Goal: Contribute content: Add original content to the website for others to see

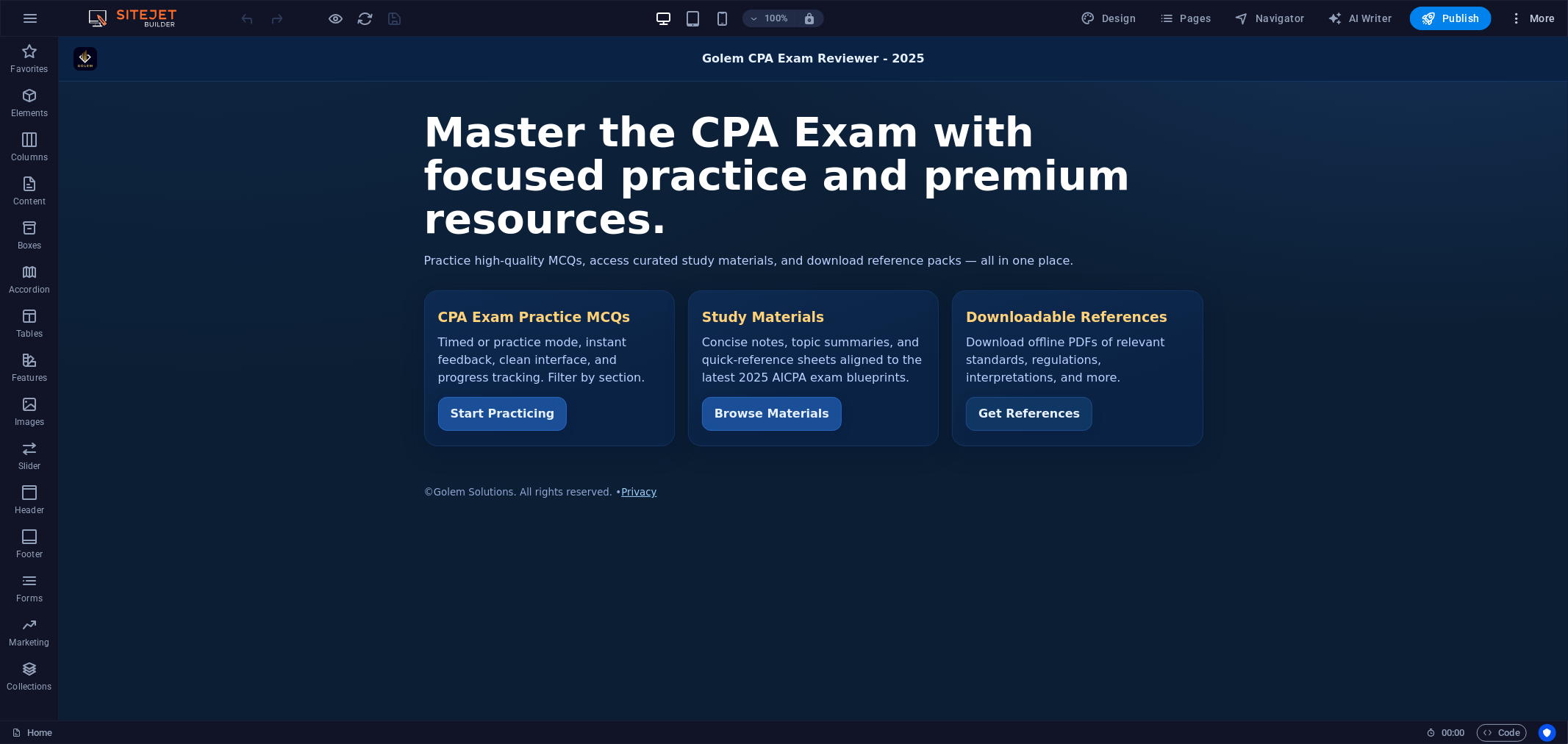
click at [1536, 20] on span "More" at bounding box center [1532, 18] width 46 height 15
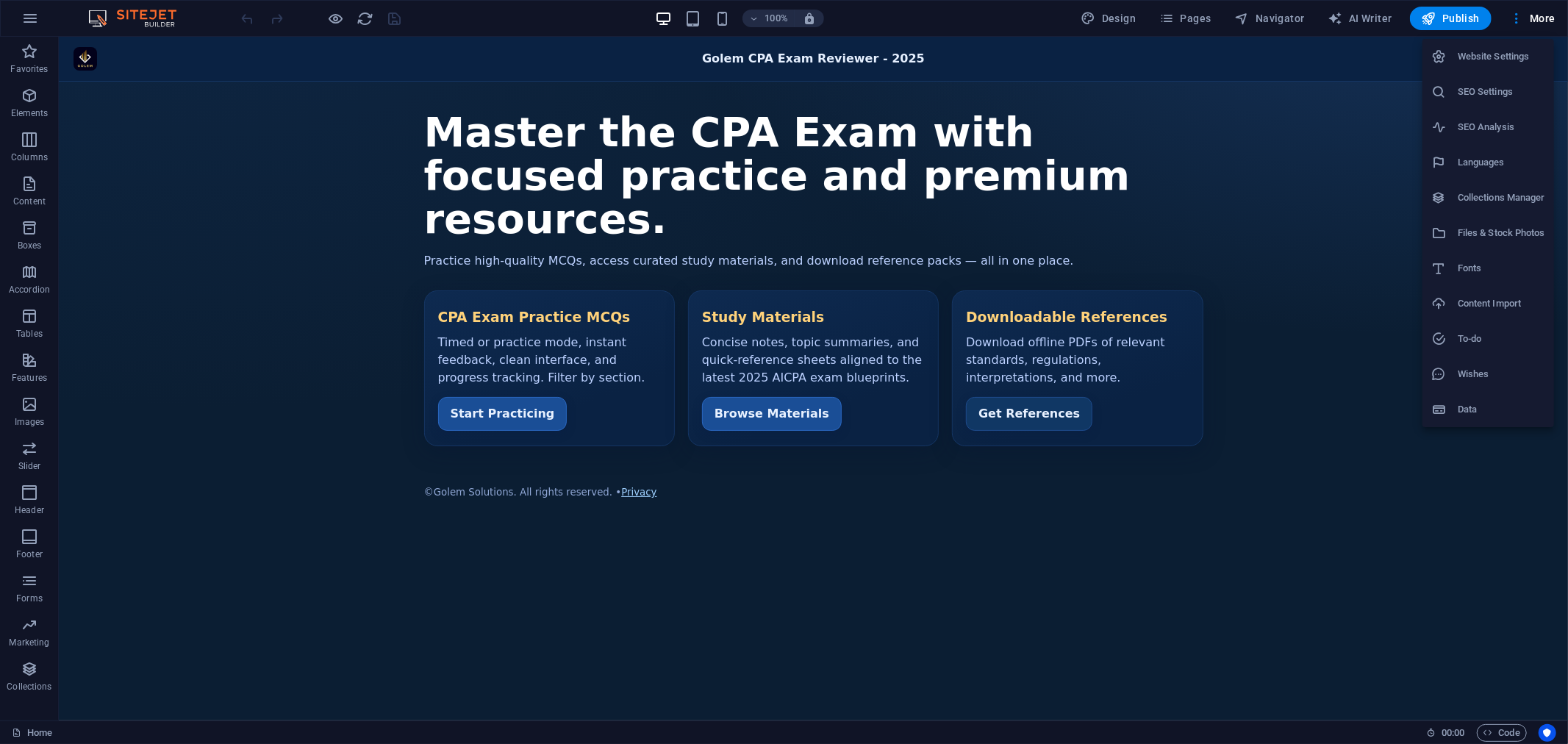
click at [1498, 232] on h6 "Files & Stock Photos" at bounding box center [1501, 233] width 87 height 17
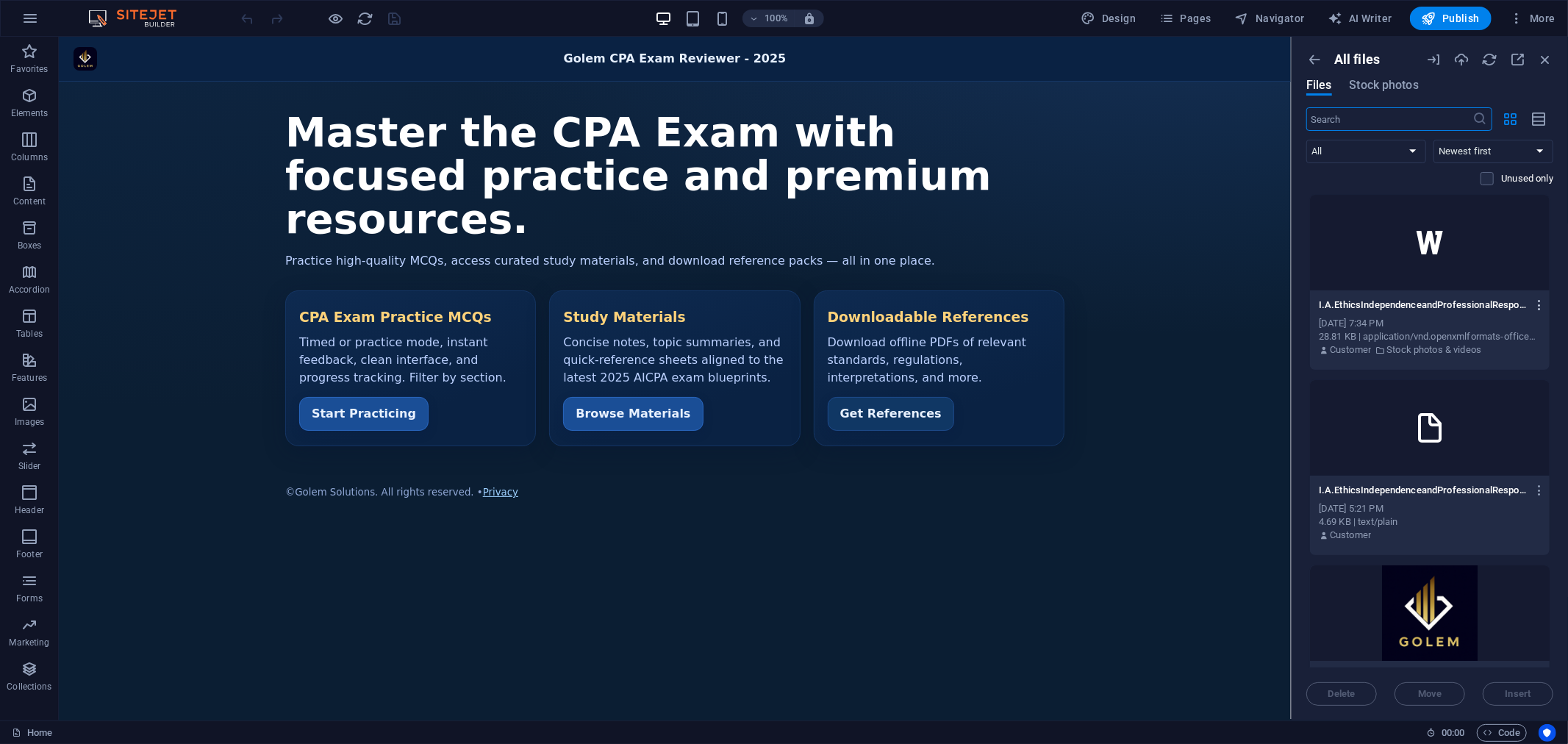
click at [1534, 302] on icon "button" at bounding box center [1540, 305] width 14 height 13
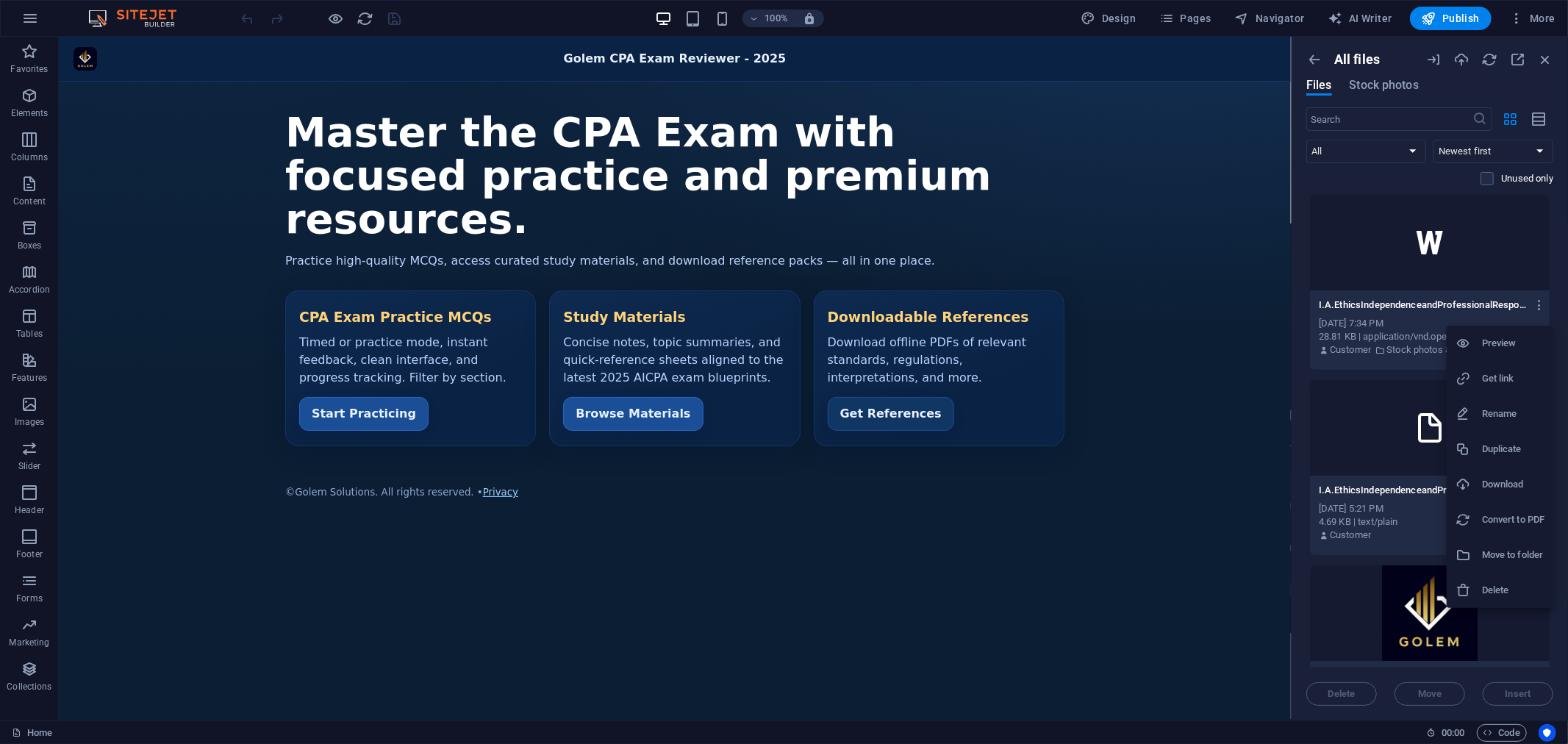
click at [1518, 589] on h6 "Delete" at bounding box center [1513, 590] width 63 height 17
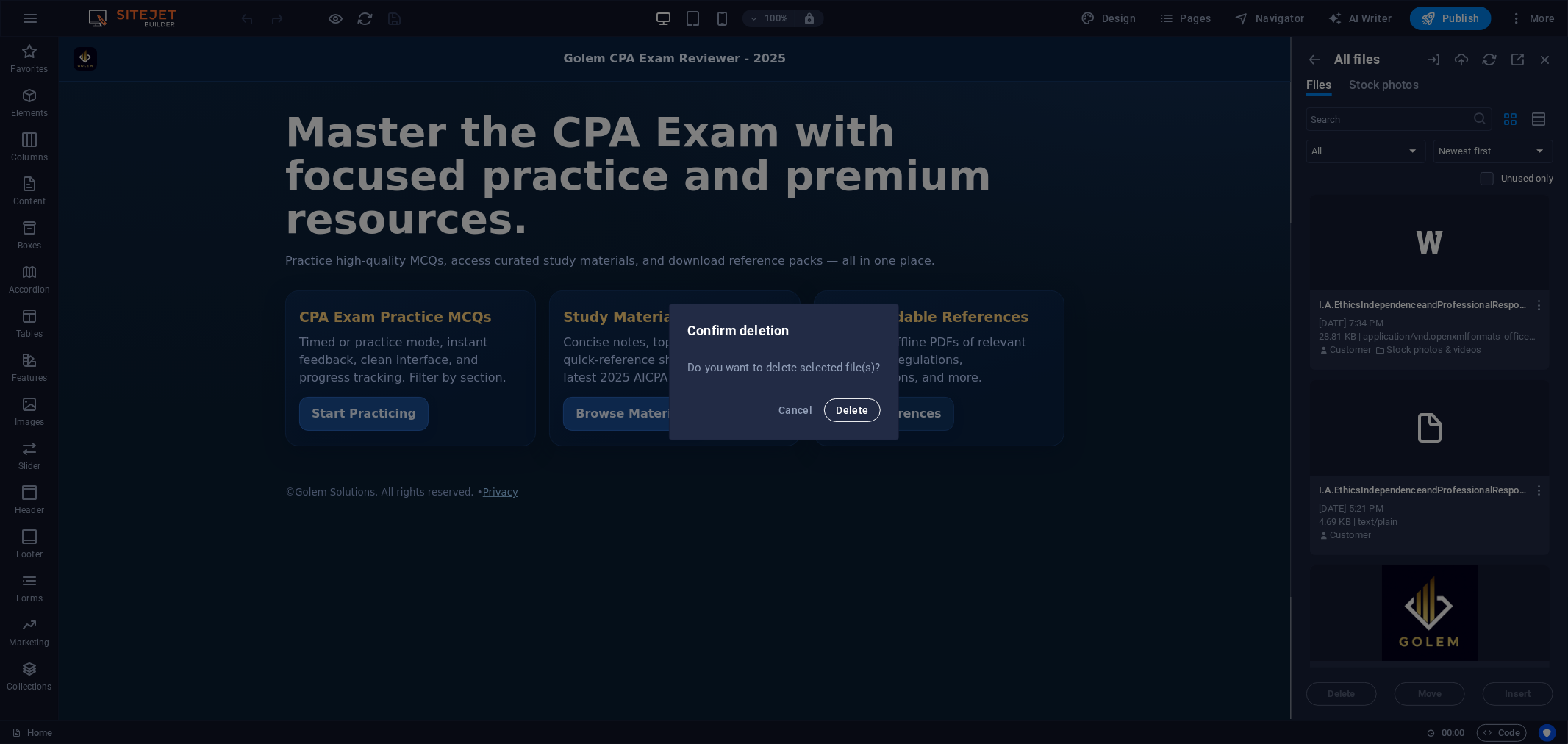
click at [858, 414] on span "Delete" at bounding box center [851, 410] width 32 height 12
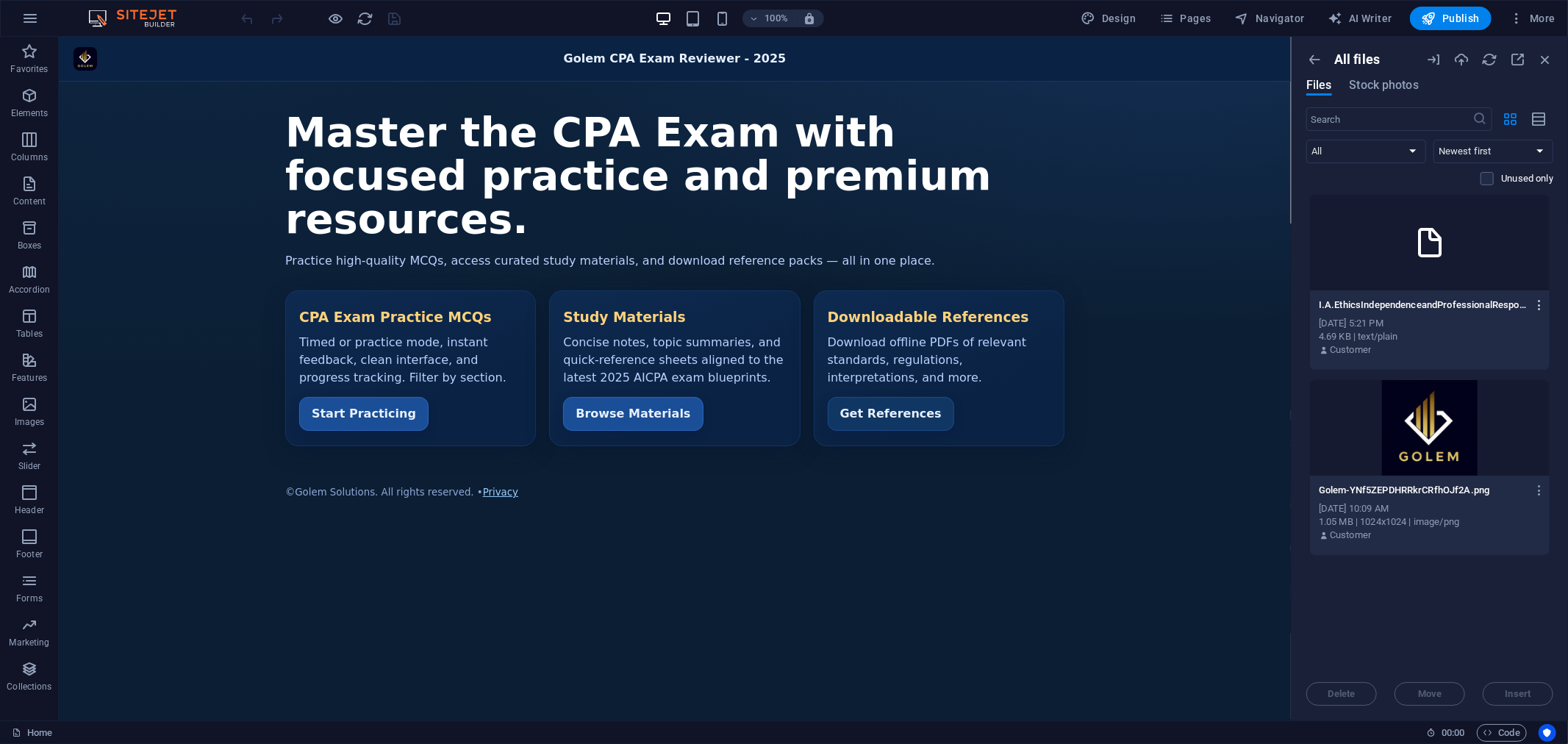
click at [1539, 303] on icon "button" at bounding box center [1540, 305] width 14 height 13
click at [1512, 586] on h6 "Delete" at bounding box center [1513, 590] width 63 height 17
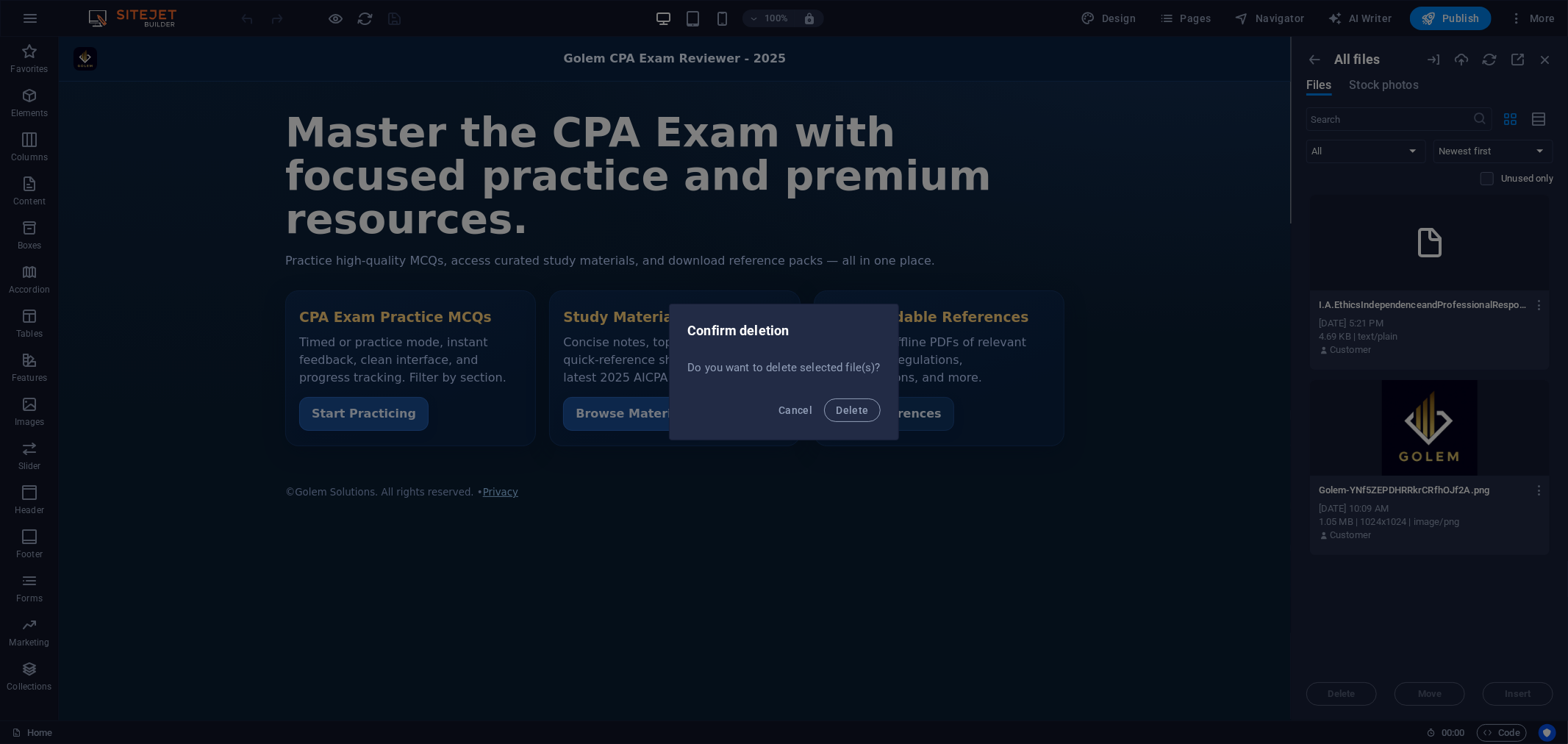
drag, startPoint x: 849, startPoint y: 407, endPoint x: 987, endPoint y: 347, distance: 150.5
click at [851, 405] on span "Delete" at bounding box center [851, 410] width 32 height 12
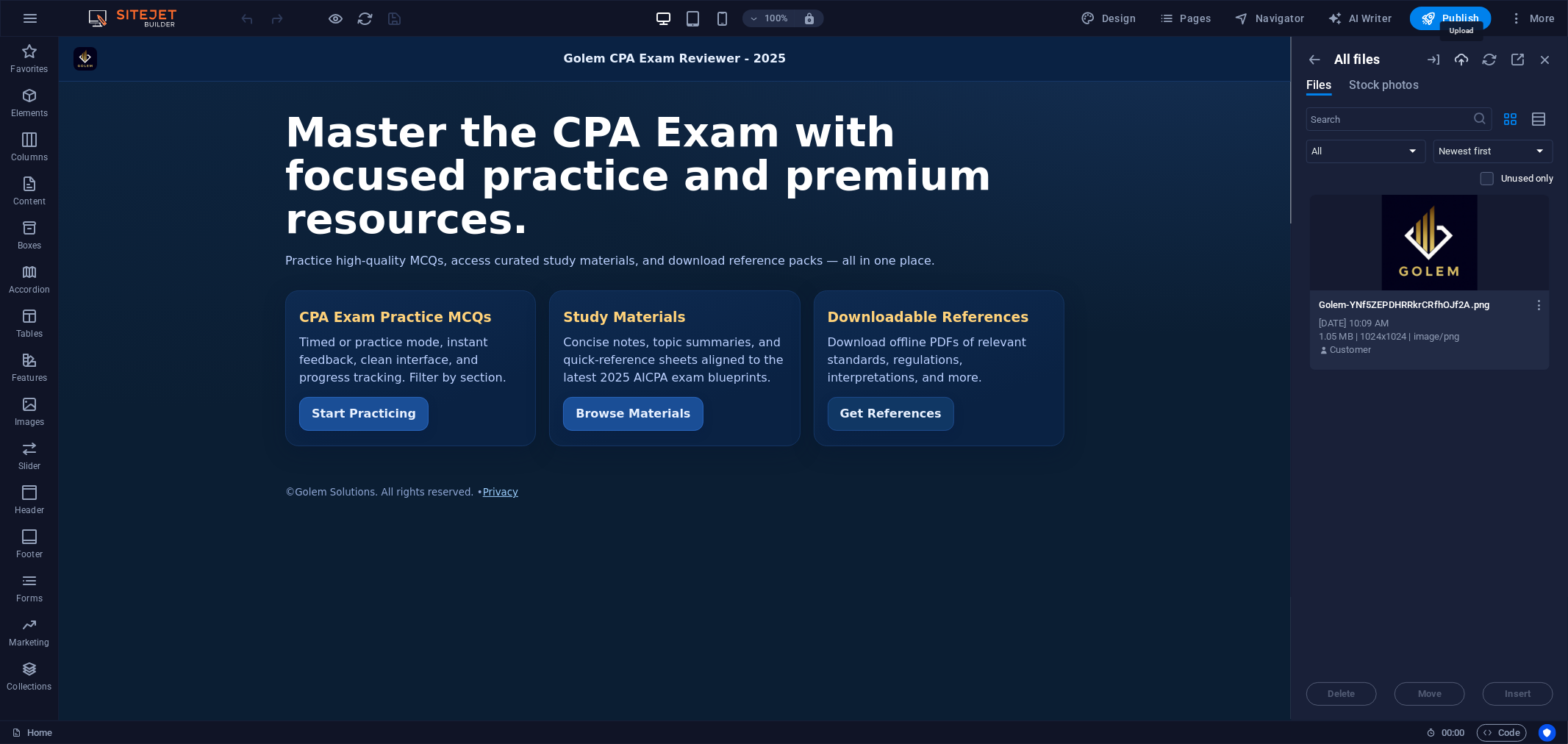
click at [1461, 64] on icon "button" at bounding box center [1461, 60] width 16 height 16
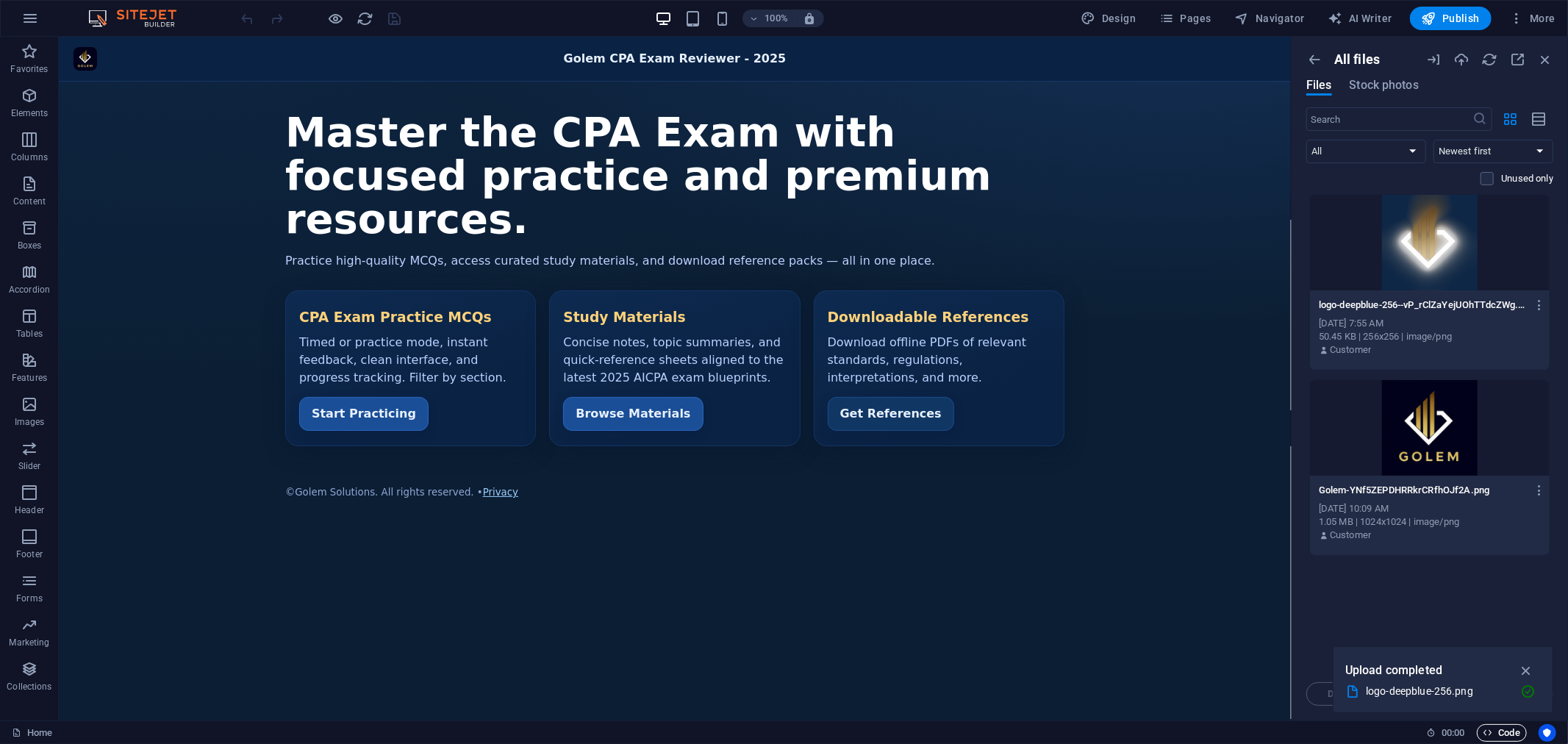
click at [1502, 731] on span "Code" at bounding box center [1501, 733] width 37 height 17
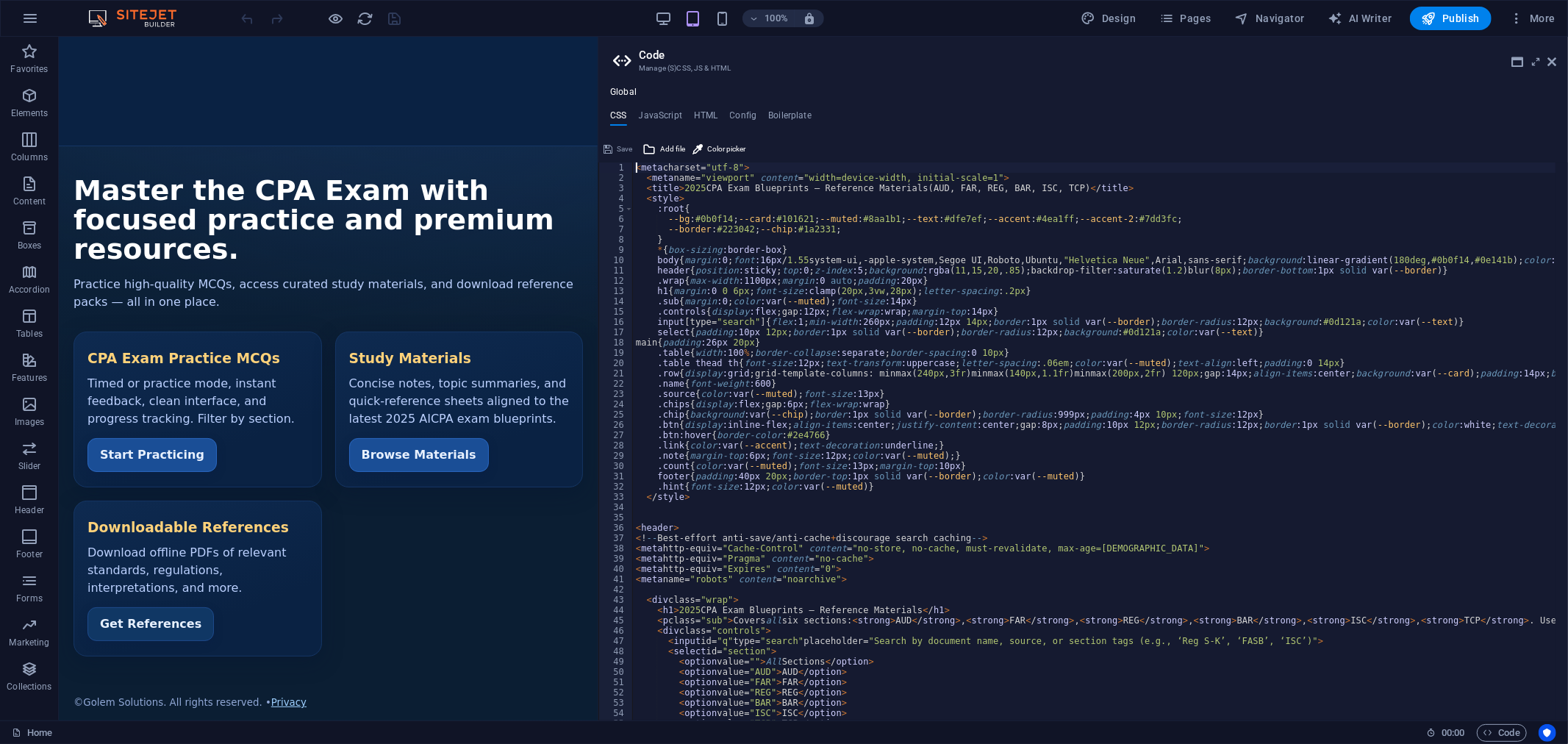
click at [1141, 369] on div "< meta charset= "utf-8" > < meta name= "viewport" content = "width=device-width…" at bounding box center [1437, 446] width 1609 height 567
type textarea "render(); </script>"
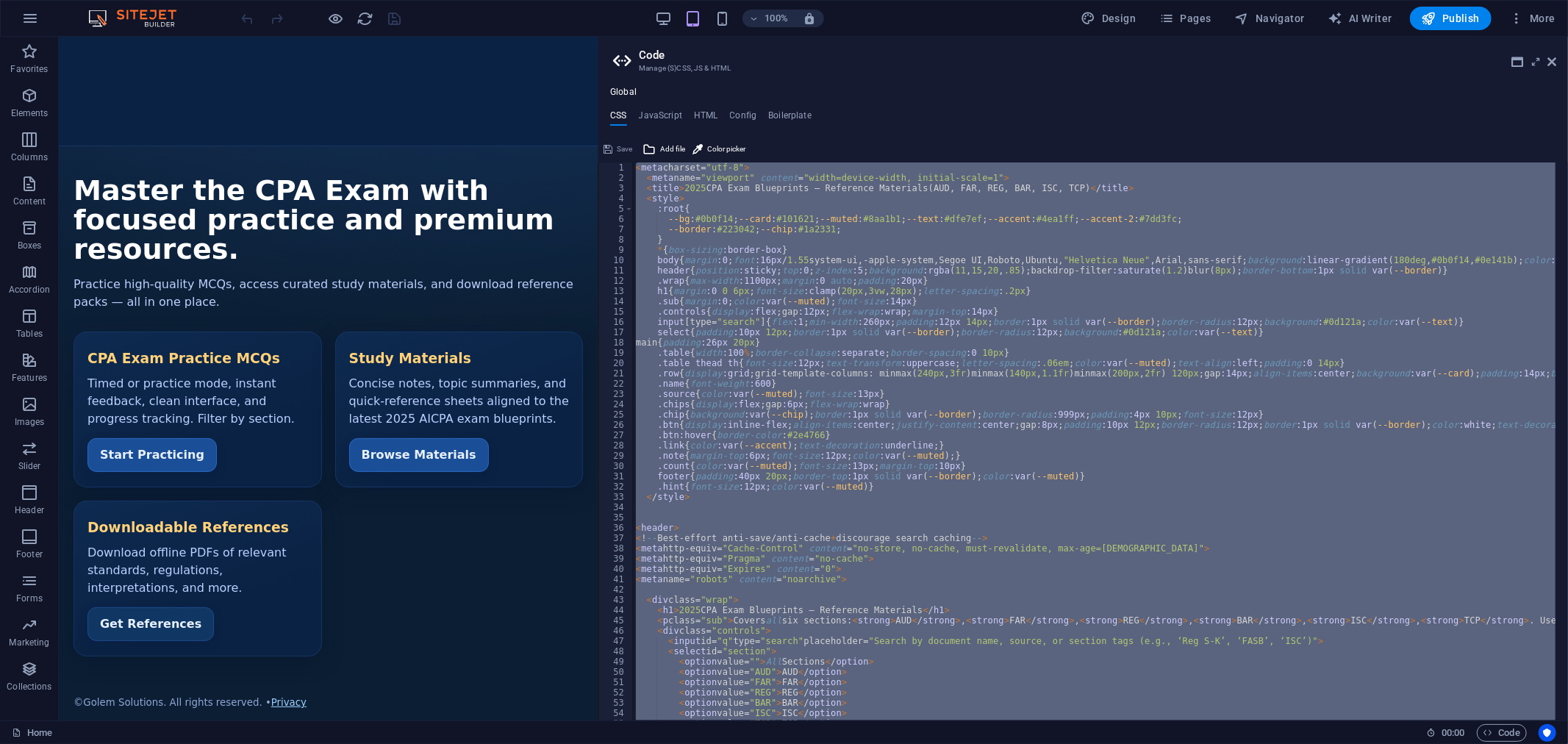
paste textarea
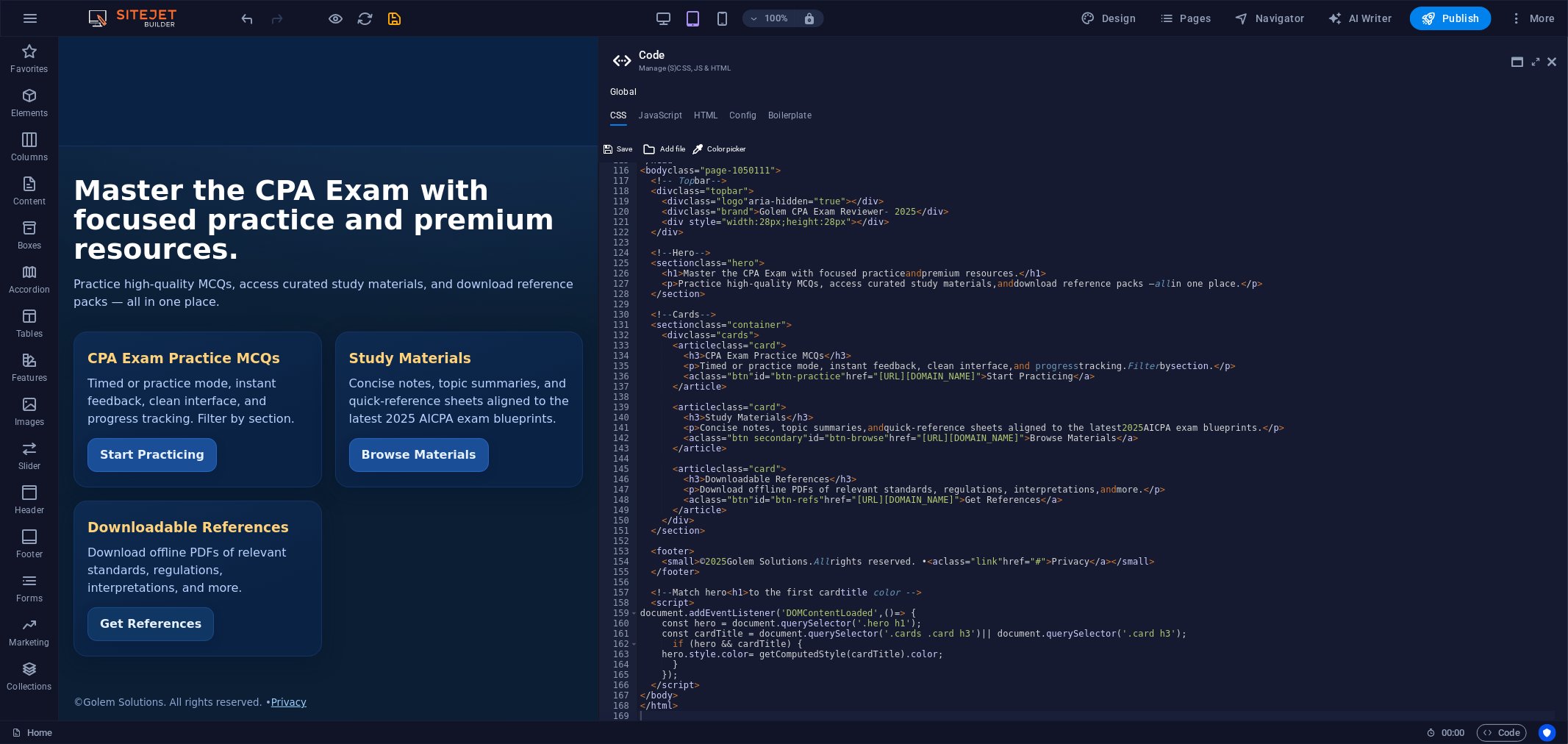
click at [973, 19] on div "100% Design Pages Navigator AI Writer Publish More" at bounding box center [900, 18] width 1322 height 24
type textarea "<article class="card">"
click at [1310, 465] on div "< / head > < body class= "page-1050111" > < ! -- Top bar -- > < div class= "top…" at bounding box center [1096, 445] width 918 height 579
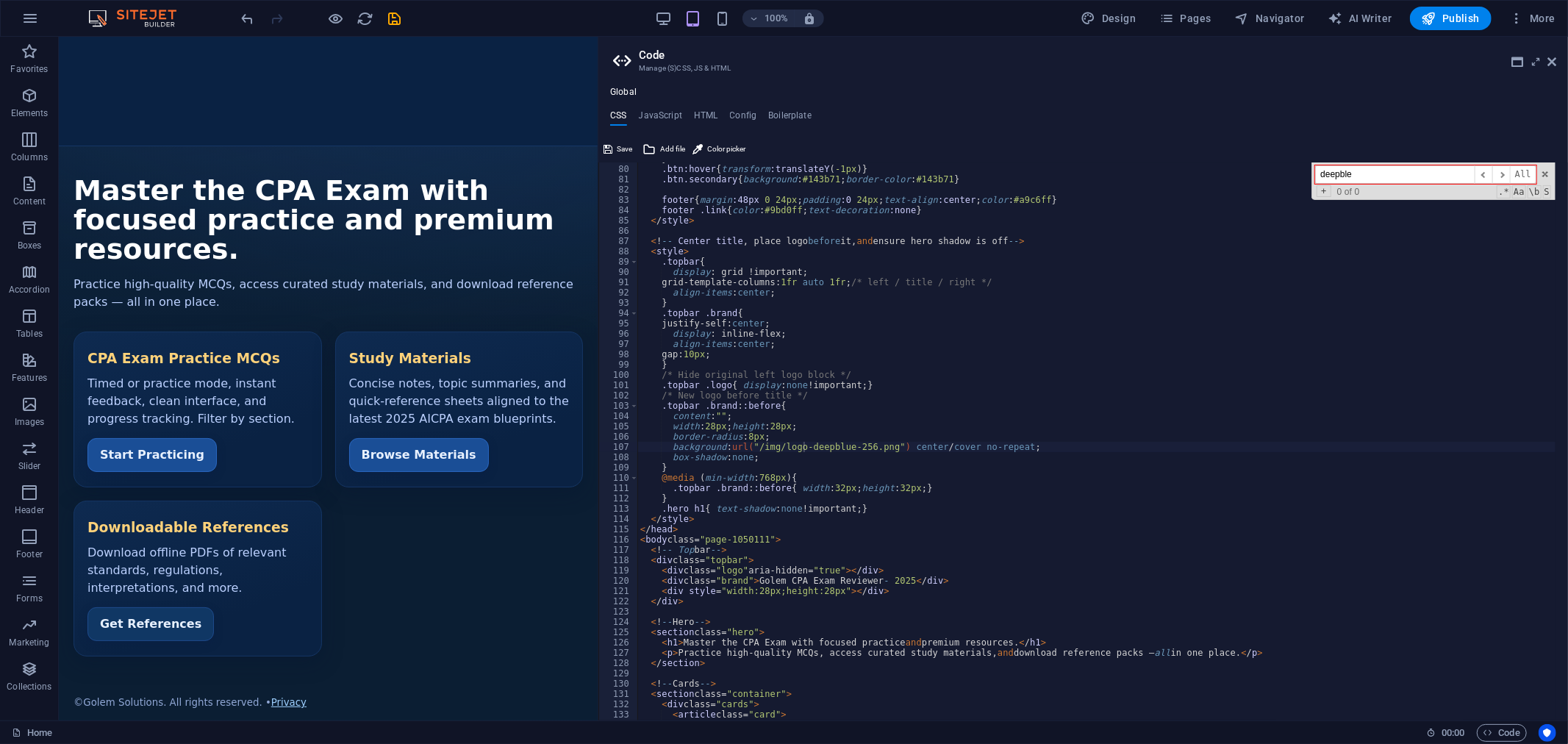
type input "deepbl"
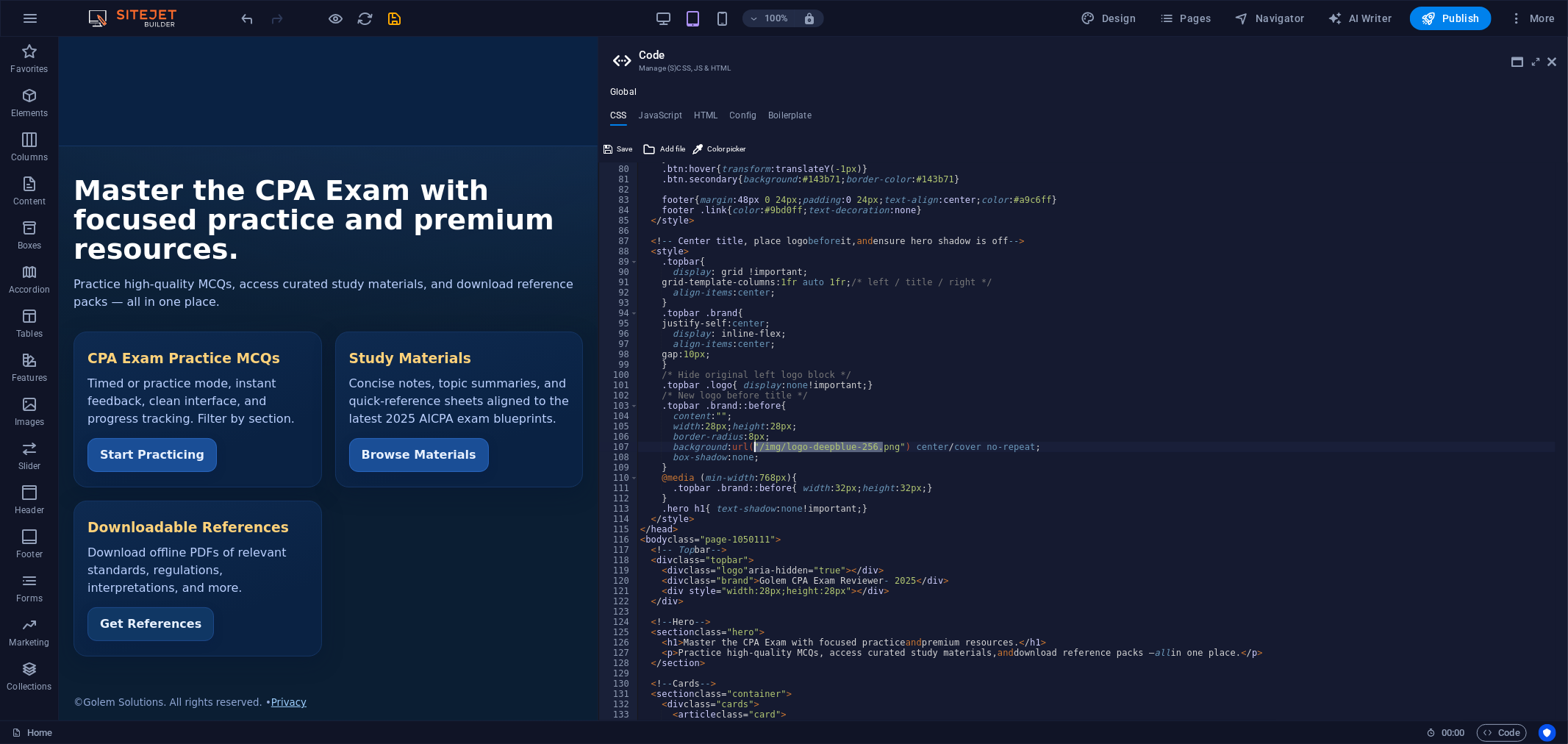
paste textarea
type textarea "") center / cover no-repeat;"
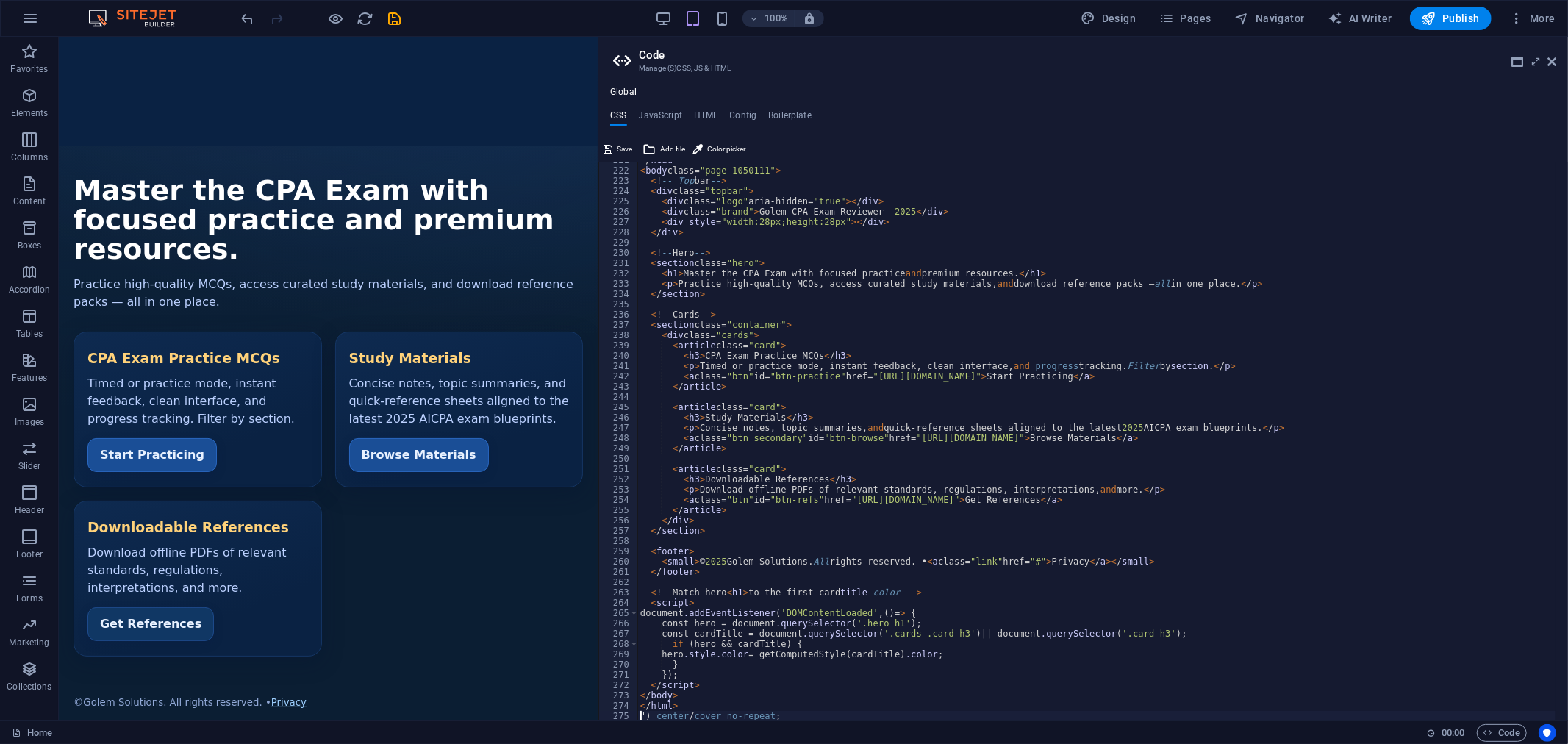
scroll to position [2272, 0]
click at [904, 20] on div "100% Design Pages Navigator AI Writer Publish More" at bounding box center [900, 18] width 1322 height 24
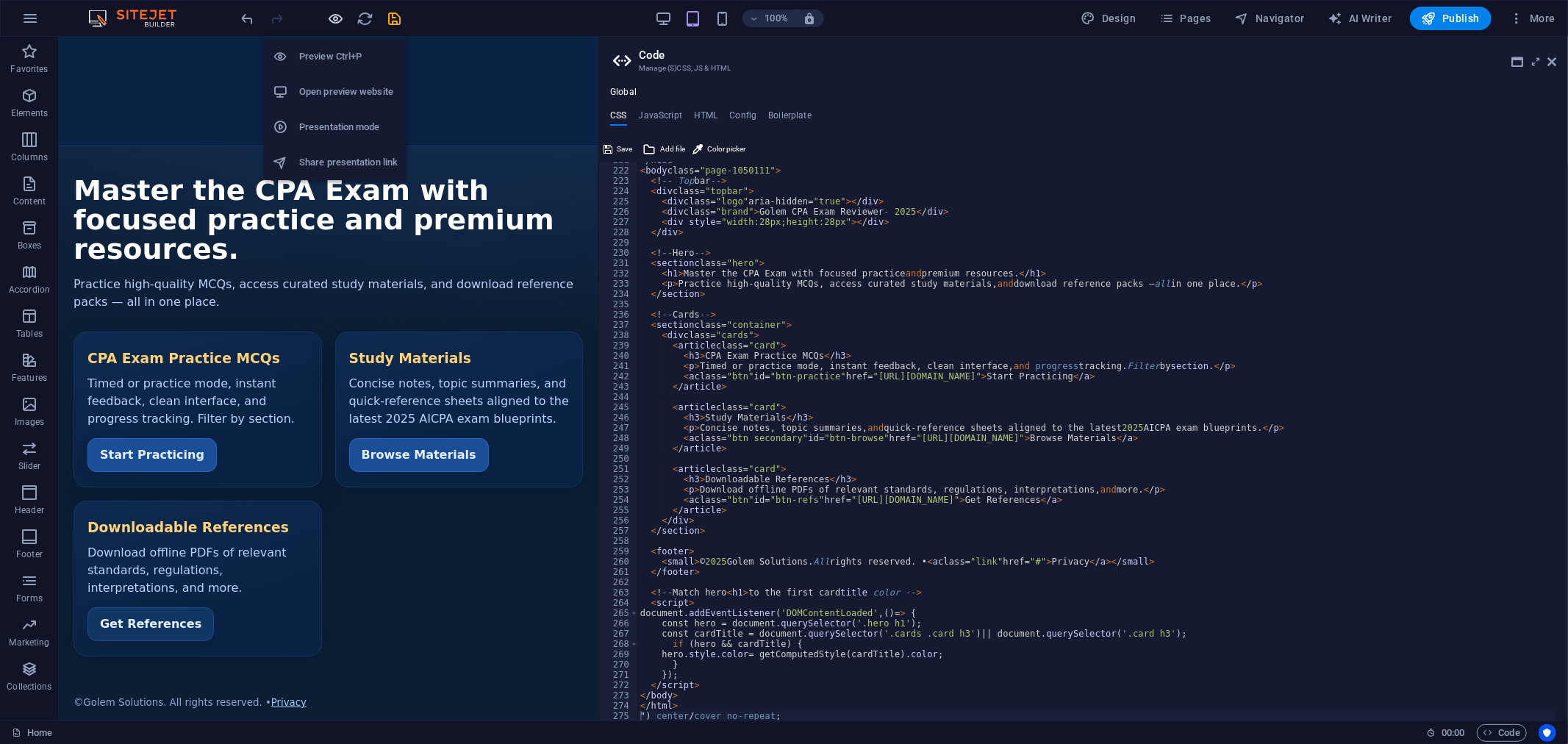
click at [334, 17] on icon "button" at bounding box center [337, 19] width 17 height 17
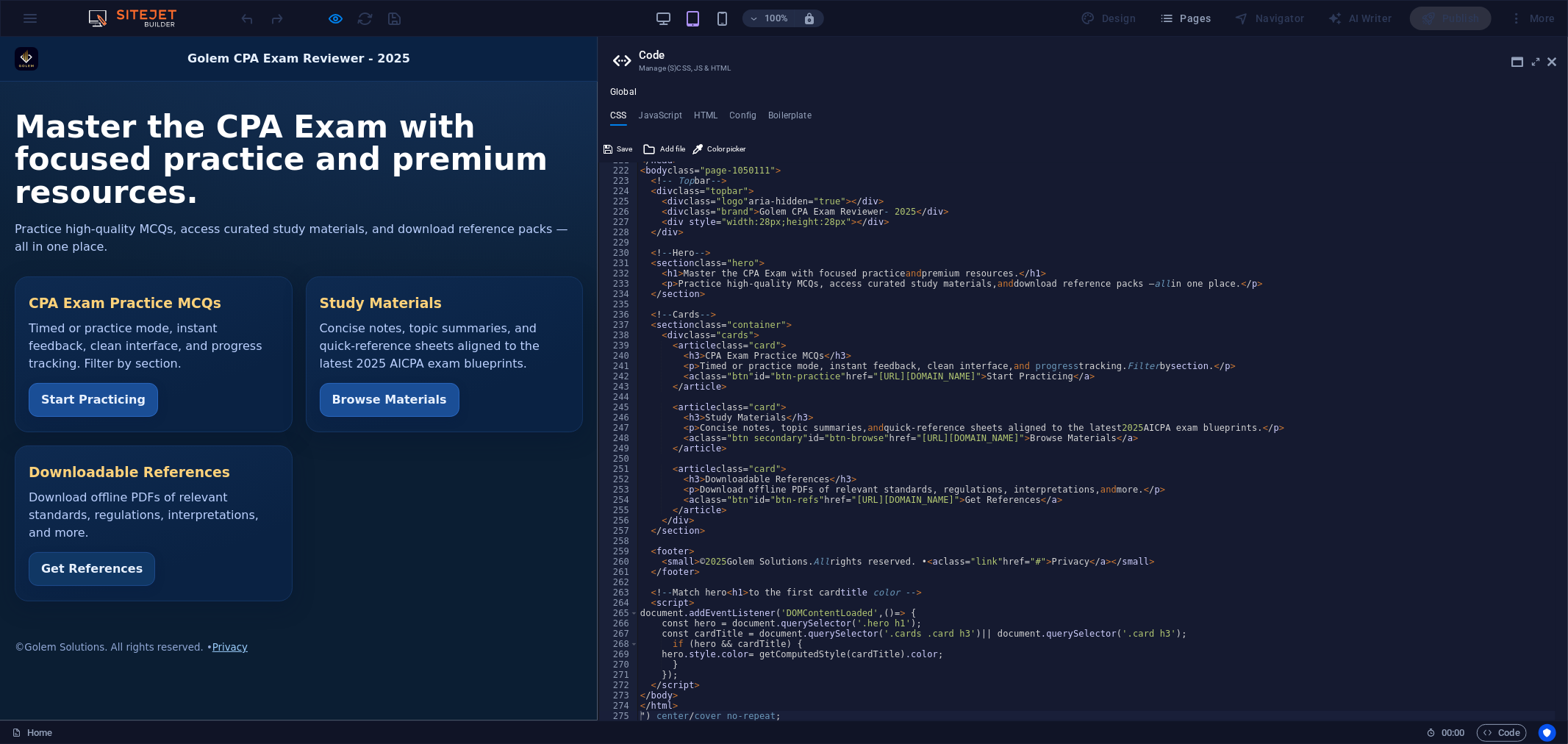
click at [429, 24] on div "100% Design Pages Navigator AI Writer Publish More" at bounding box center [900, 18] width 1322 height 24
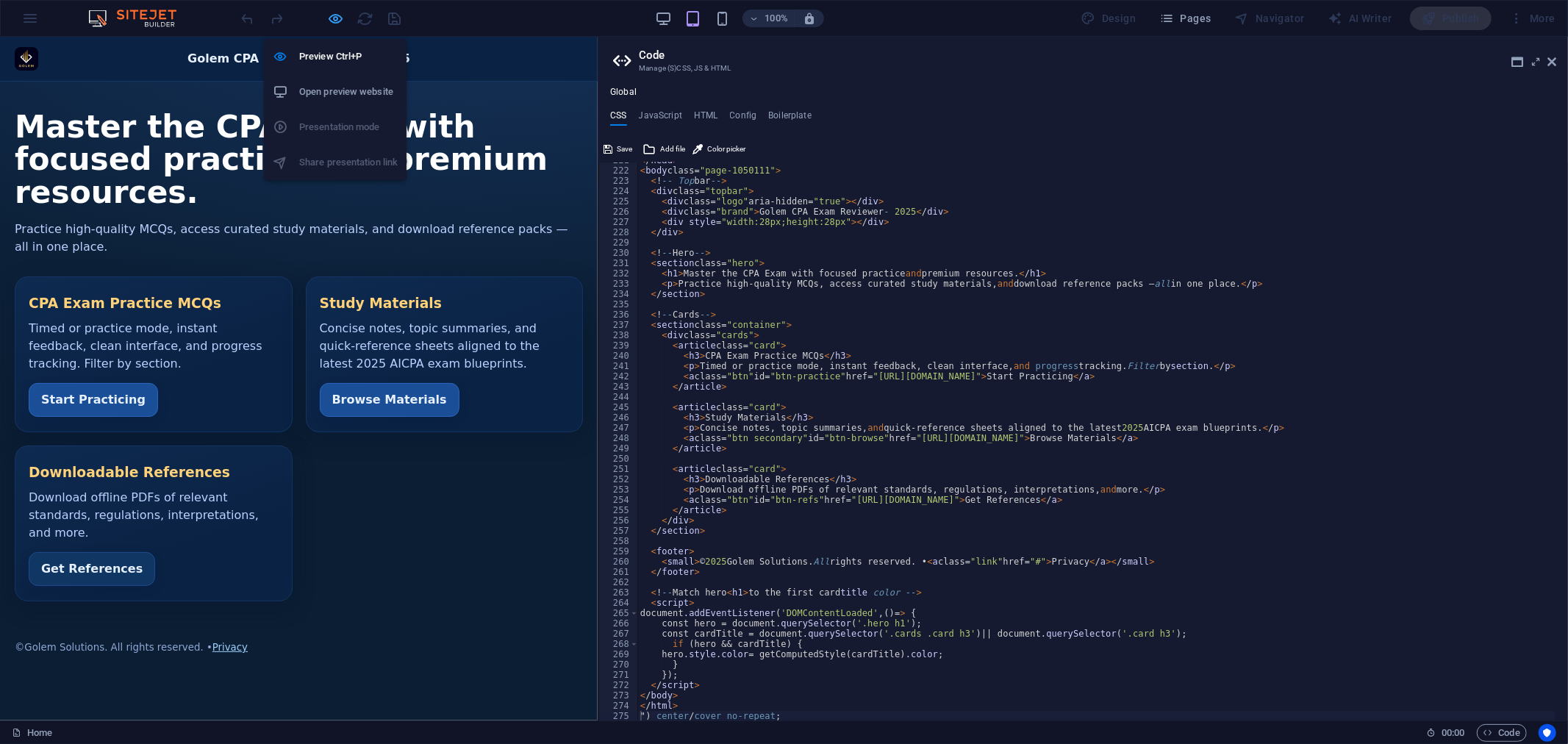
click at [335, 10] on icon "button" at bounding box center [337, 19] width 17 height 17
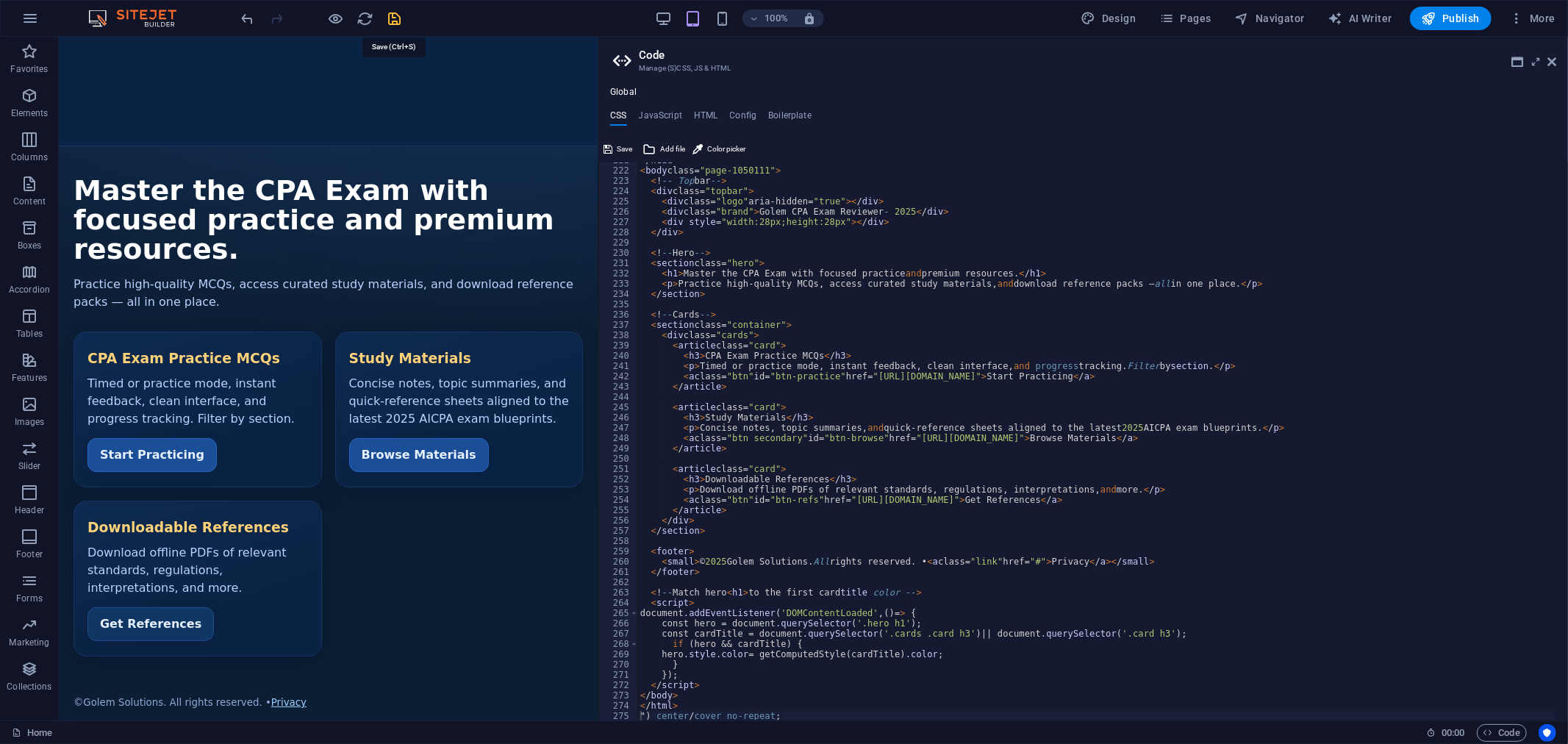
click at [391, 15] on icon "save" at bounding box center [395, 19] width 17 height 17
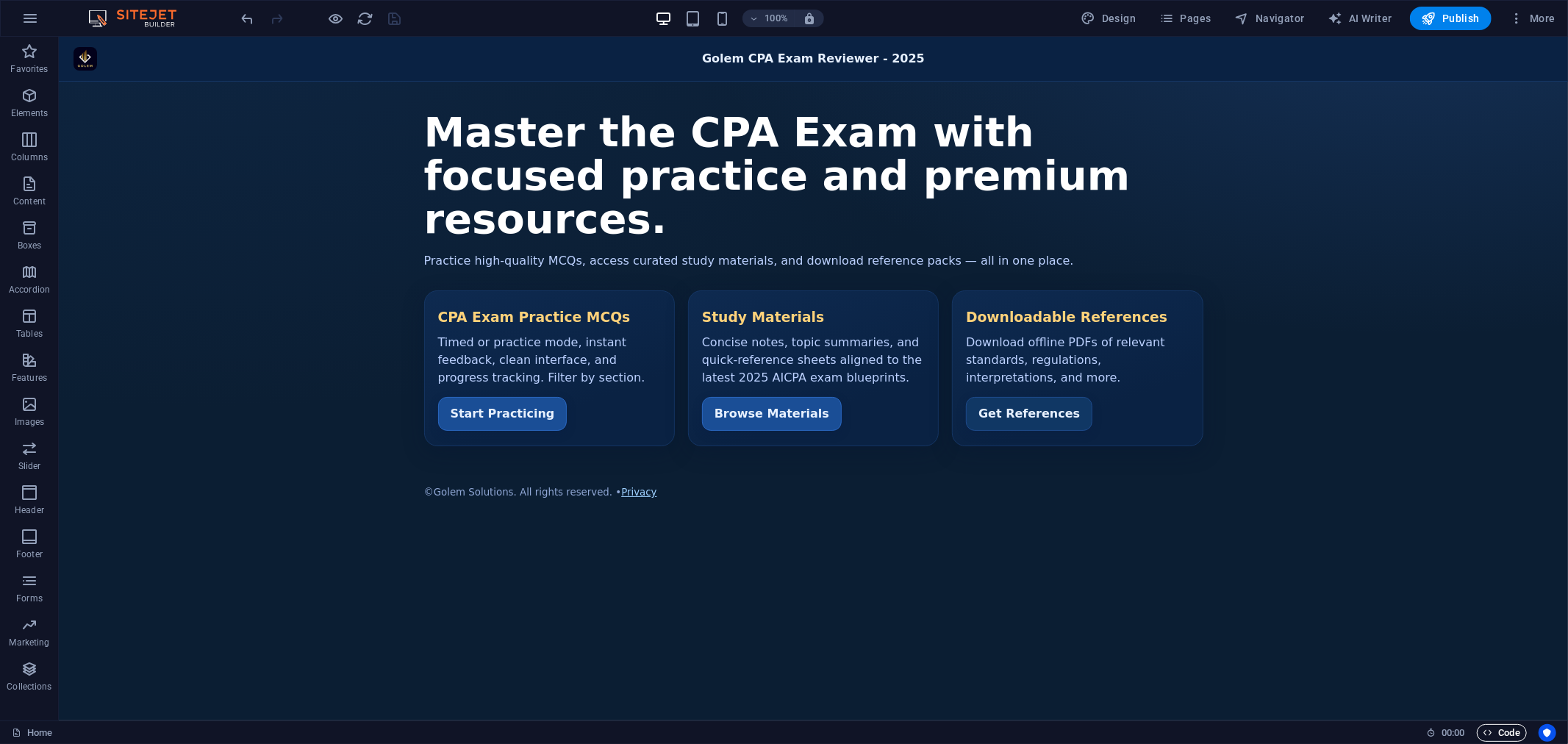
click at [1497, 729] on span "Code" at bounding box center [1501, 733] width 37 height 17
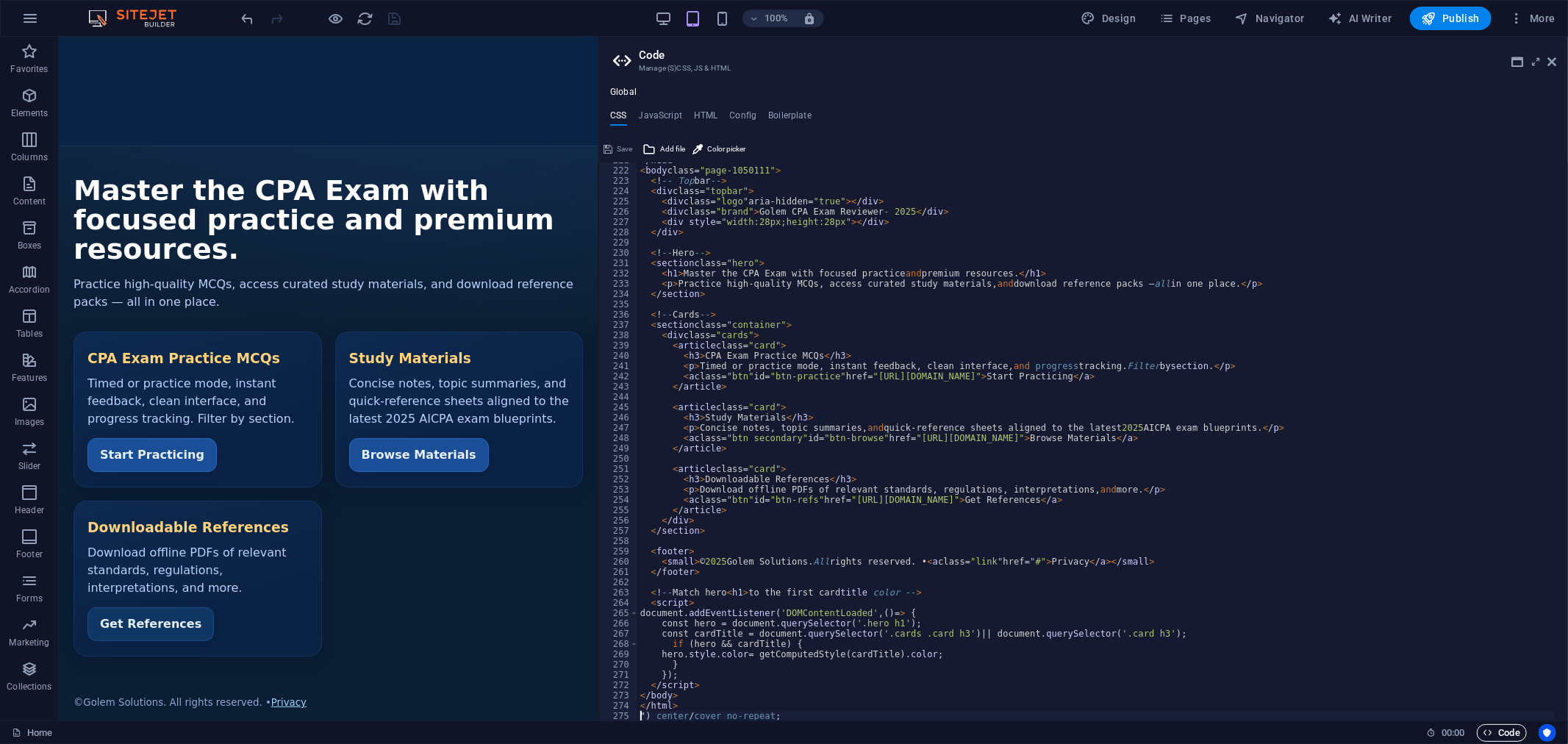
click at [1500, 733] on span "Code" at bounding box center [1501, 733] width 37 height 17
click at [1552, 56] on icon at bounding box center [1551, 61] width 9 height 12
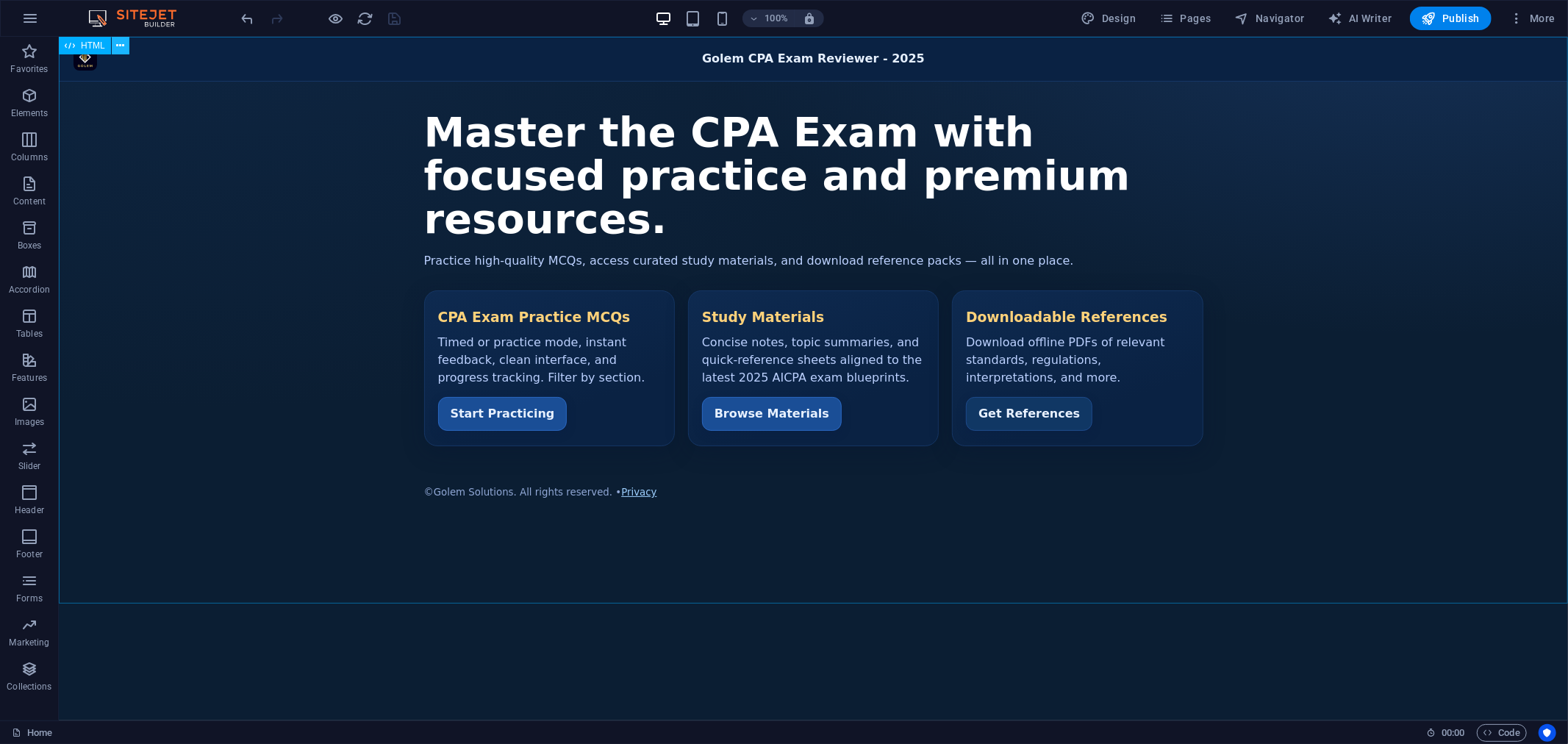
click at [118, 46] on icon at bounding box center [120, 46] width 8 height 16
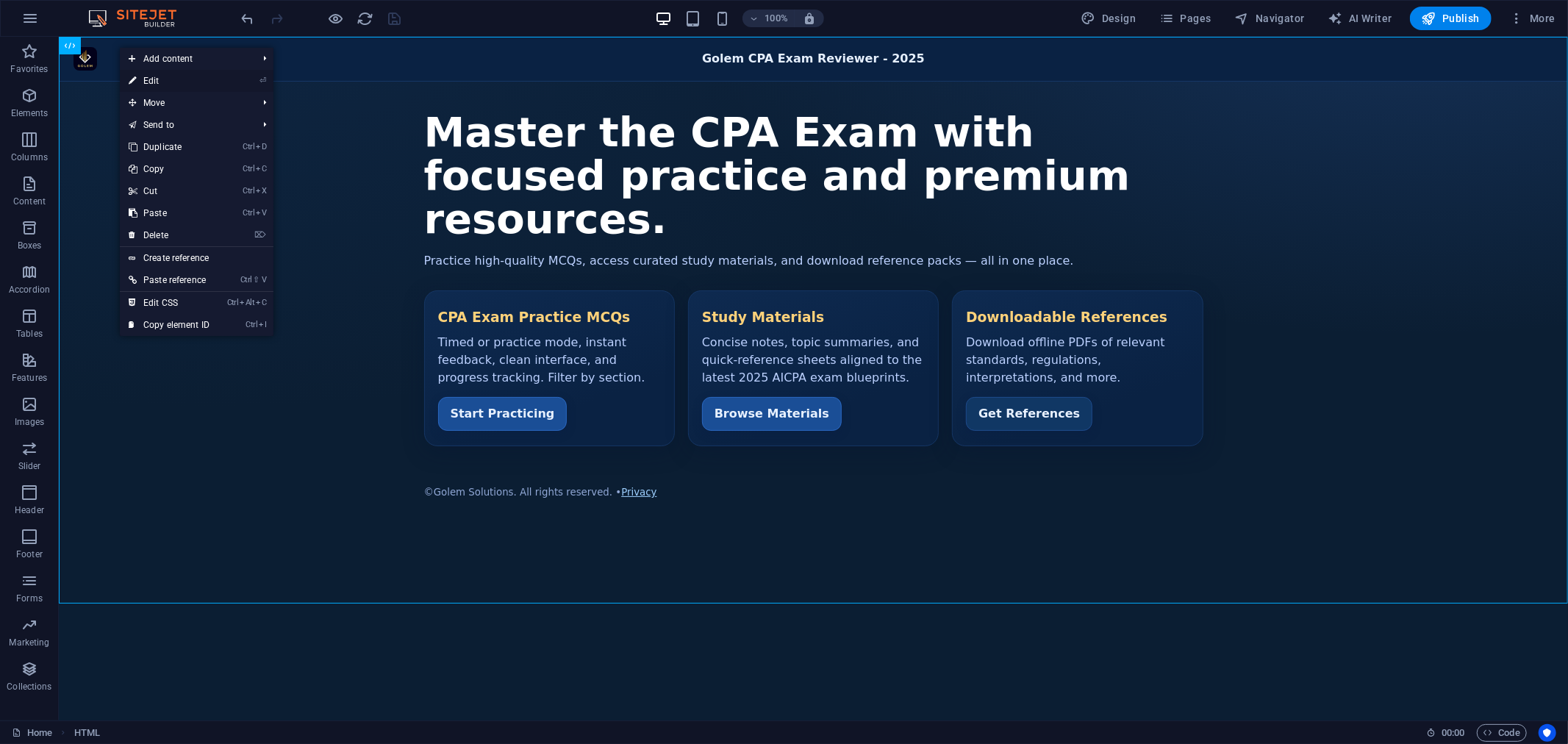
click at [162, 78] on link "⏎ Edit" at bounding box center [169, 81] width 99 height 22
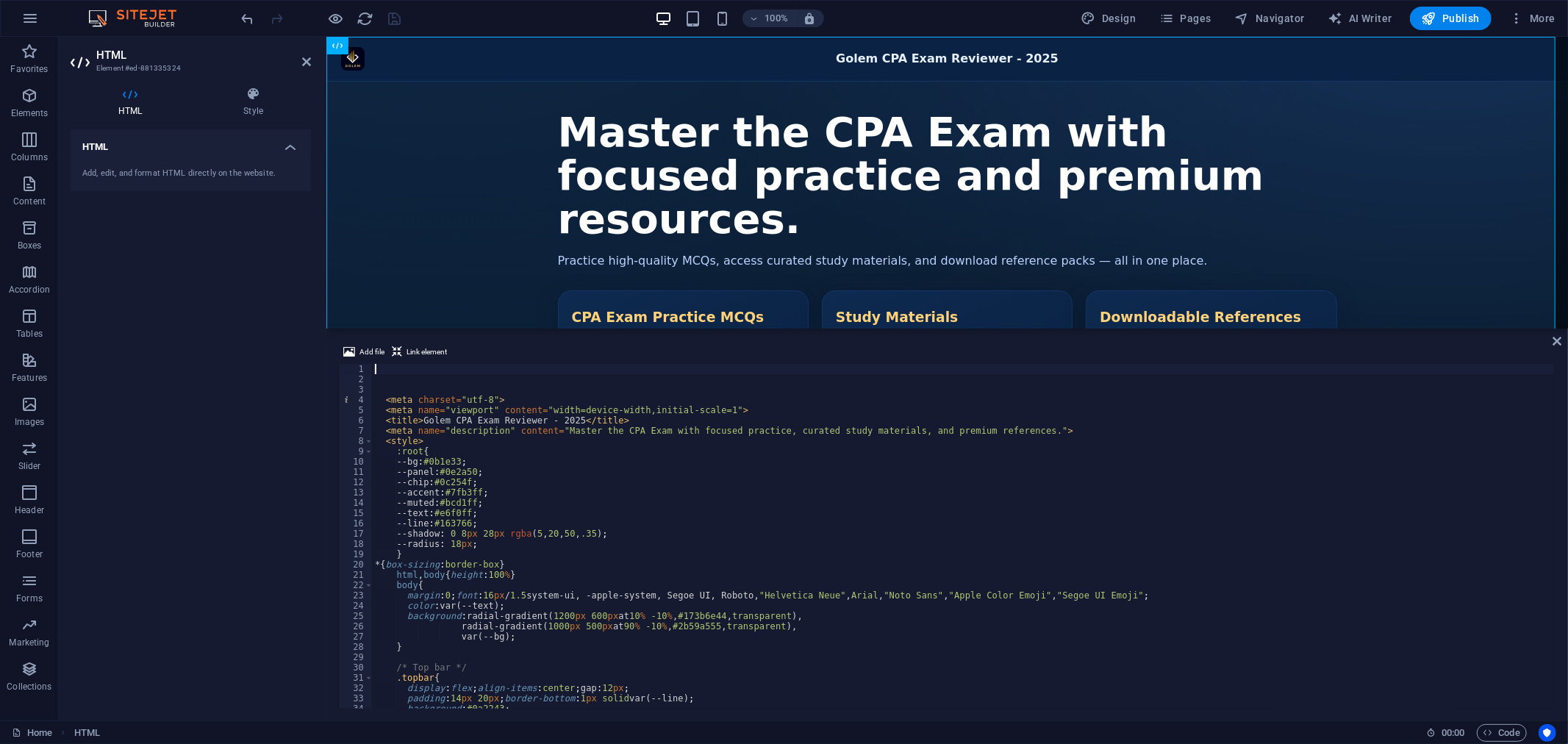
click at [465, 480] on div "< meta charset = "utf-8" > < meta name = "viewport" content = "width=device-wid…" at bounding box center [962, 547] width 1182 height 366
type textarea "--chip:#0c254f;"
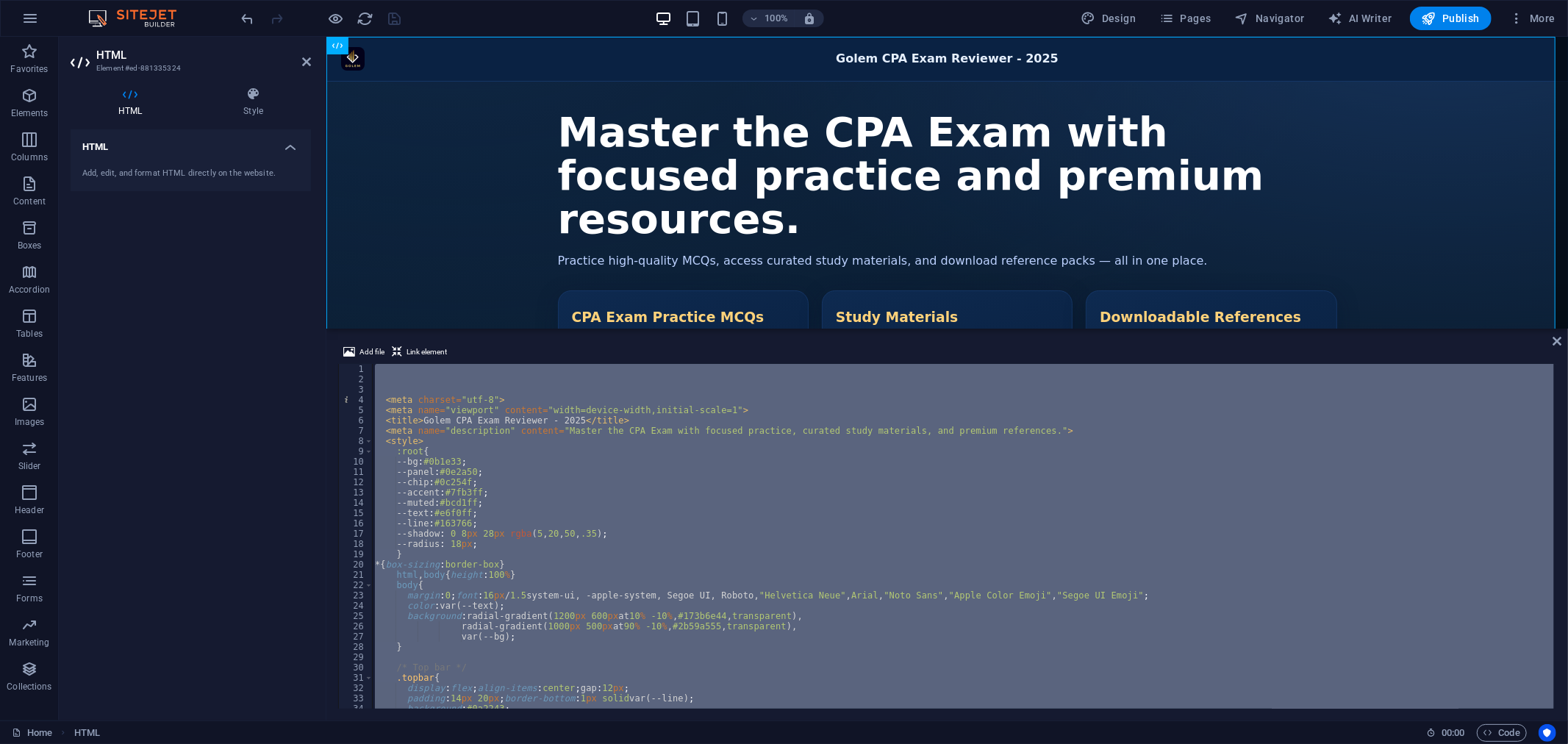
paste textarea
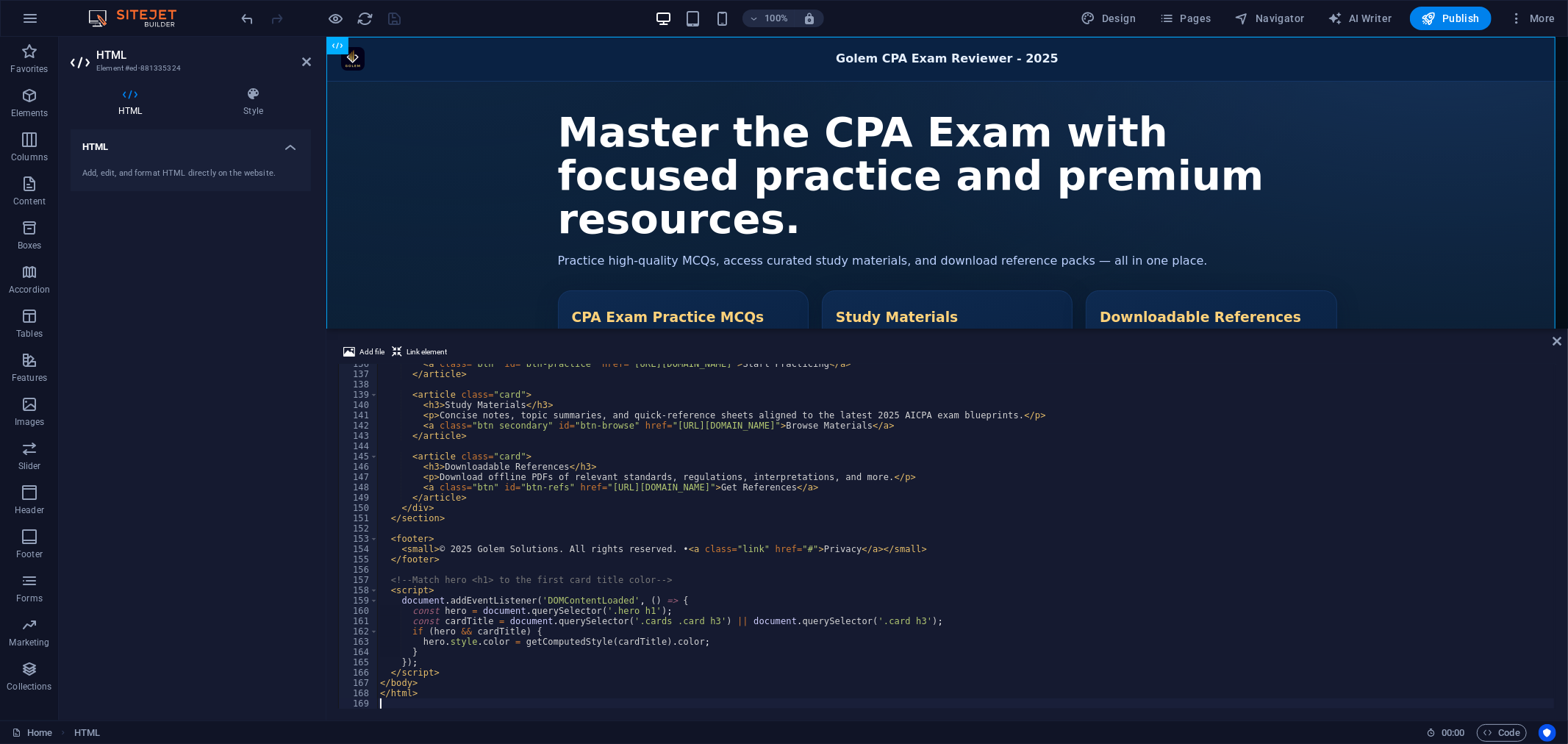
scroll to position [1394, 0]
click at [1262, 456] on div "< a class = "btn" id = "btn-practice" href = "[URL][DOMAIN_NAME]" > Start Pract…" at bounding box center [966, 542] width 1177 height 366
type textarea "<article class="card">"
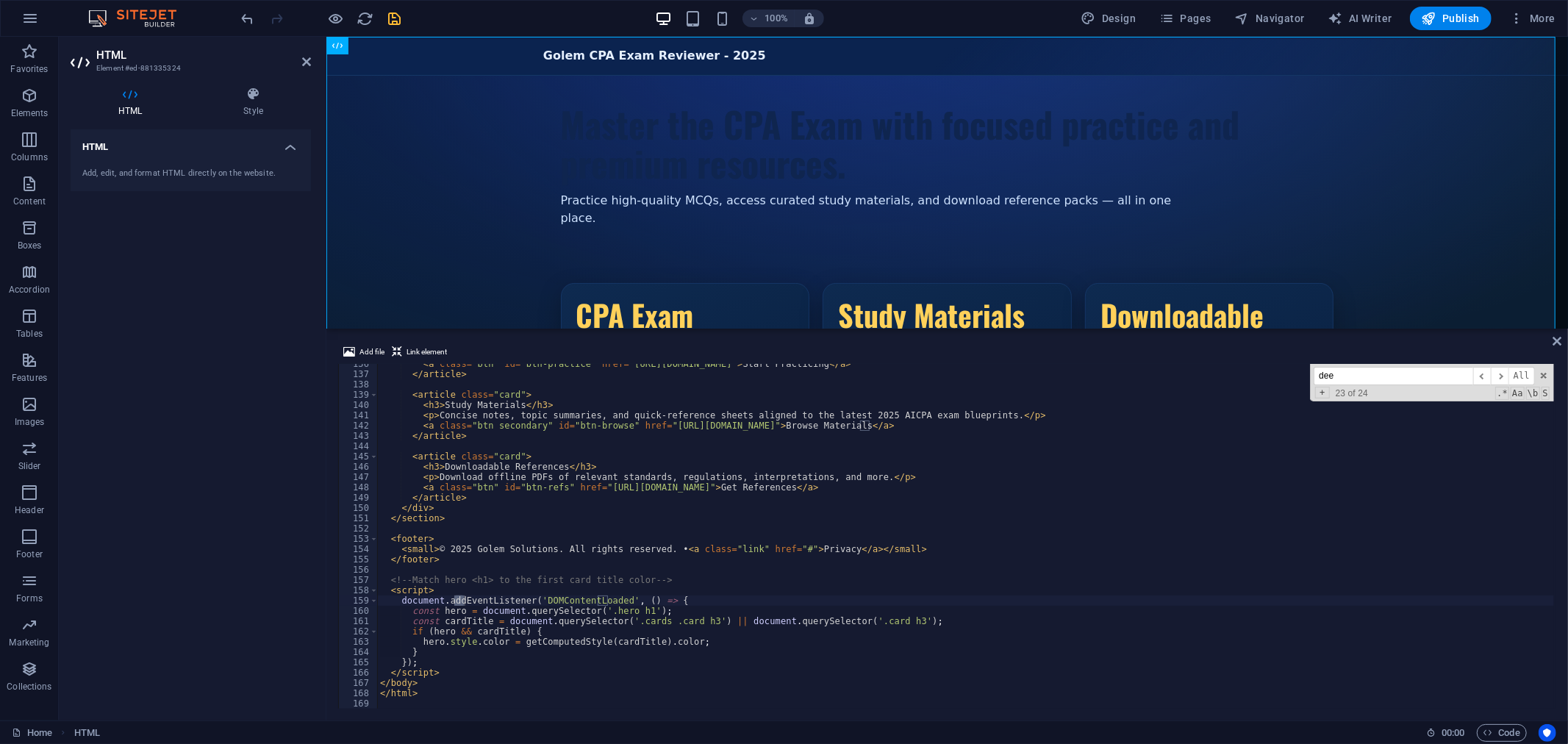
scroll to position [919, 0]
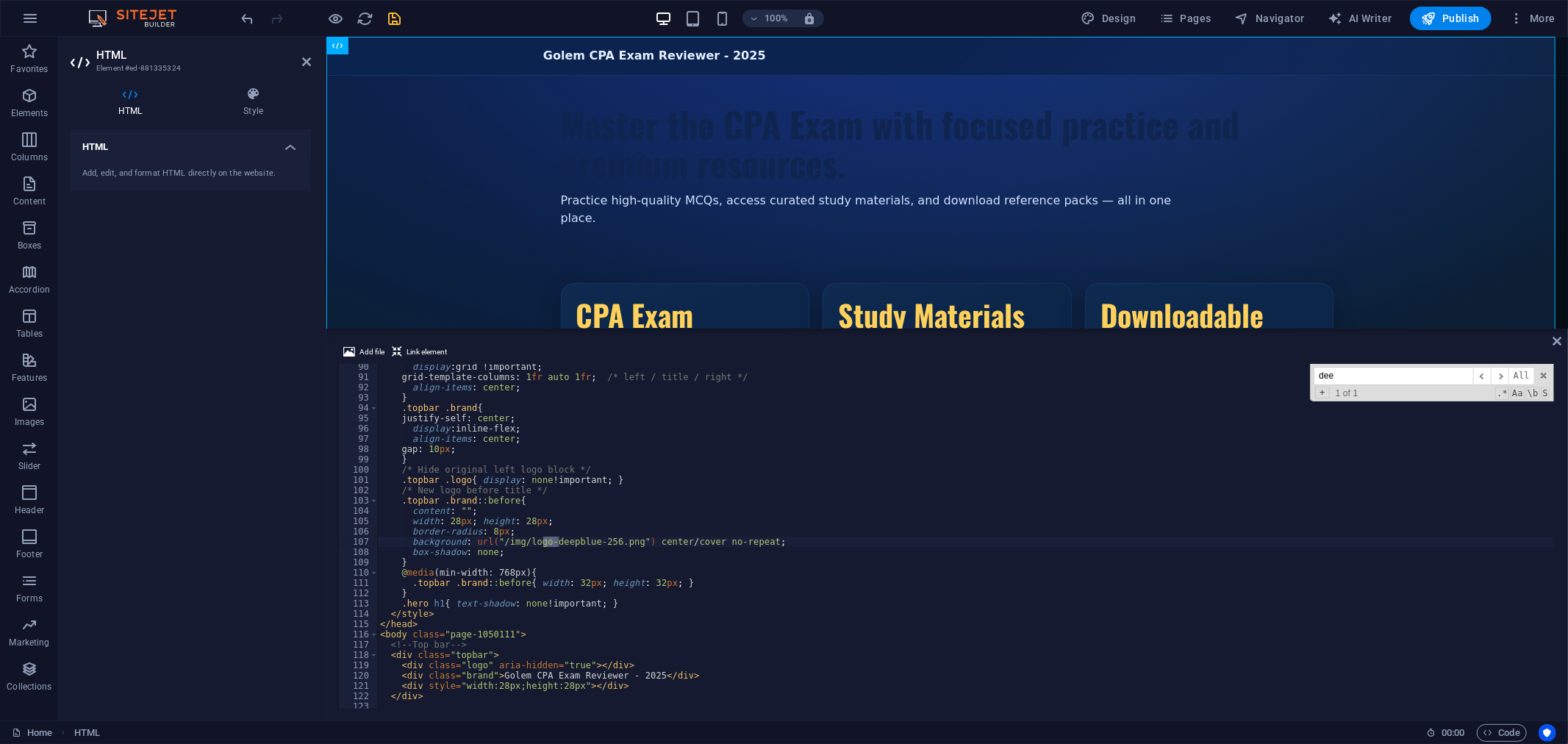
type input "deep"
click at [1546, 12] on span "More" at bounding box center [1532, 18] width 46 height 15
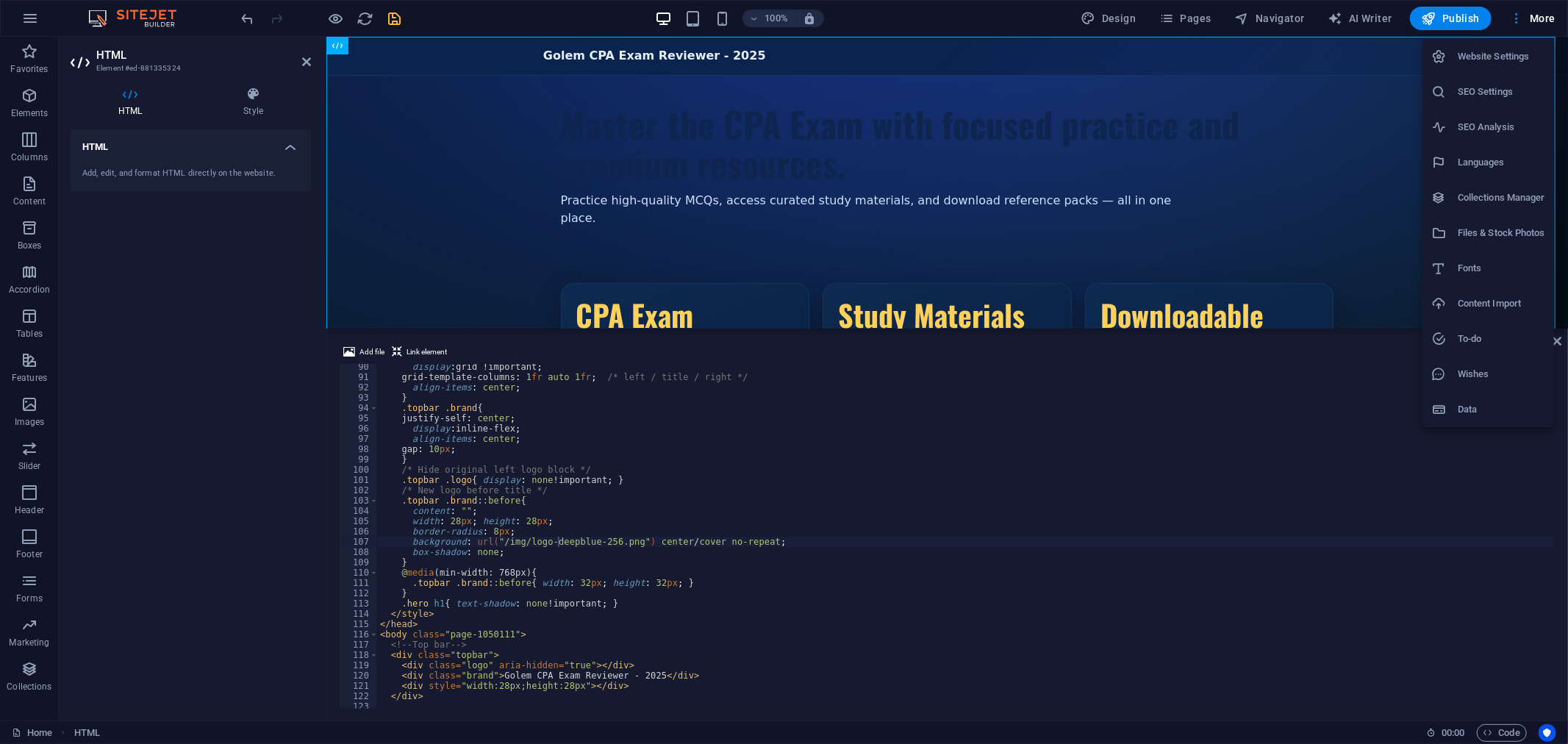
click at [1494, 228] on h6 "Files & Stock Photos" at bounding box center [1501, 233] width 87 height 17
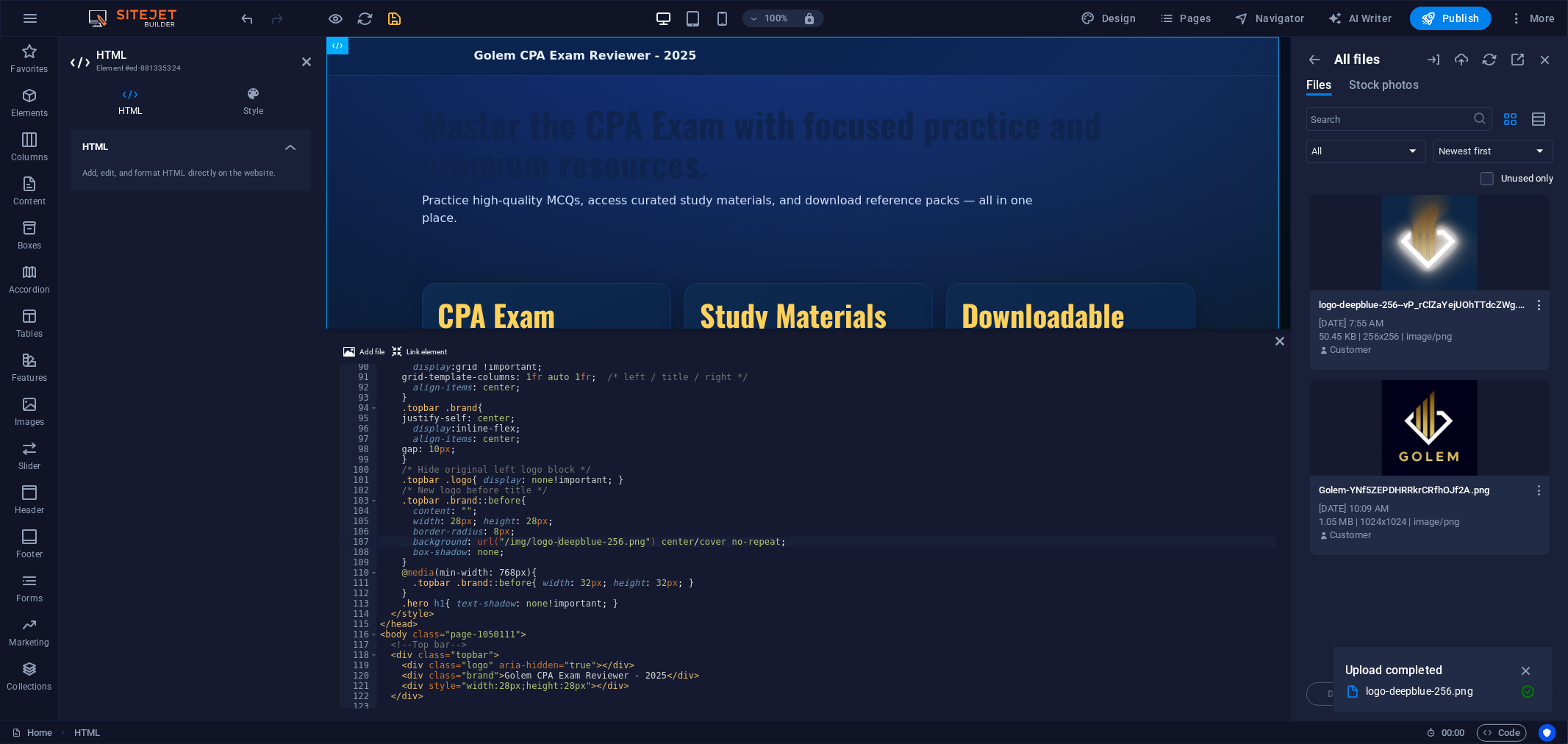
click at [1537, 305] on icon "button" at bounding box center [1540, 305] width 14 height 13
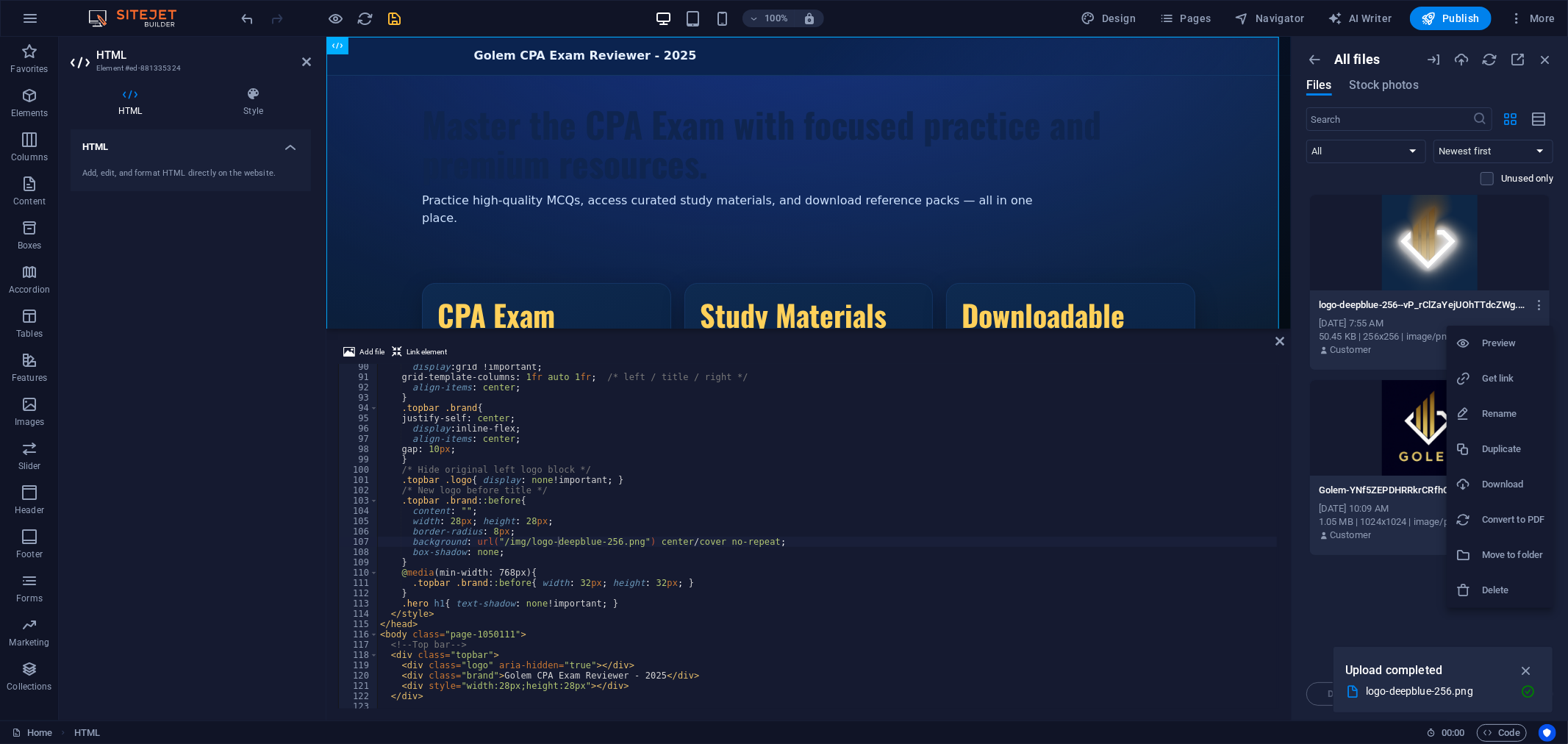
click at [1505, 379] on h6 "Get link" at bounding box center [1513, 378] width 63 height 17
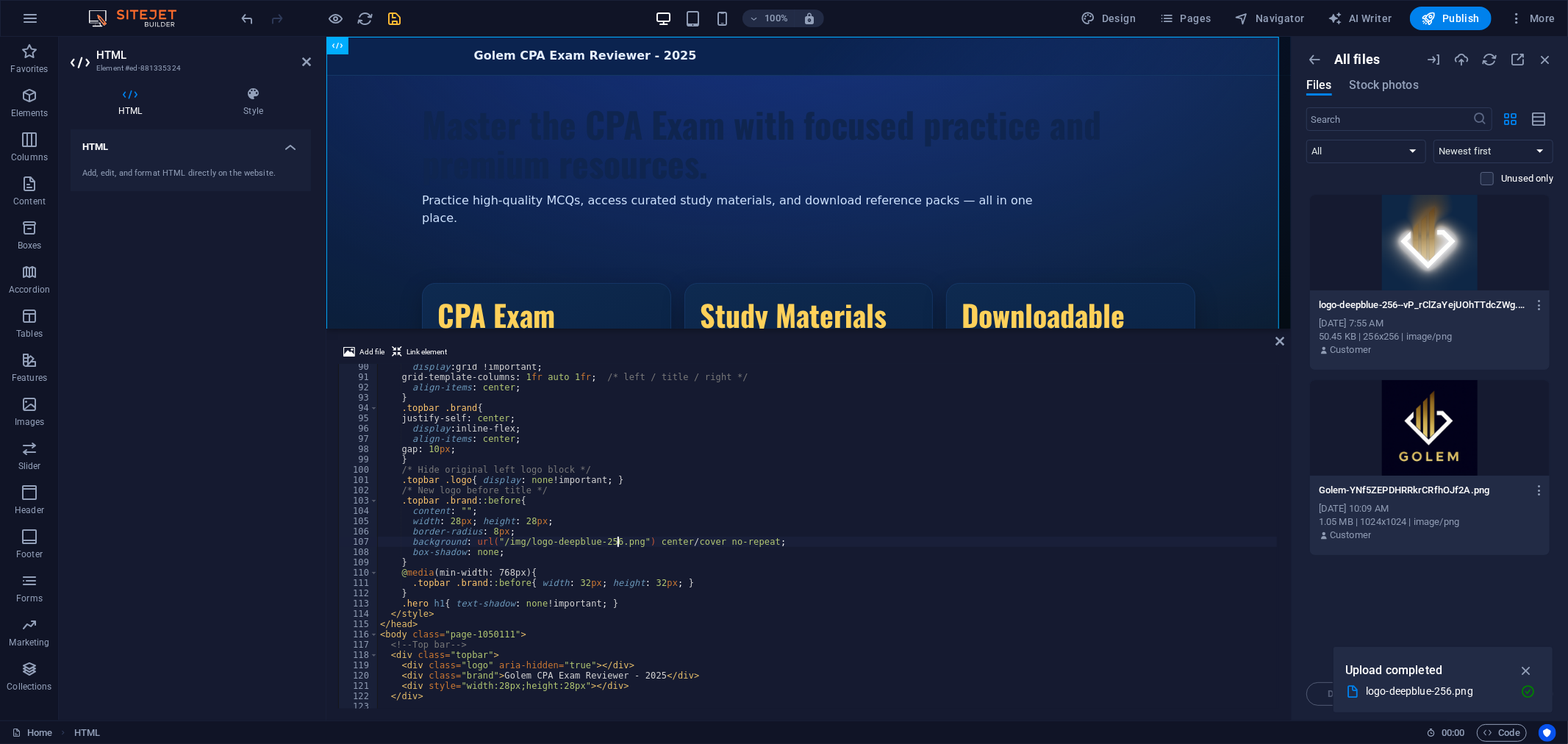
click at [620, 542] on div "display : grid !important ; grid-template-columns : 1 fr auto 1 fr ; /* left / …" at bounding box center [966, 545] width 1177 height 366
drag, startPoint x: 623, startPoint y: 545, endPoint x: 497, endPoint y: 544, distance: 126.0
click at [497, 544] on div "display : grid !important ; grid-template-columns : 1 fr auto 1 fr ; /* left / …" at bounding box center [966, 545] width 1177 height 366
paste textarea "[URL][DOMAIN_NAME]"
type textarea "background: url("/[URL][DOMAIN_NAME]") center / cover no-repeat;"
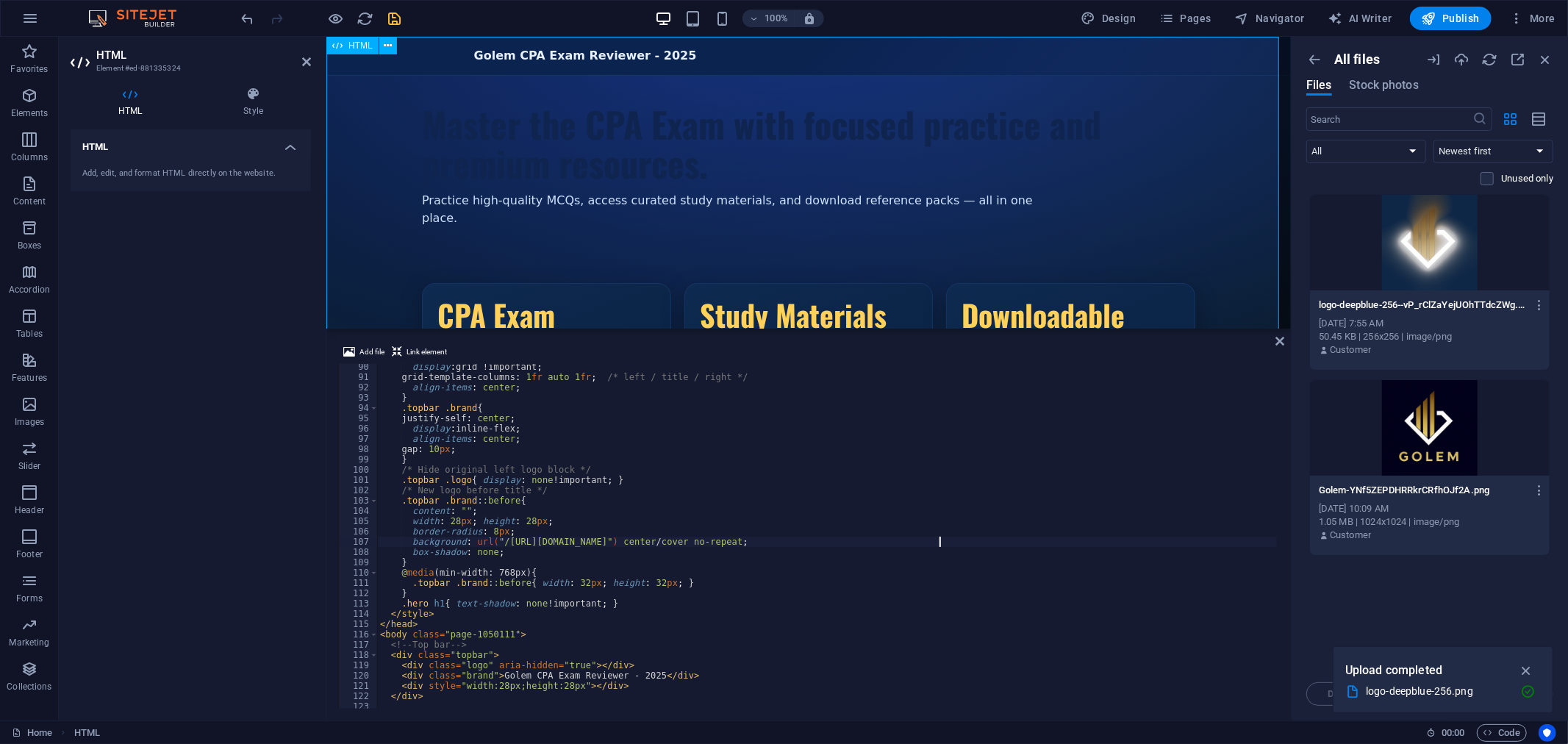
click at [1099, 48] on div "Golem CPA Exam Reviewer - 2025 Golem CPA Exam Reviewer - 2025 Master the CPA Ex…" at bounding box center [807, 305] width 964 height 539
click at [331, 16] on icon "button" at bounding box center [337, 19] width 17 height 17
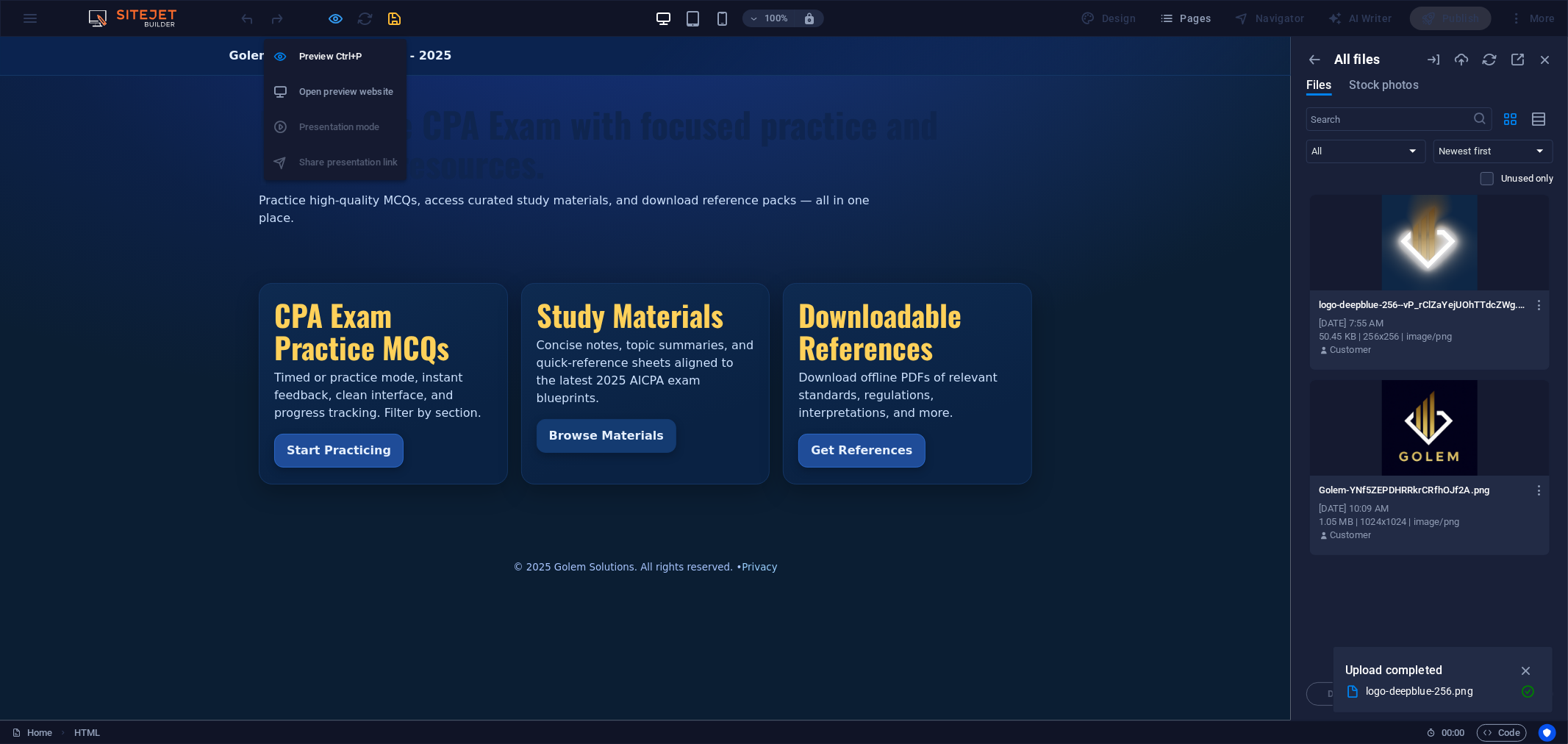
click at [329, 15] on icon "button" at bounding box center [337, 19] width 17 height 17
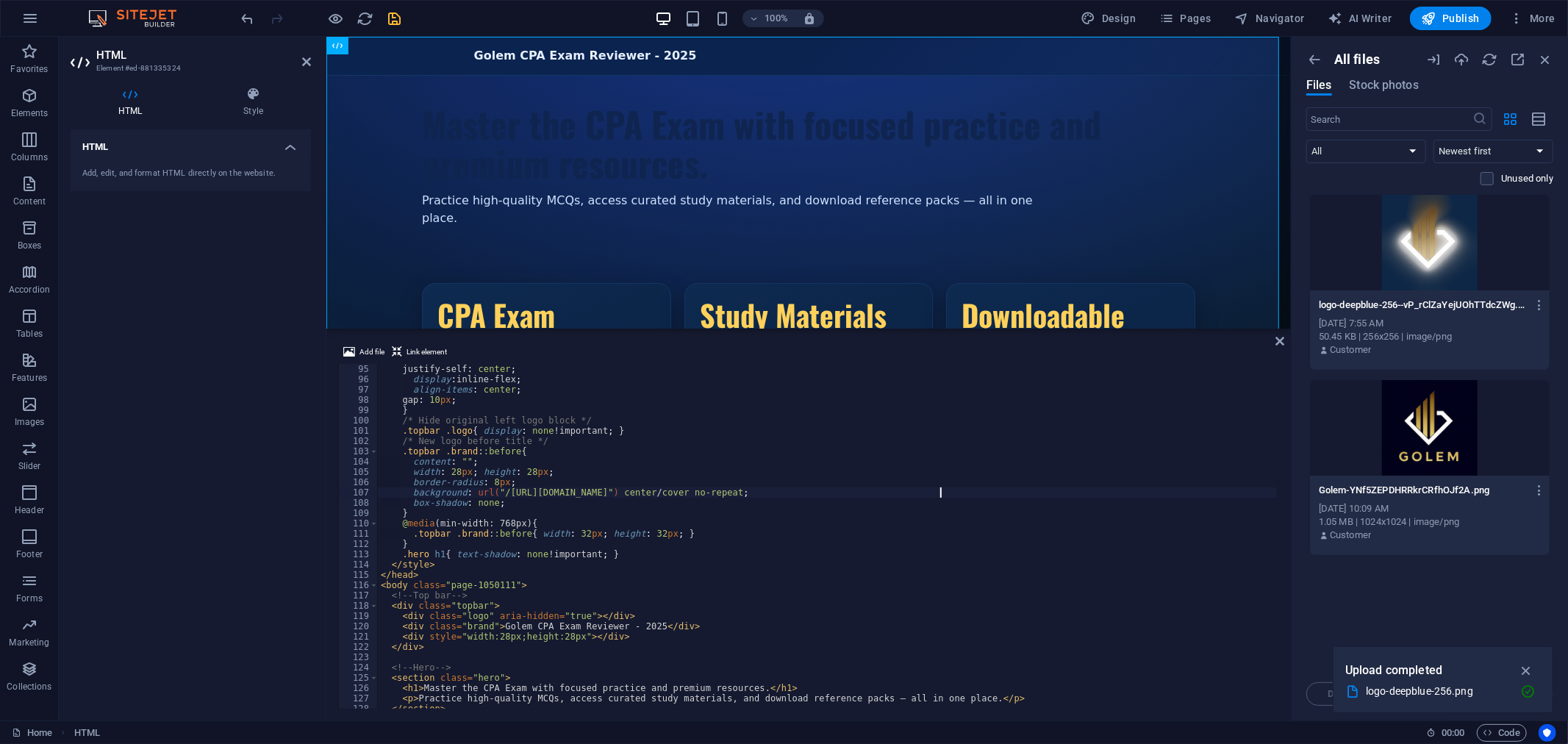
scroll to position [967, 0]
click at [333, 16] on icon "button" at bounding box center [337, 19] width 17 height 17
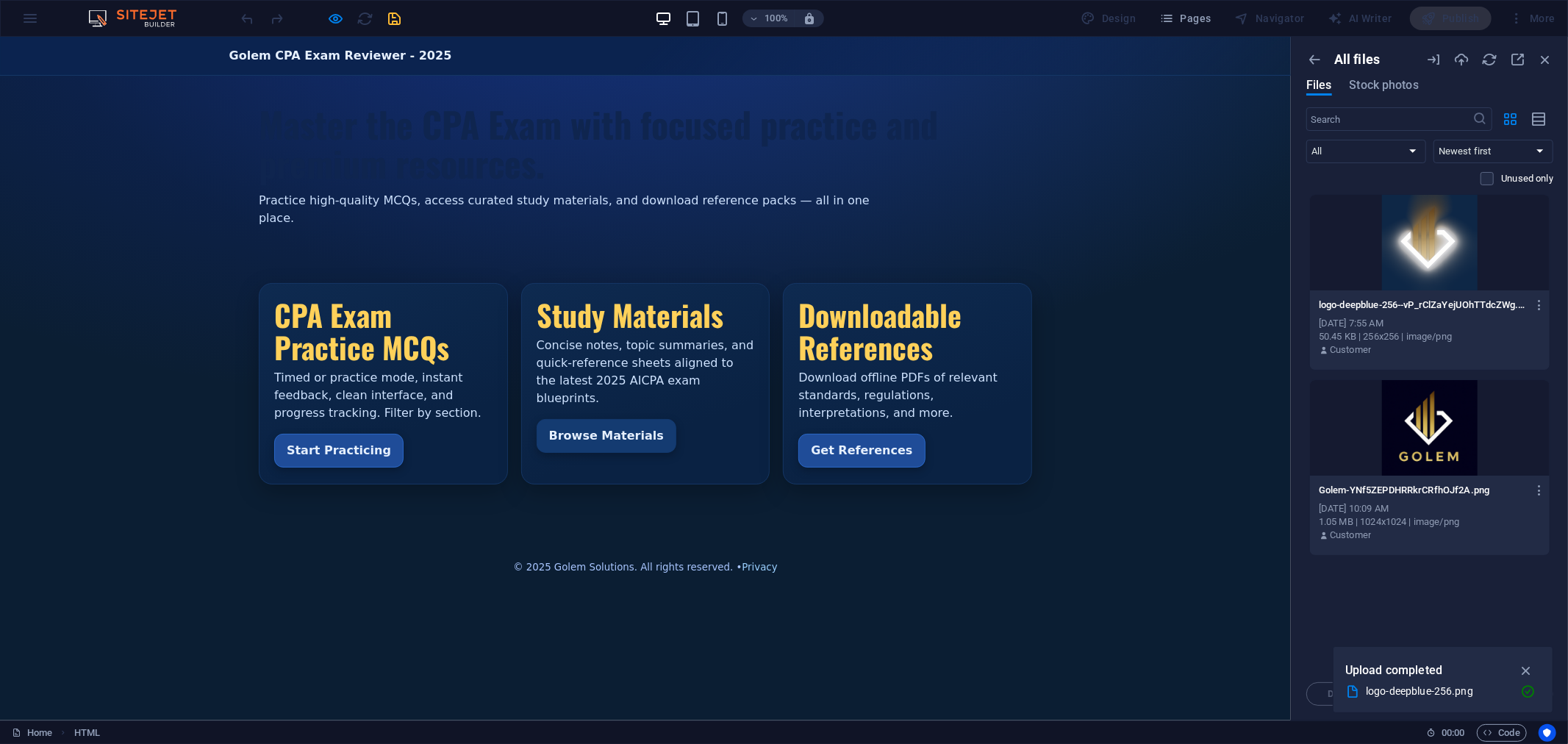
click at [542, 11] on div "100% Design Pages Navigator AI Writer Publish More" at bounding box center [900, 18] width 1322 height 24
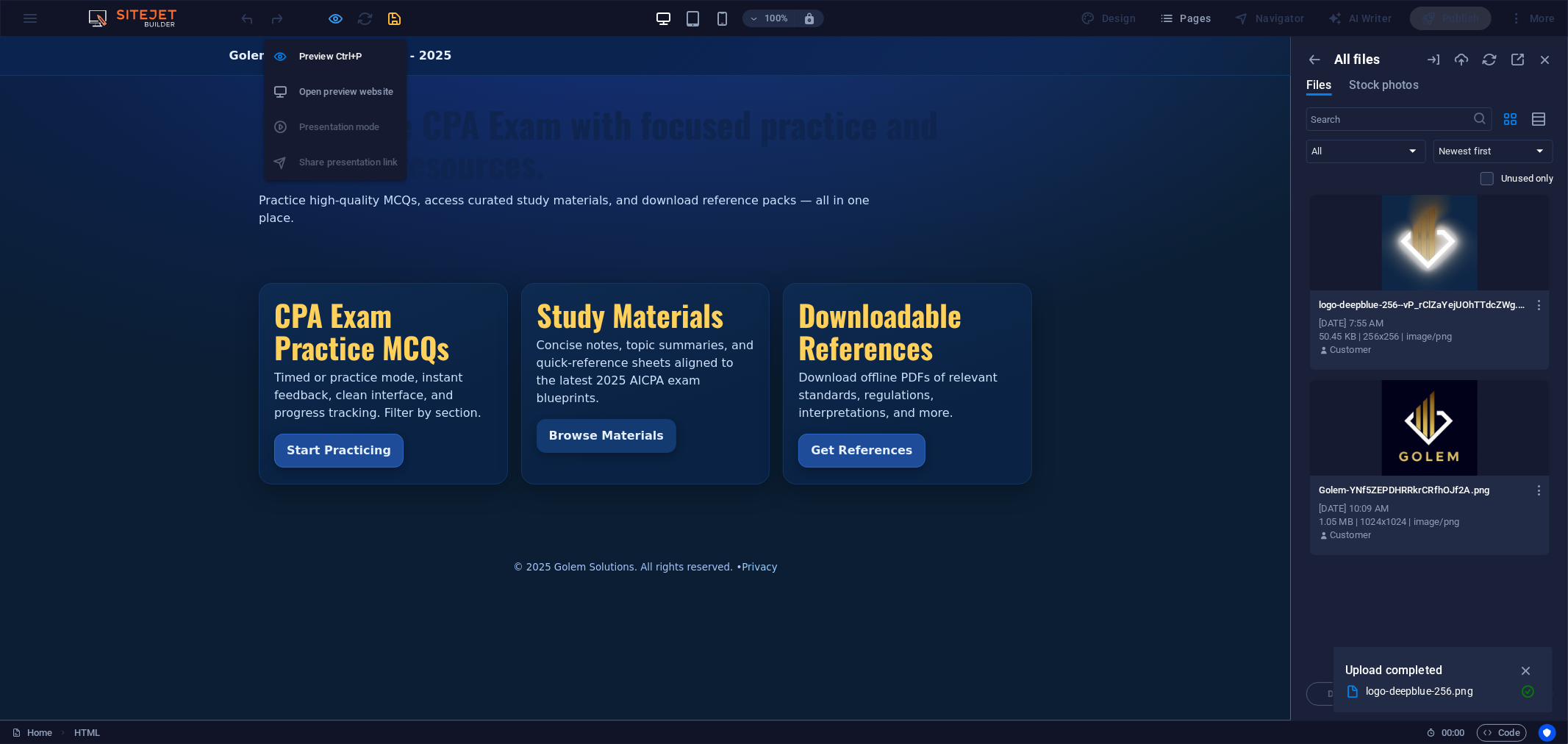
click at [340, 17] on icon "button" at bounding box center [337, 19] width 17 height 17
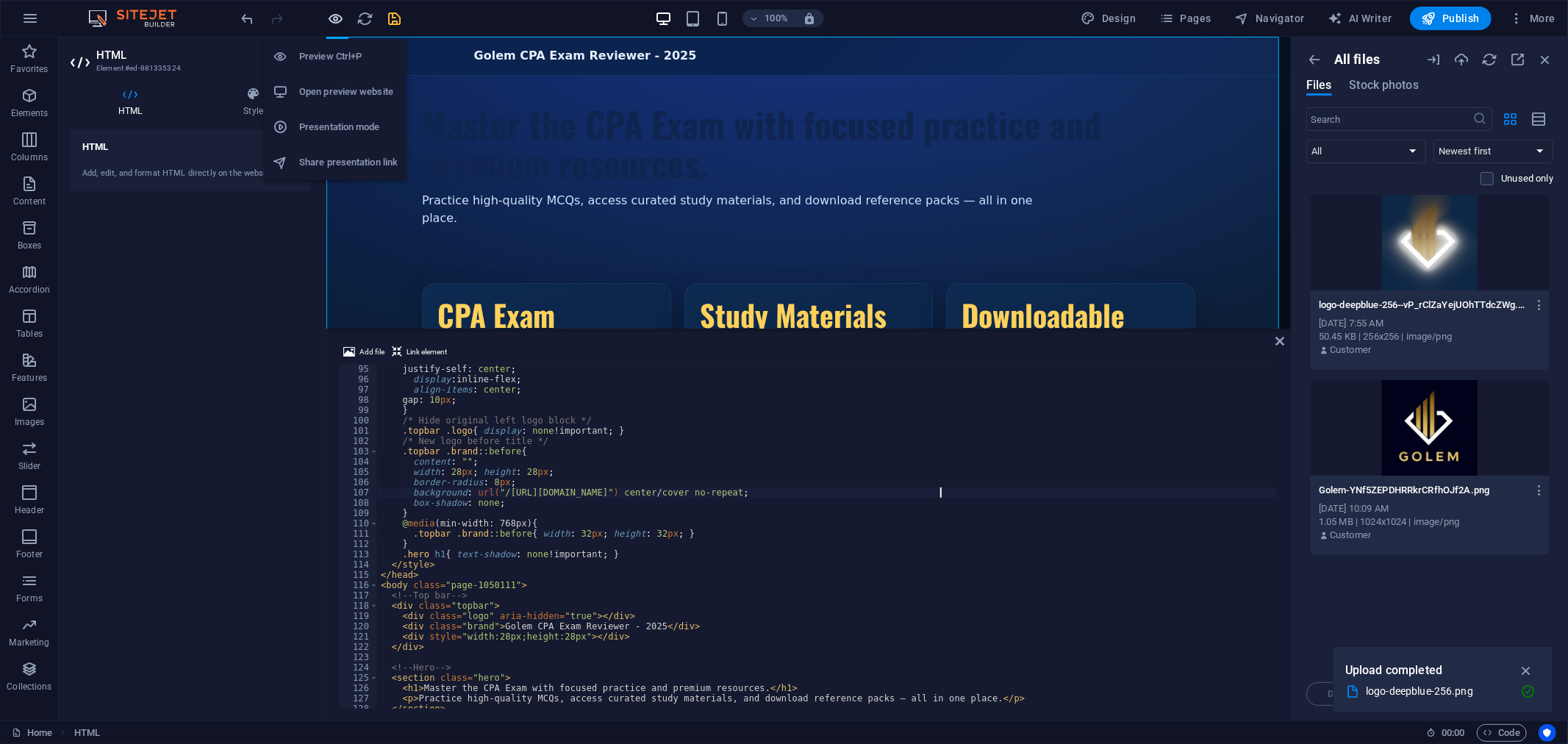
click at [340, 17] on icon "button" at bounding box center [337, 19] width 17 height 17
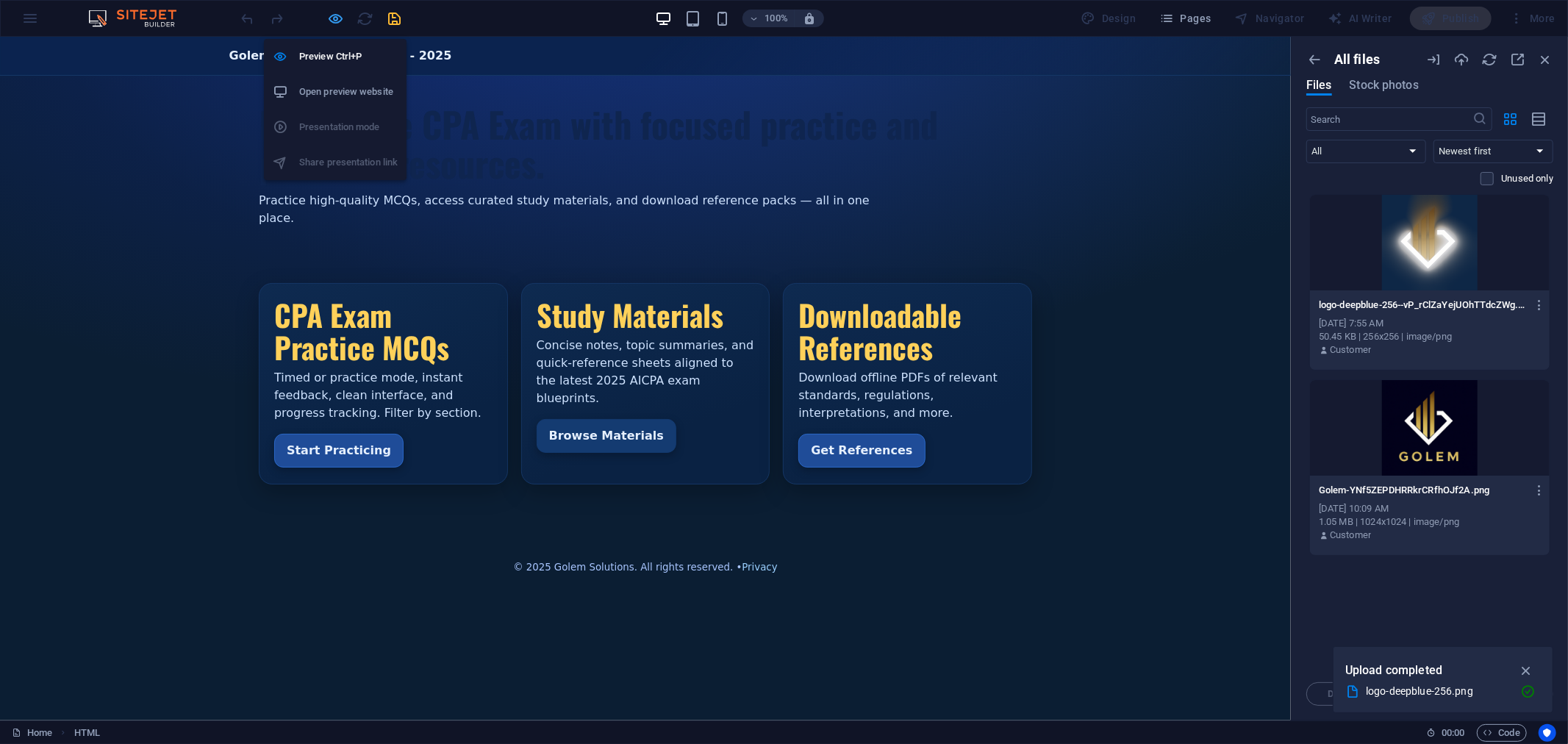
click at [337, 13] on icon "button" at bounding box center [337, 19] width 17 height 17
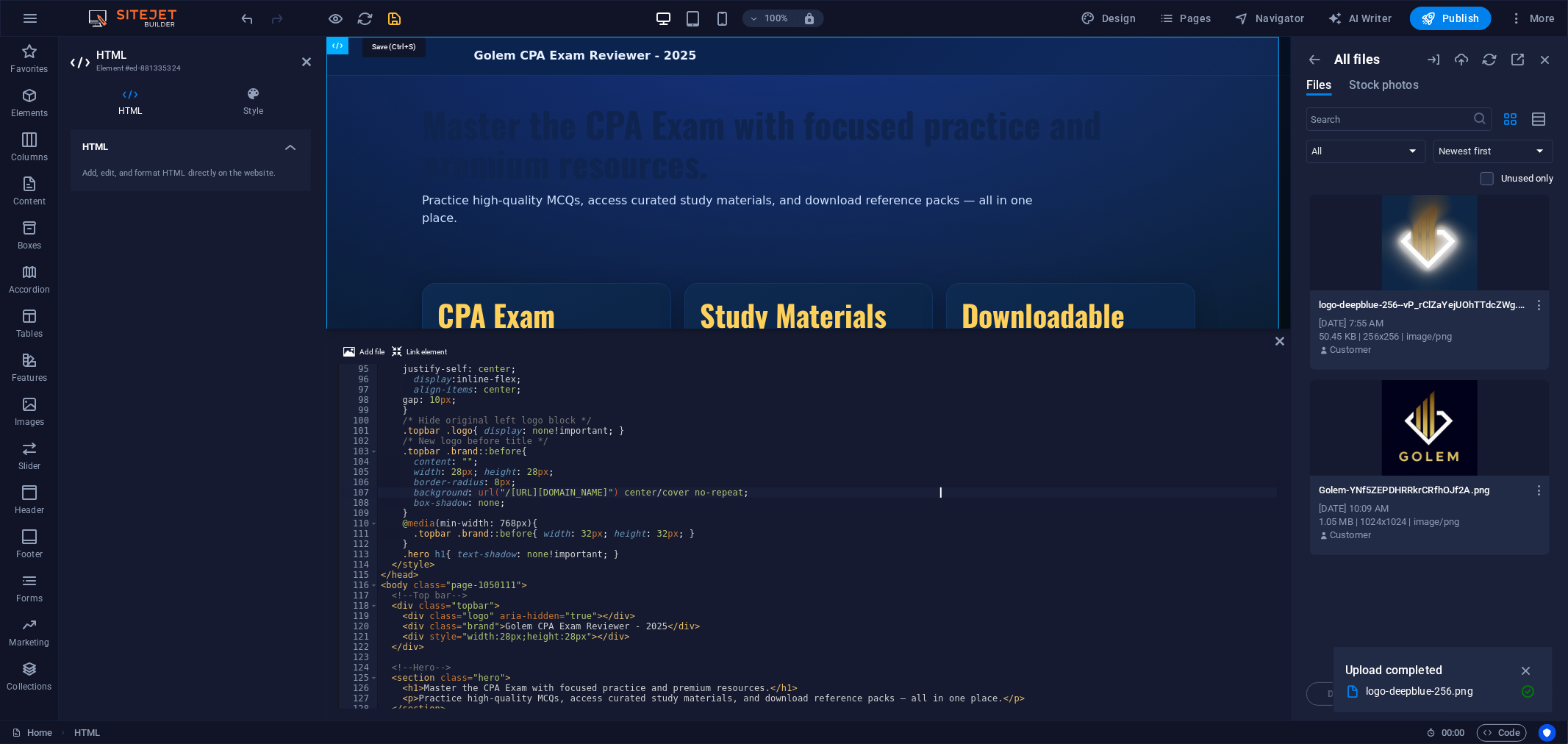
click at [398, 16] on icon "save" at bounding box center [395, 19] width 17 height 17
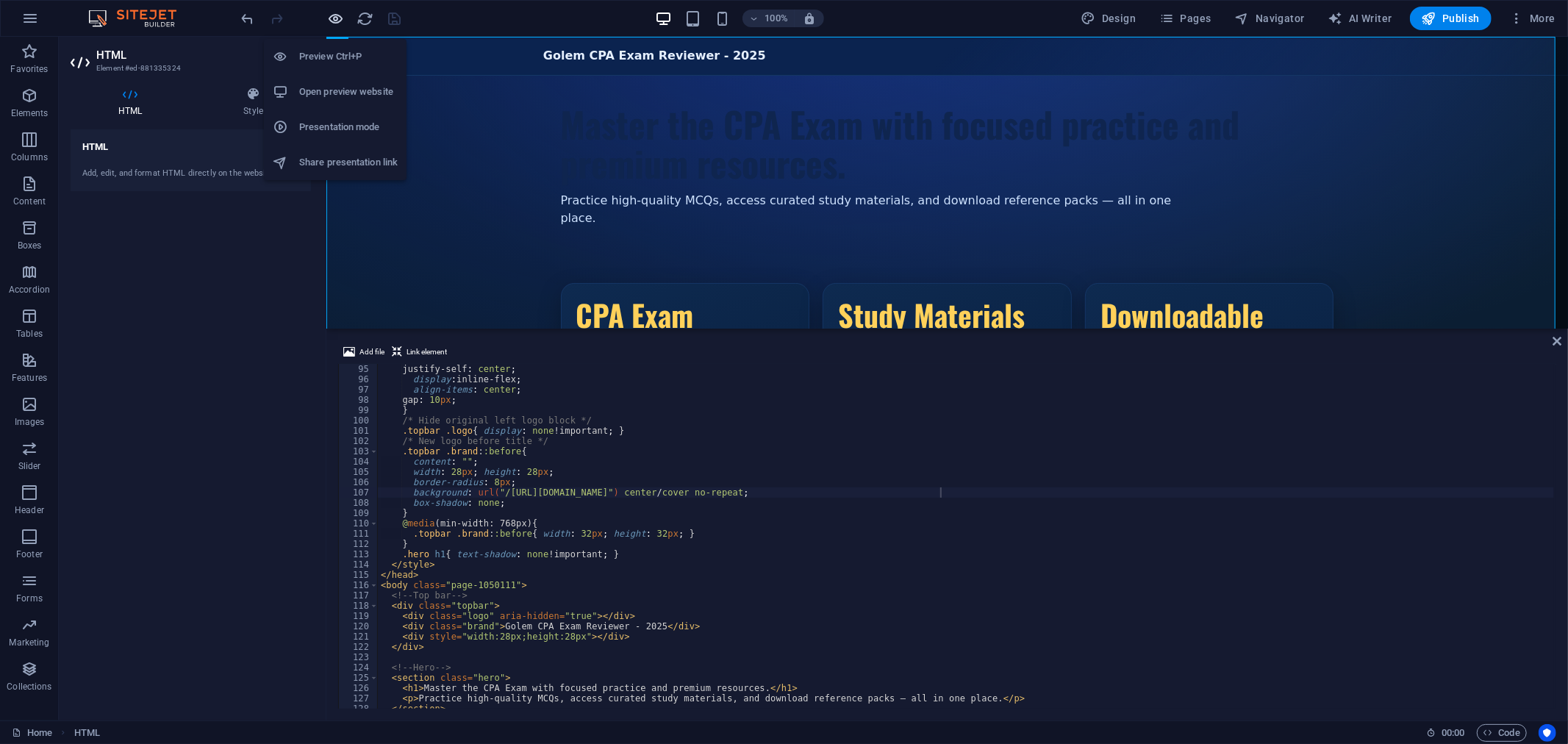
click at [338, 19] on icon "button" at bounding box center [337, 19] width 17 height 17
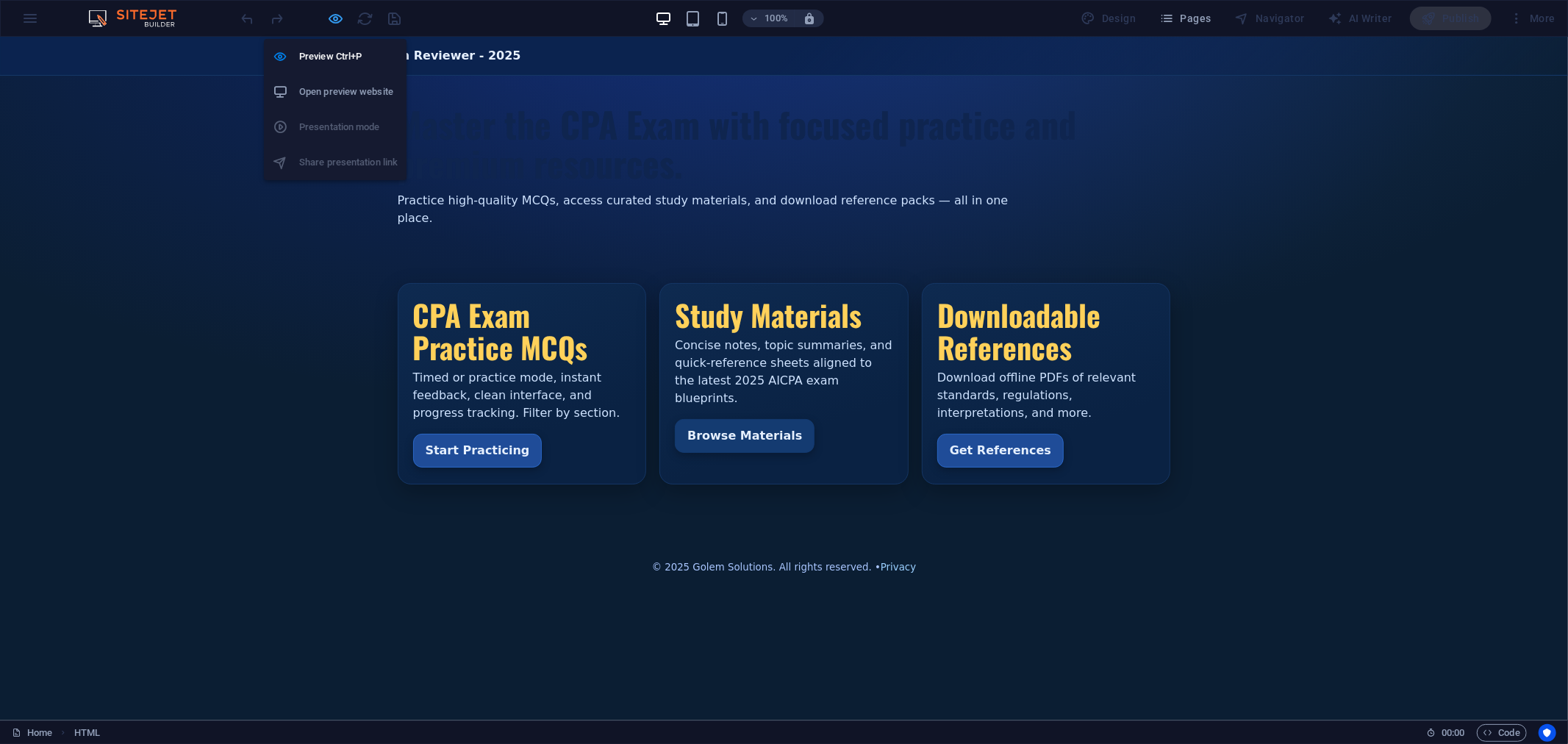
click at [336, 24] on icon "button" at bounding box center [337, 19] width 17 height 17
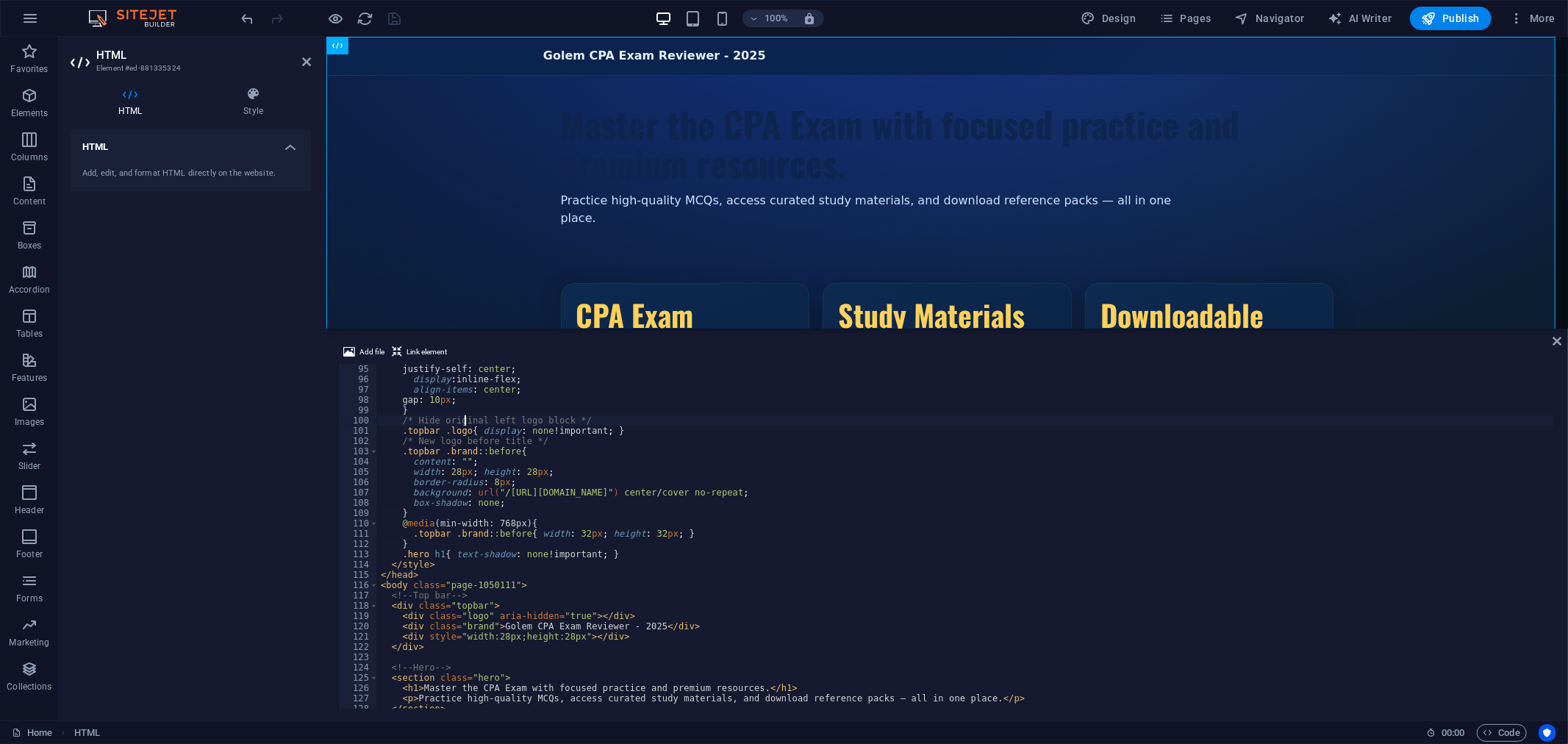
click at [464, 422] on div "justify-self : center ; display : inline-flex ; align-items : center ; gap : 10…" at bounding box center [966, 545] width 1176 height 363
type textarea "</html>"
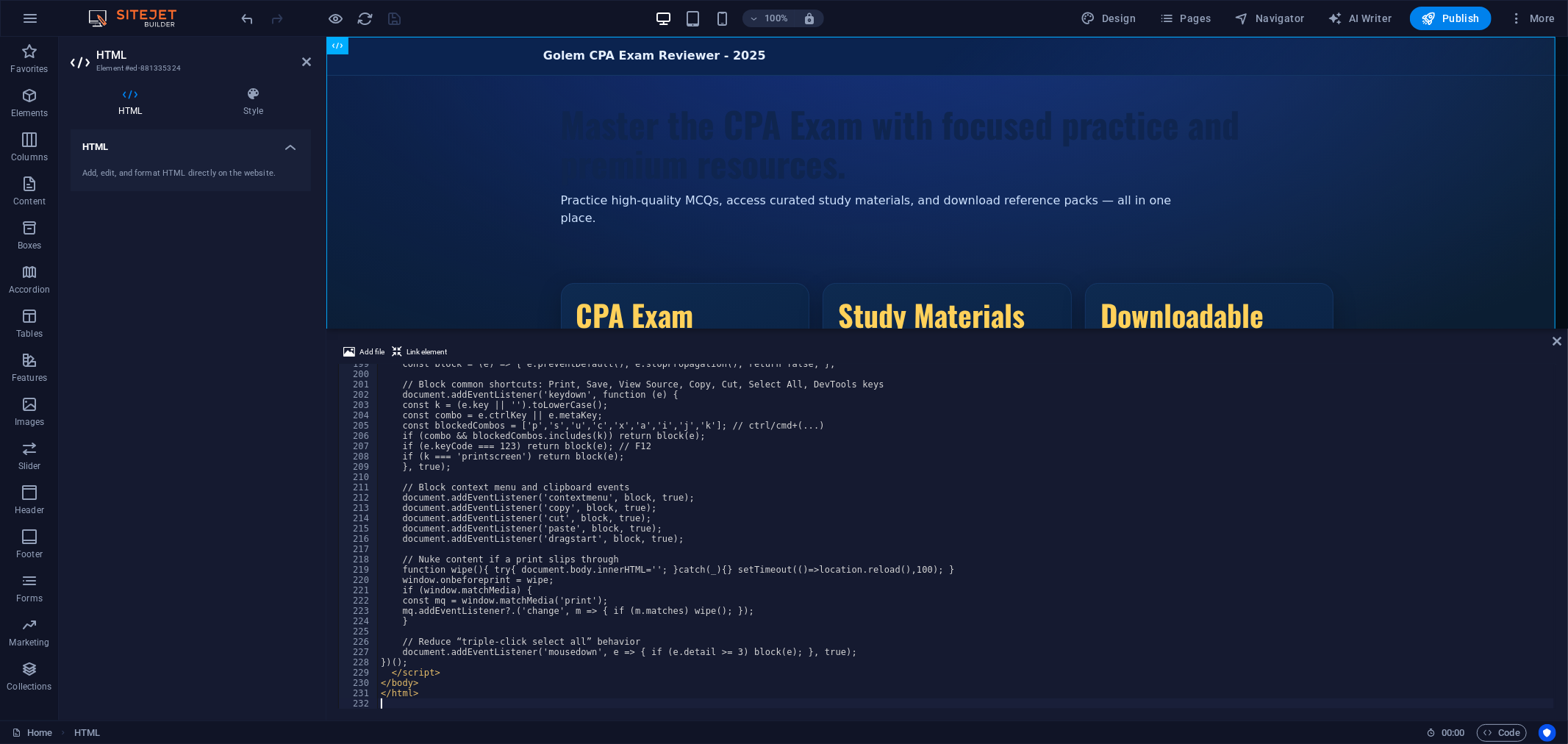
scroll to position [2043, 0]
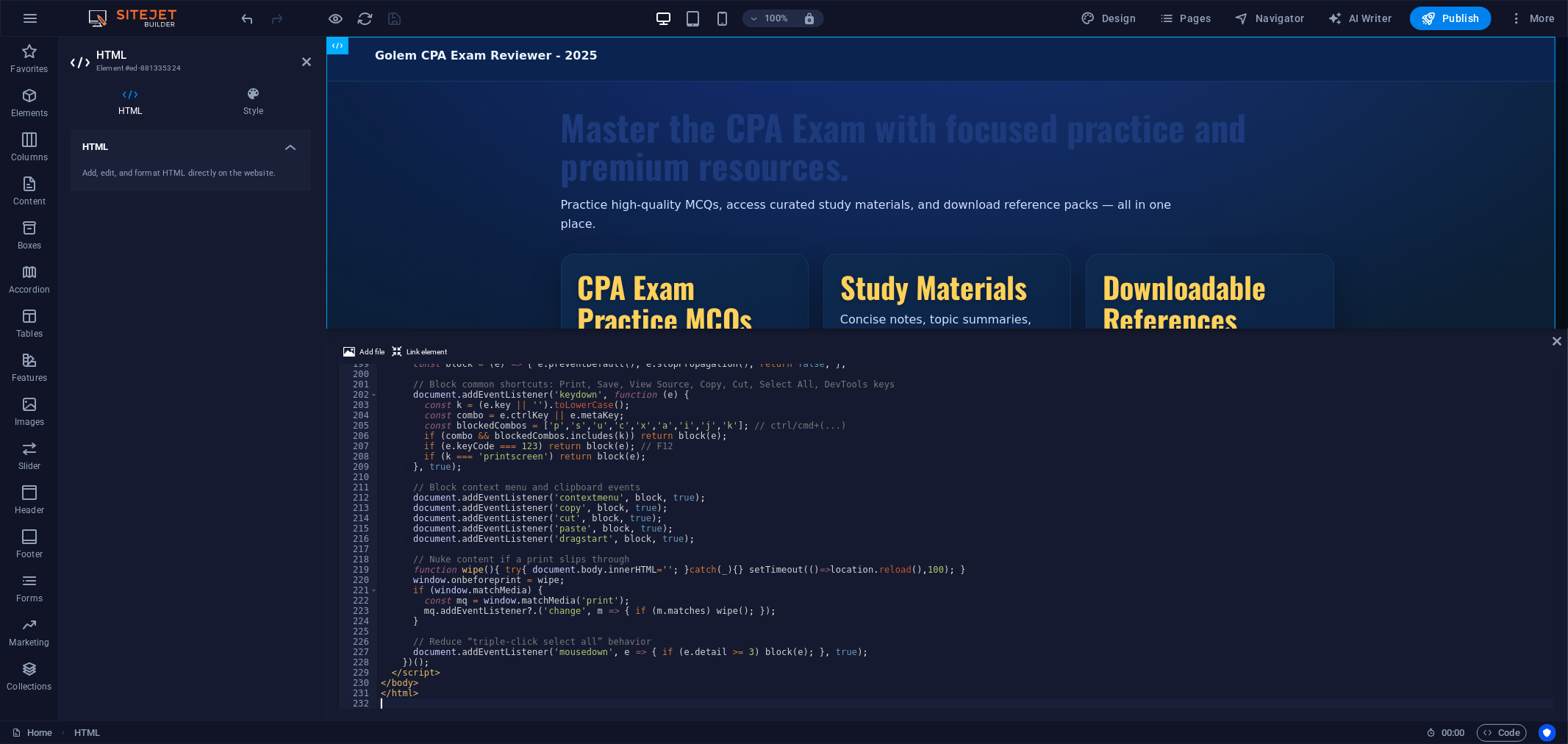
click at [460, 16] on div "100% Design Pages Navigator AI Writer Publish More" at bounding box center [900, 18] width 1322 height 24
click at [338, 19] on icon "button" at bounding box center [337, 19] width 17 height 17
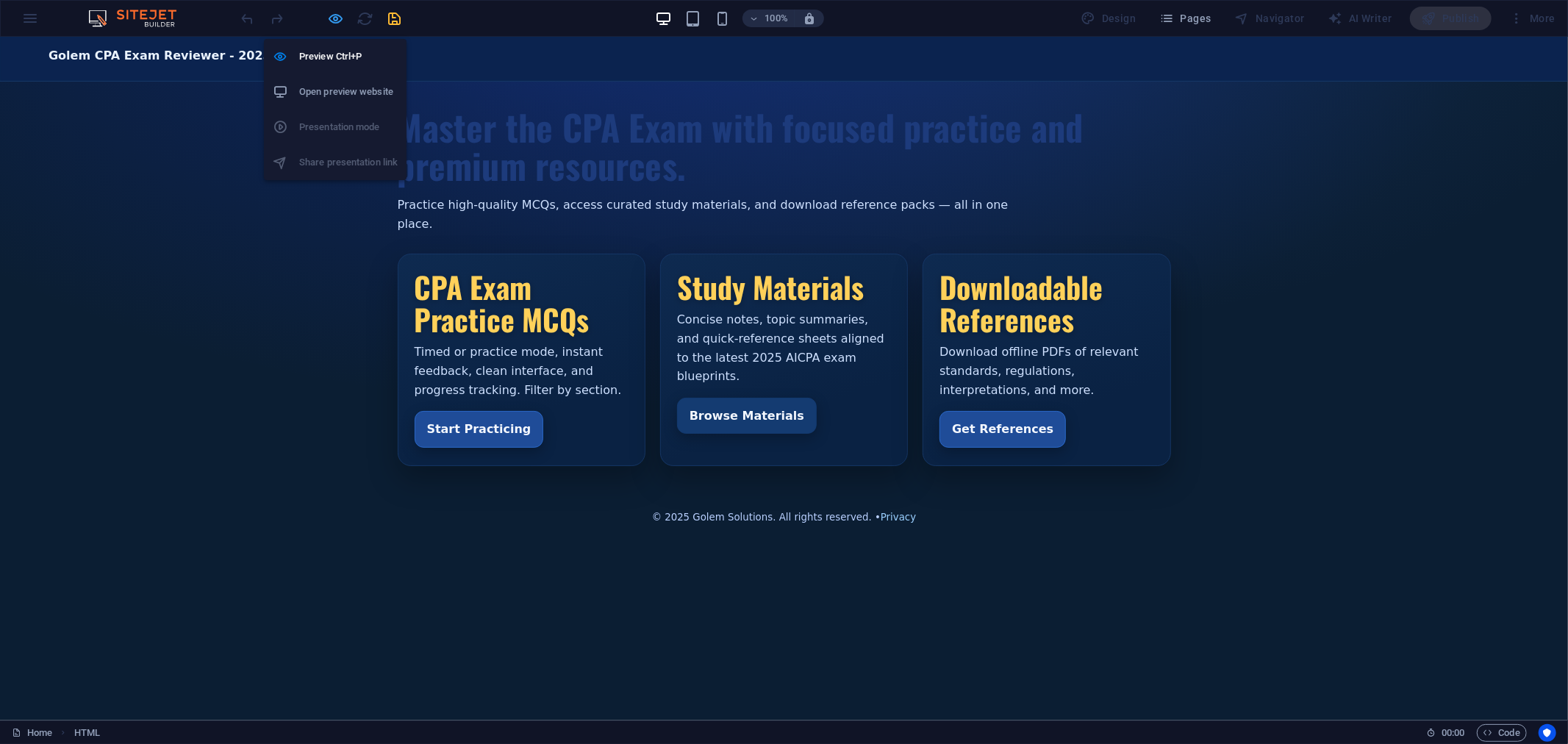
click at [333, 12] on icon "button" at bounding box center [337, 19] width 17 height 17
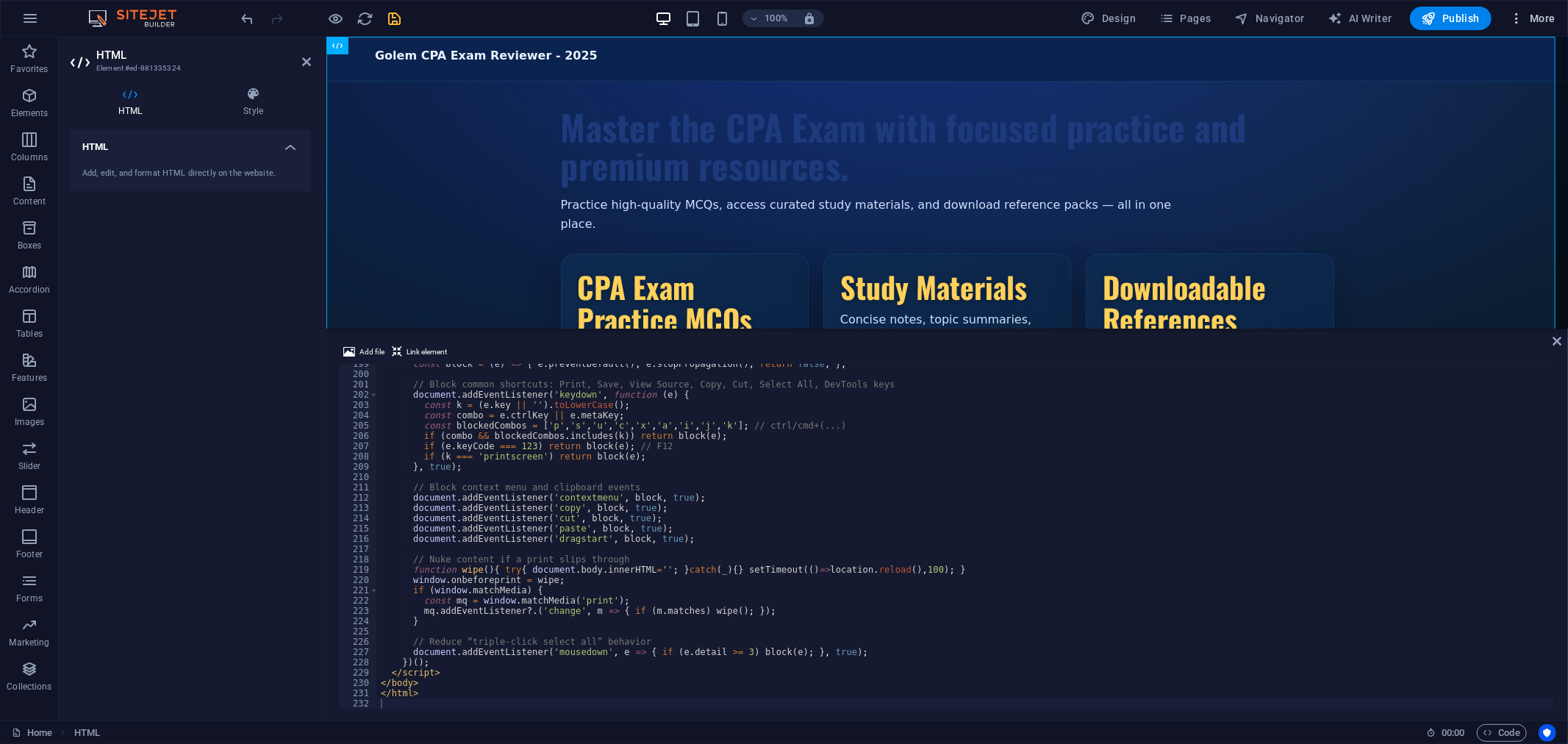
click at [1539, 18] on span "More" at bounding box center [1532, 18] width 46 height 15
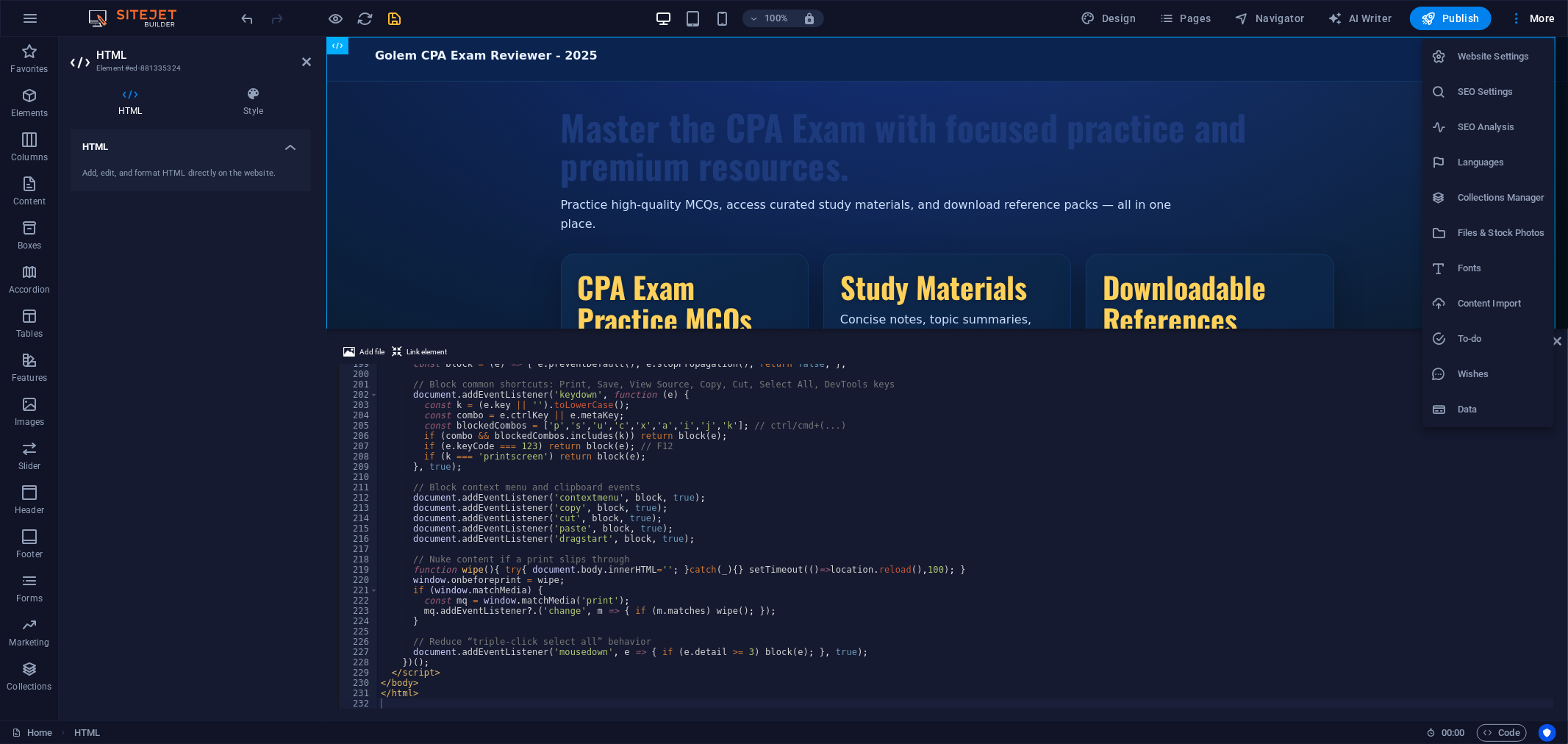
click at [1512, 236] on h6 "Files & Stock Photos" at bounding box center [1501, 233] width 87 height 17
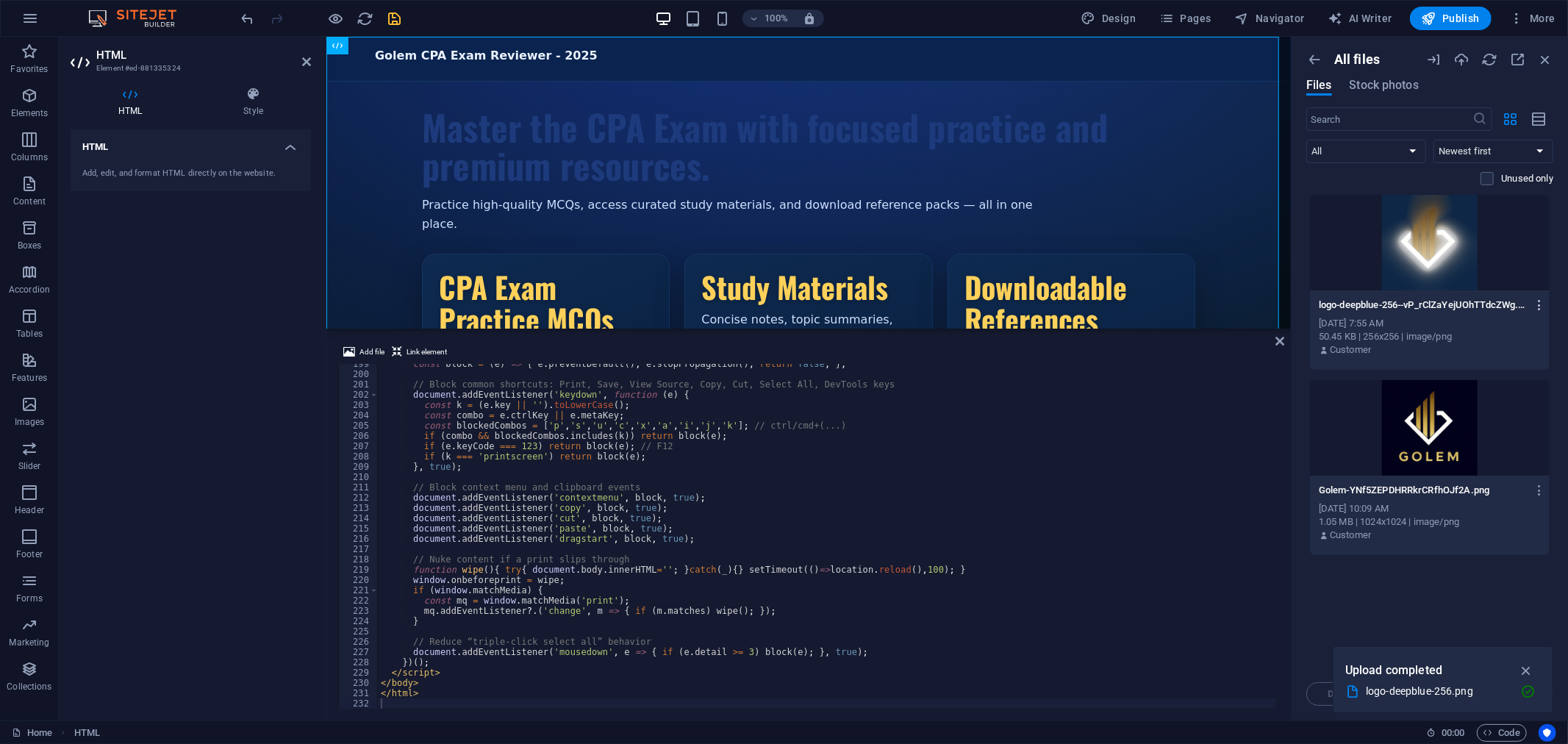
click at [1541, 301] on icon "button" at bounding box center [1540, 305] width 14 height 13
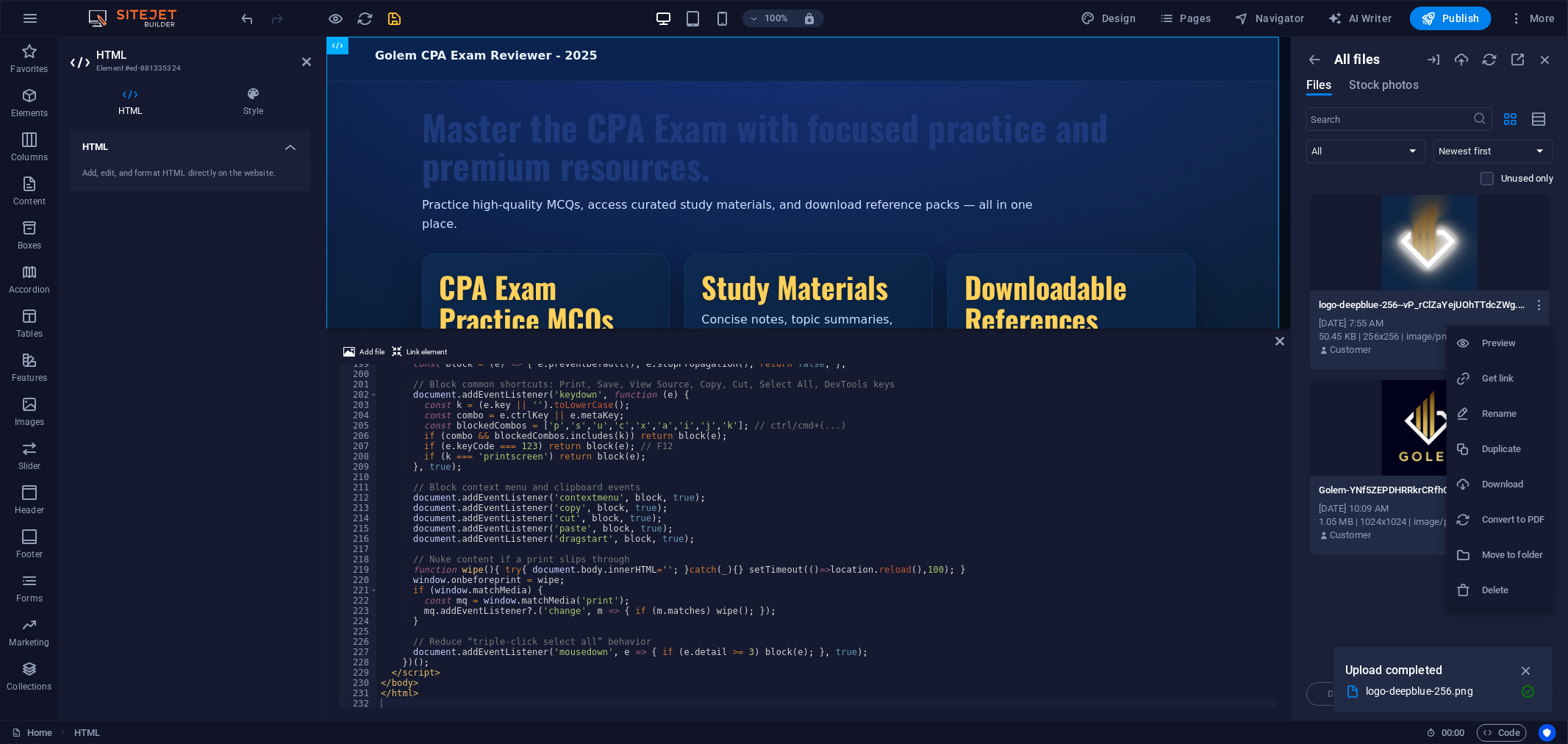
click at [1504, 382] on h6 "Get link" at bounding box center [1513, 378] width 63 height 17
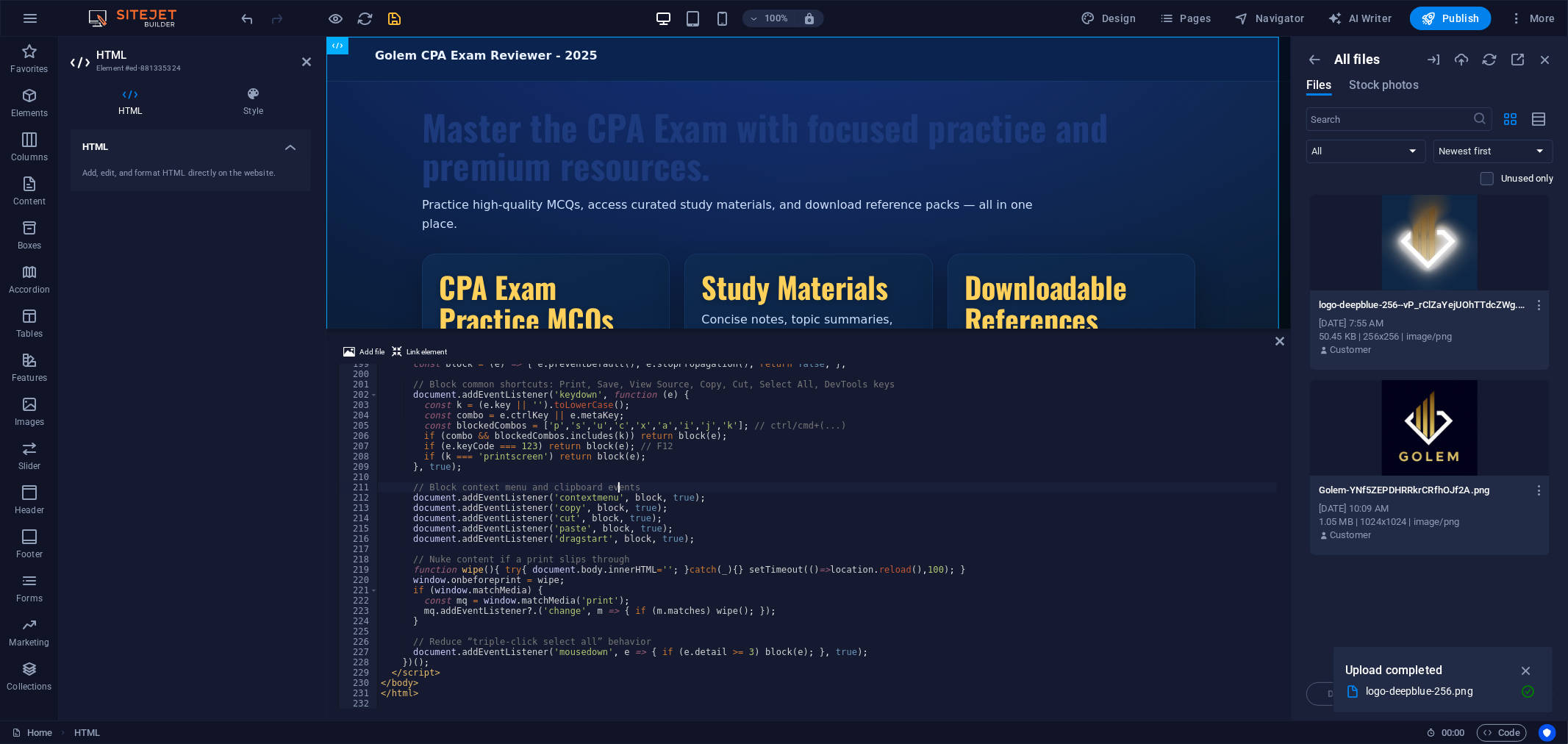
click at [750, 487] on div "const block = ( e ) => { e . preventDefault ( ) ; e . stopPropagation ( ) ; ret…" at bounding box center [966, 542] width 1176 height 366
type textarea "document.addEventListener('paste', block, true);"
click at [740, 534] on div "const block = ( e ) => { e . preventDefault ( ) ; e . stopPropagation ( ) ; ret…" at bounding box center [966, 542] width 1176 height 366
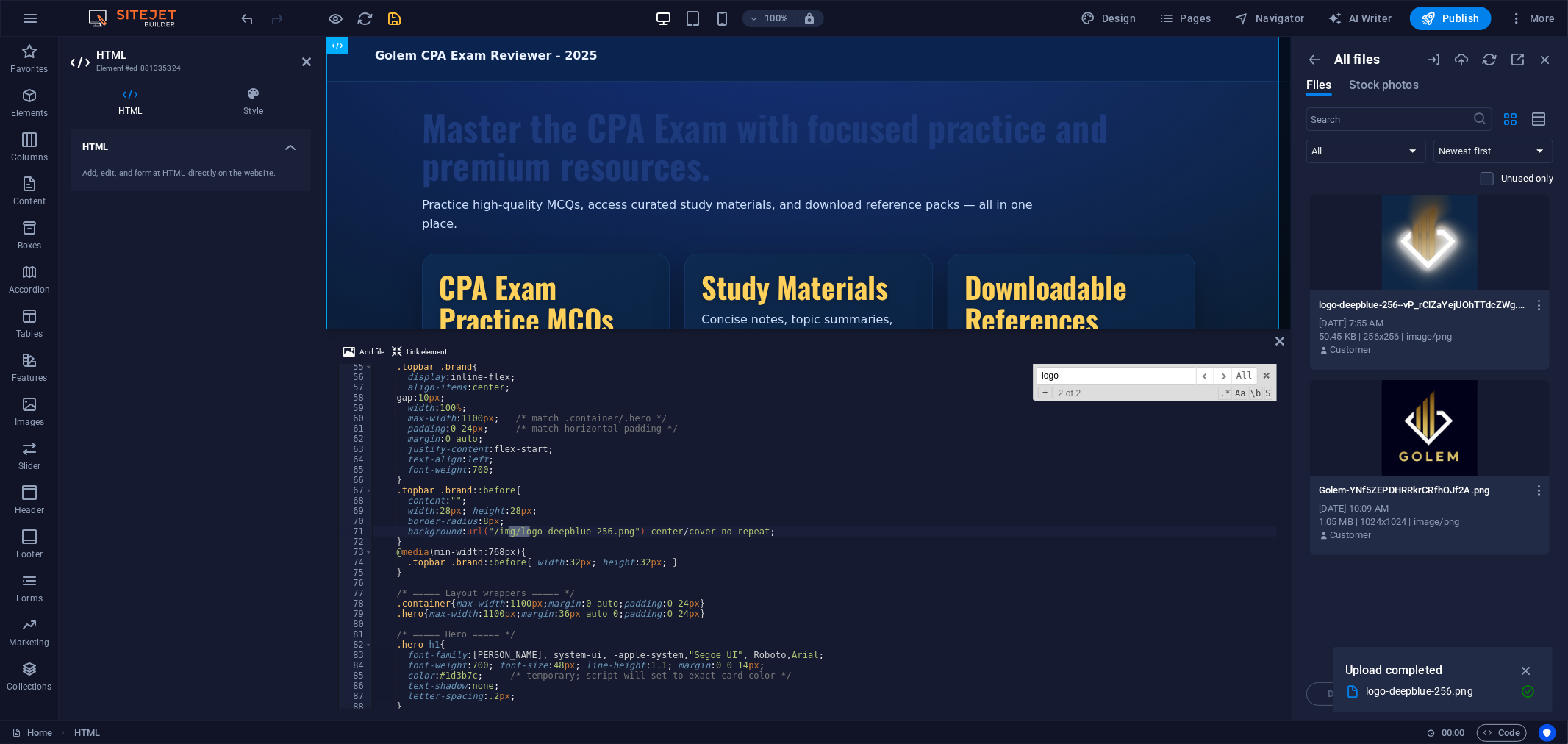
scroll to position [559, 0]
type input "logo"
drag, startPoint x: 612, startPoint y: 531, endPoint x: 632, endPoint y: 539, distance: 21.5
click at [612, 531] on div ".topbar .brand { display : inline-flex ; align-items : center ; gap : 10 px ; w…" at bounding box center [962, 545] width 1182 height 366
paste textarea "[URL][DOMAIN_NAME]"
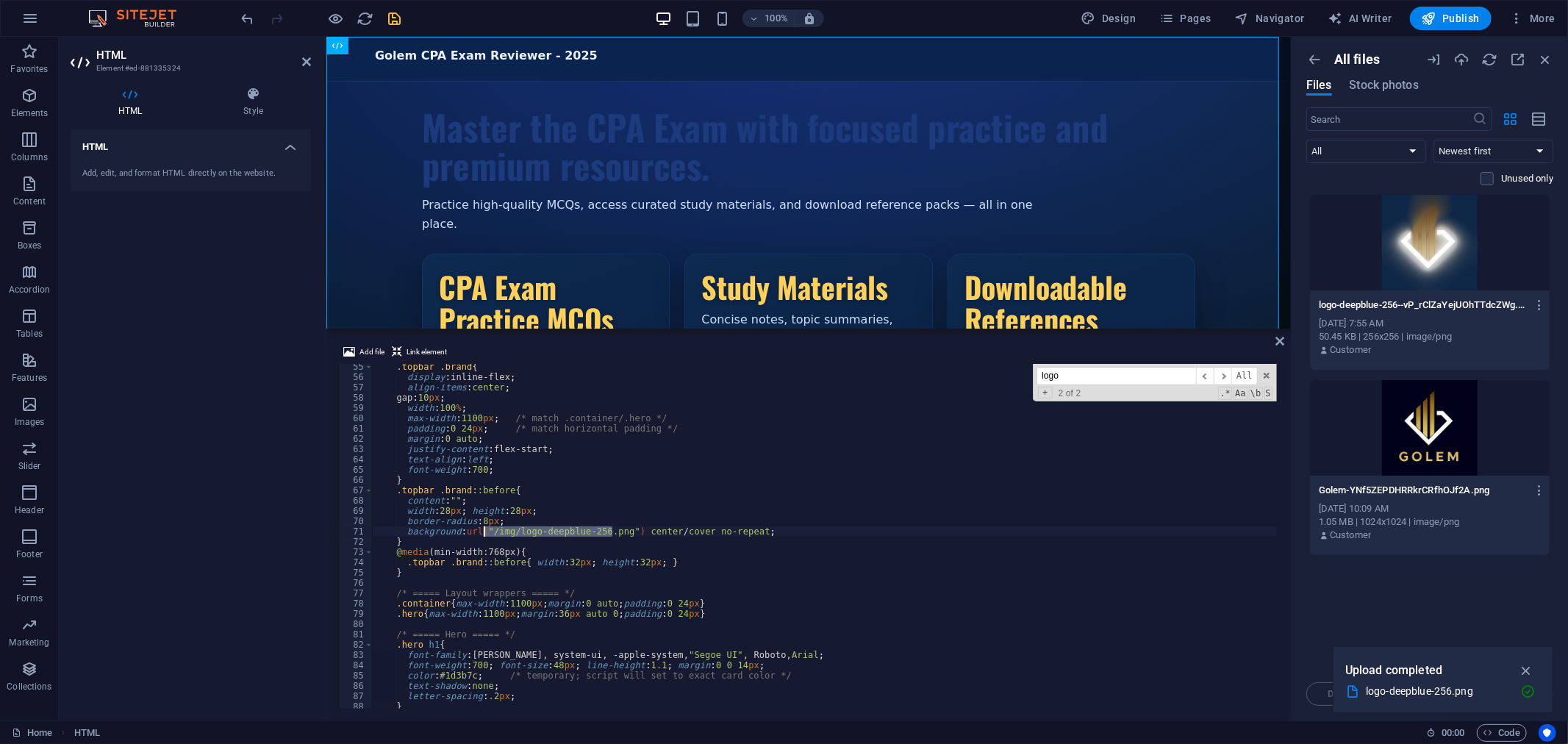
type textarea "background:url("[URL][DOMAIN_NAME]") center/cover no-repeat;"
click at [839, 67] on div "Golem CPA Exam Reviewer - 2025 Golem CPA Exam Reviewer - 2025 Master the CPA Ex…" at bounding box center [807, 280] width 964 height 489
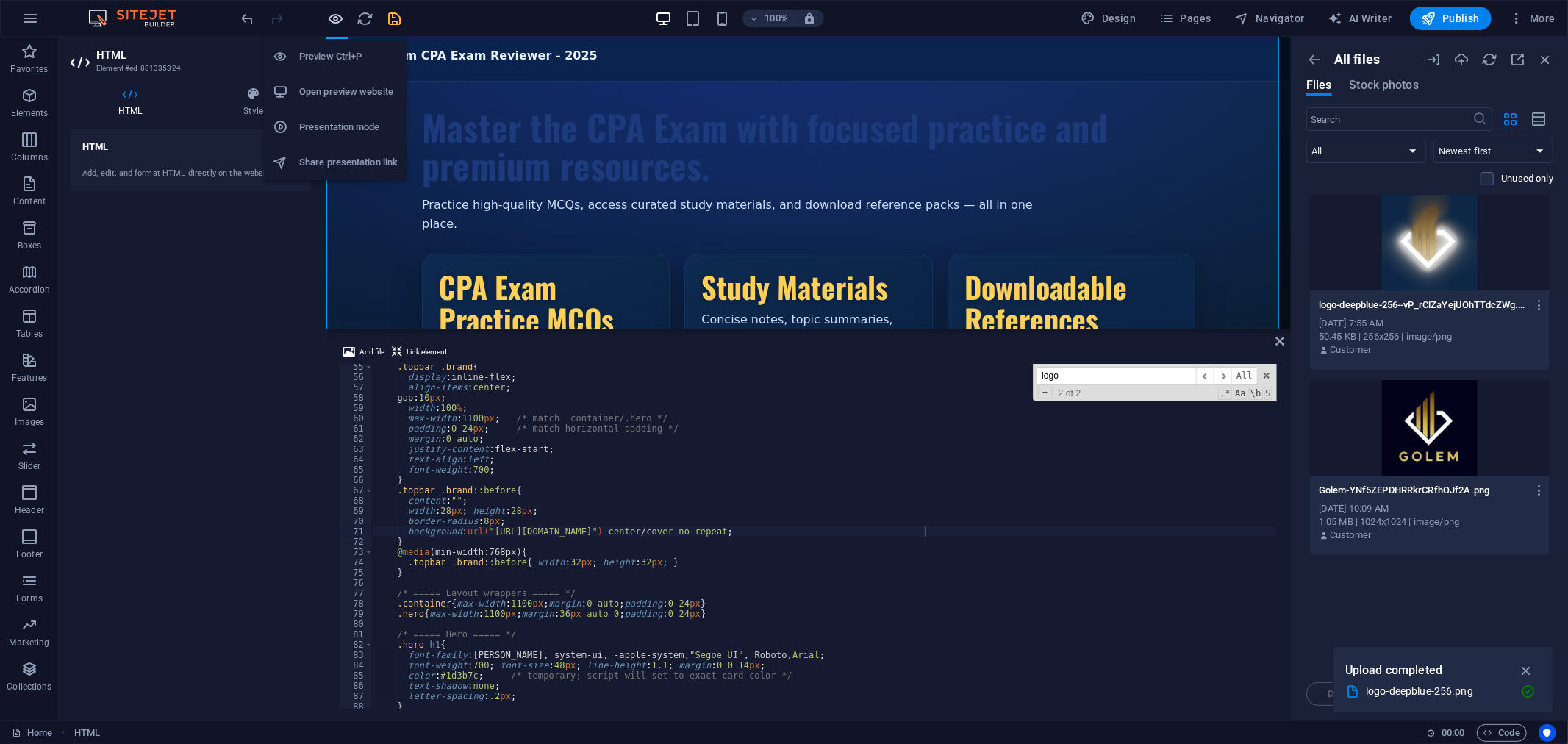
click at [340, 17] on icon "button" at bounding box center [337, 19] width 17 height 17
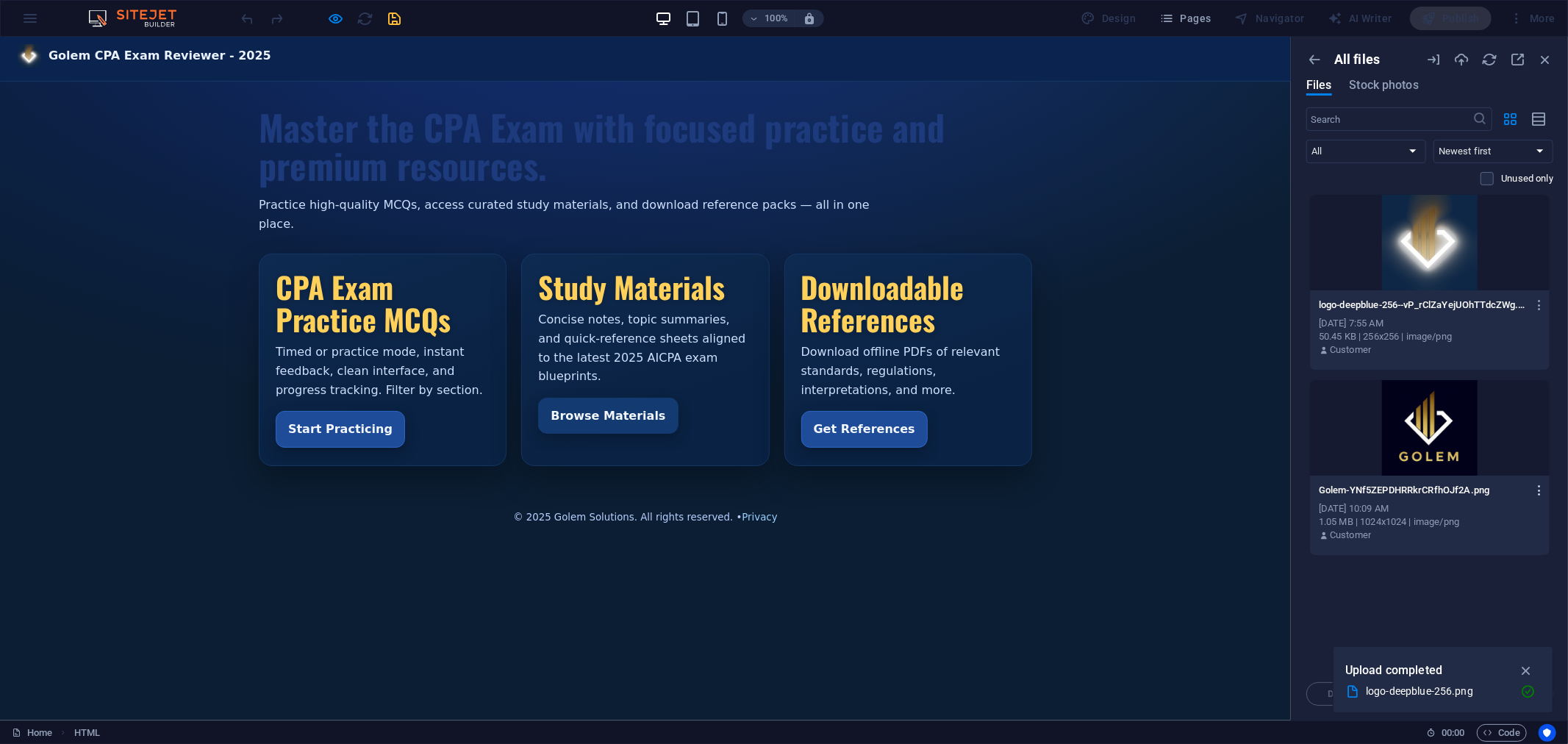
click at [1541, 487] on icon "button" at bounding box center [1540, 491] width 14 height 13
click at [1355, 425] on div at bounding box center [784, 372] width 1568 height 744
click at [1463, 60] on icon "button" at bounding box center [1461, 60] width 16 height 16
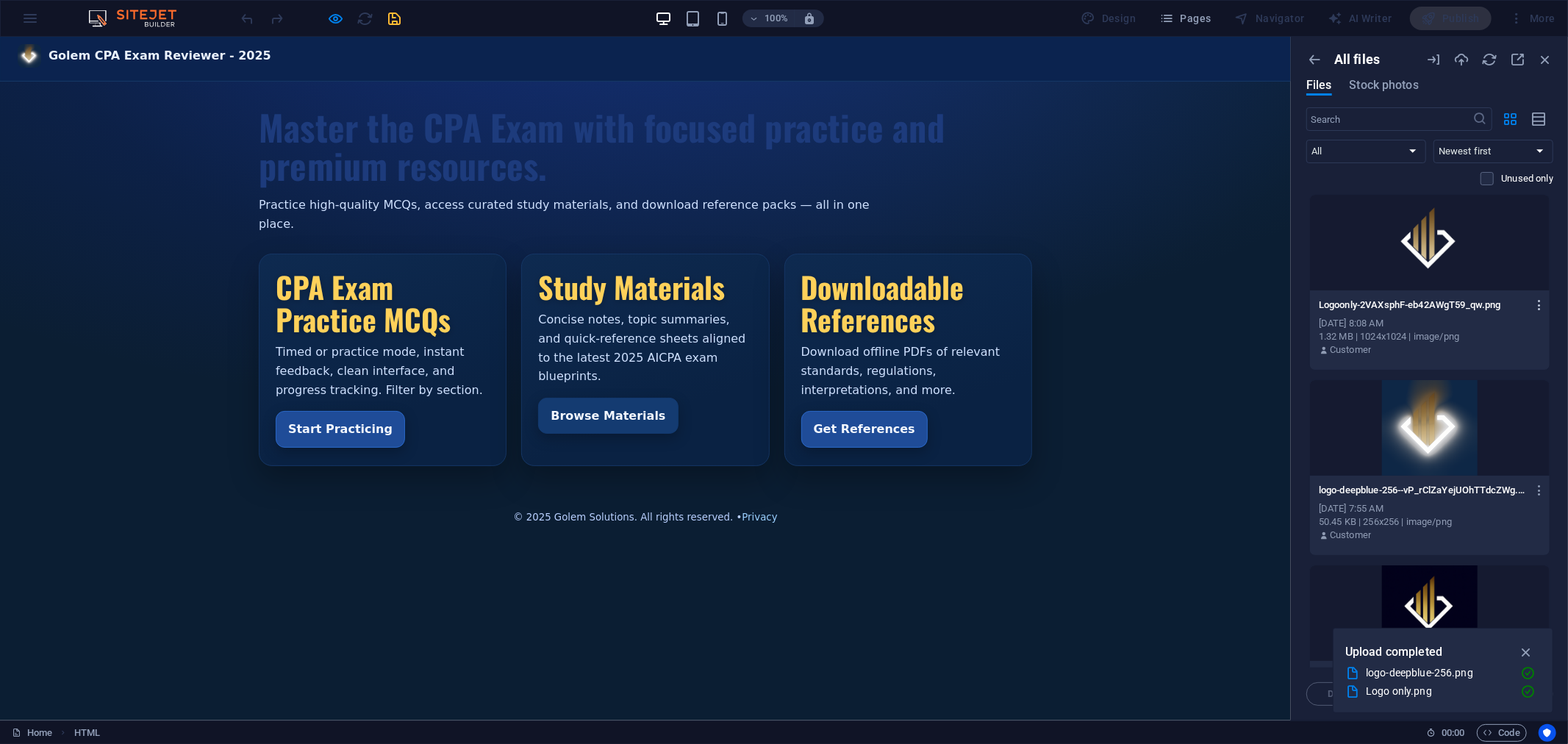
click at [1540, 303] on icon "button" at bounding box center [1540, 305] width 14 height 13
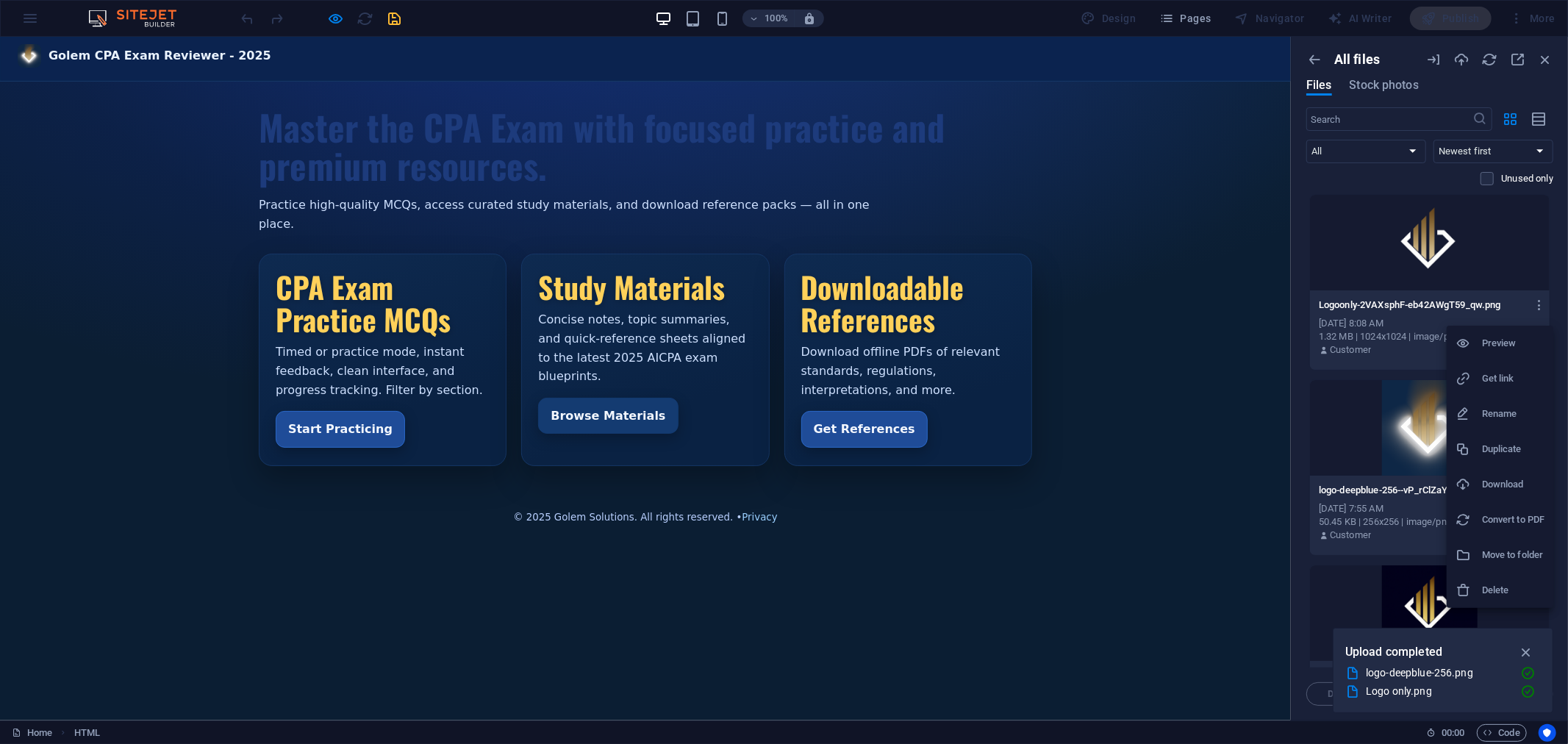
click at [1495, 379] on h6 "Get link" at bounding box center [1513, 378] width 63 height 17
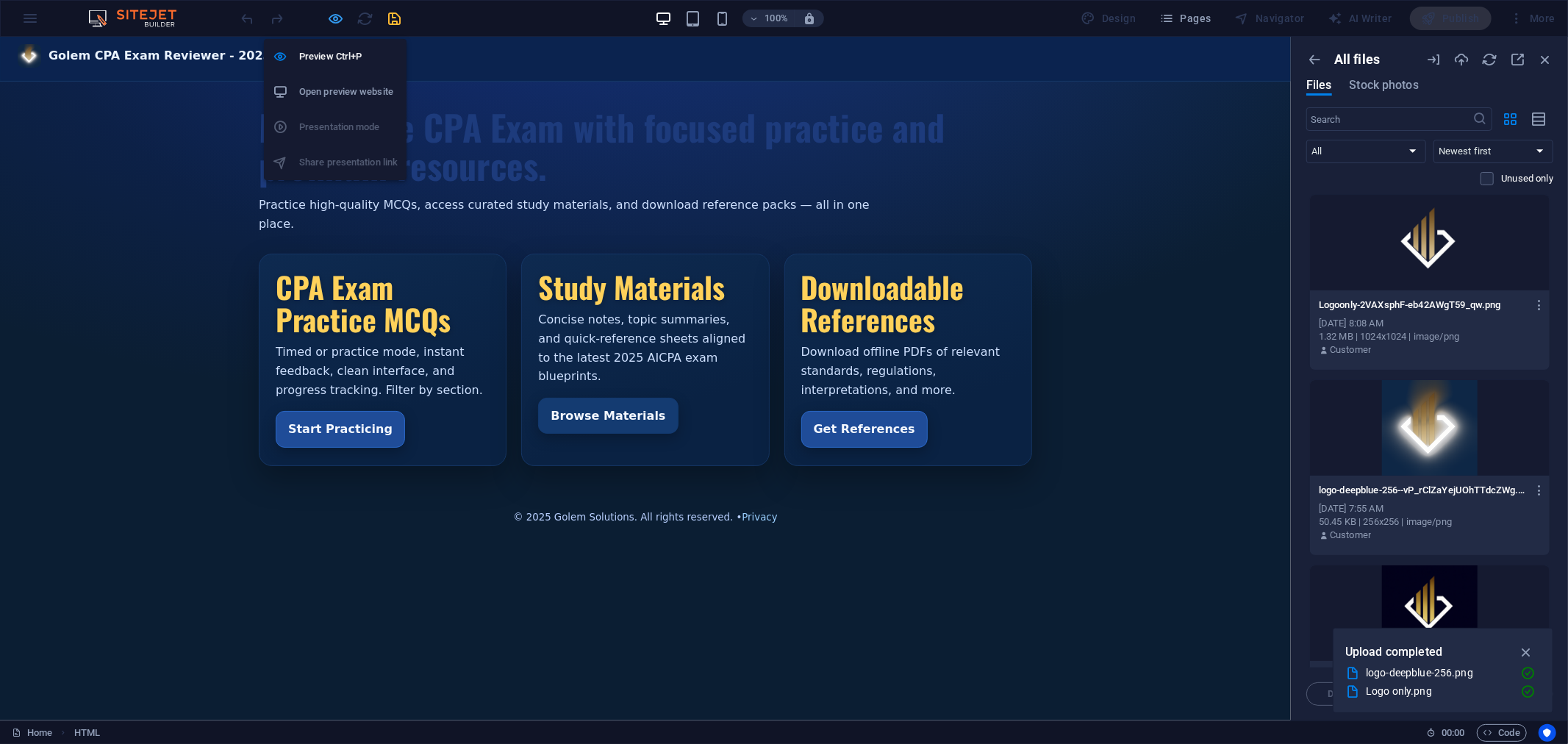
click at [335, 17] on icon "button" at bounding box center [337, 19] width 17 height 17
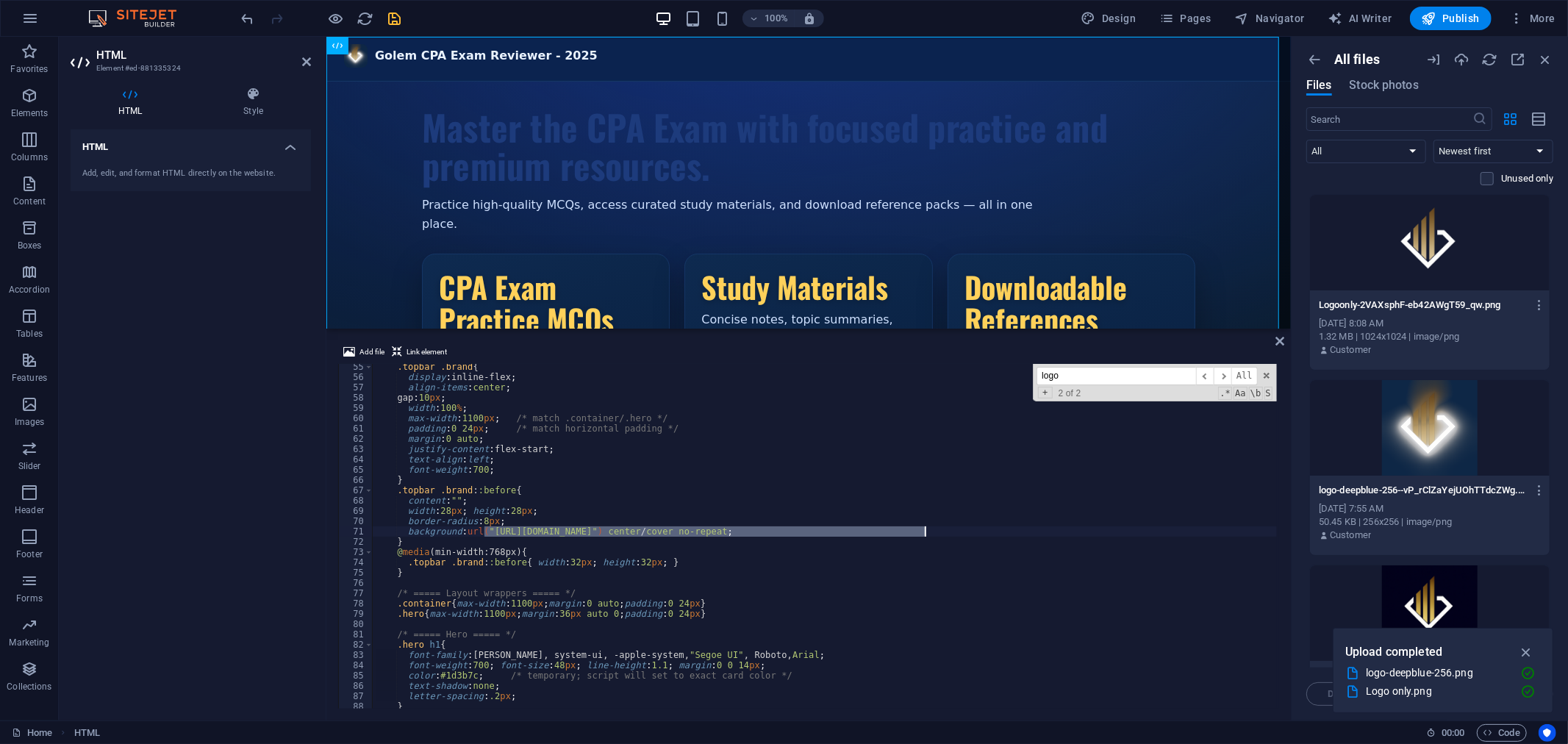
drag, startPoint x: 486, startPoint y: 531, endPoint x: 923, endPoint y: 534, distance: 437.0
click at [923, 534] on div ".topbar .brand { display : inline-flex ; align-items : center ; gap : 10 px ; w…" at bounding box center [824, 545] width 904 height 366
type textarea "background:url("[URL][DOMAIN_NAME]") center/cover no-repeat;"
click at [685, 64] on div "Golem CPA Exam Reviewer - 2025 Golem CPA Exam Reviewer - 2025 Master the CPA Ex…" at bounding box center [807, 280] width 964 height 489
click at [395, 17] on icon "save" at bounding box center [395, 19] width 17 height 17
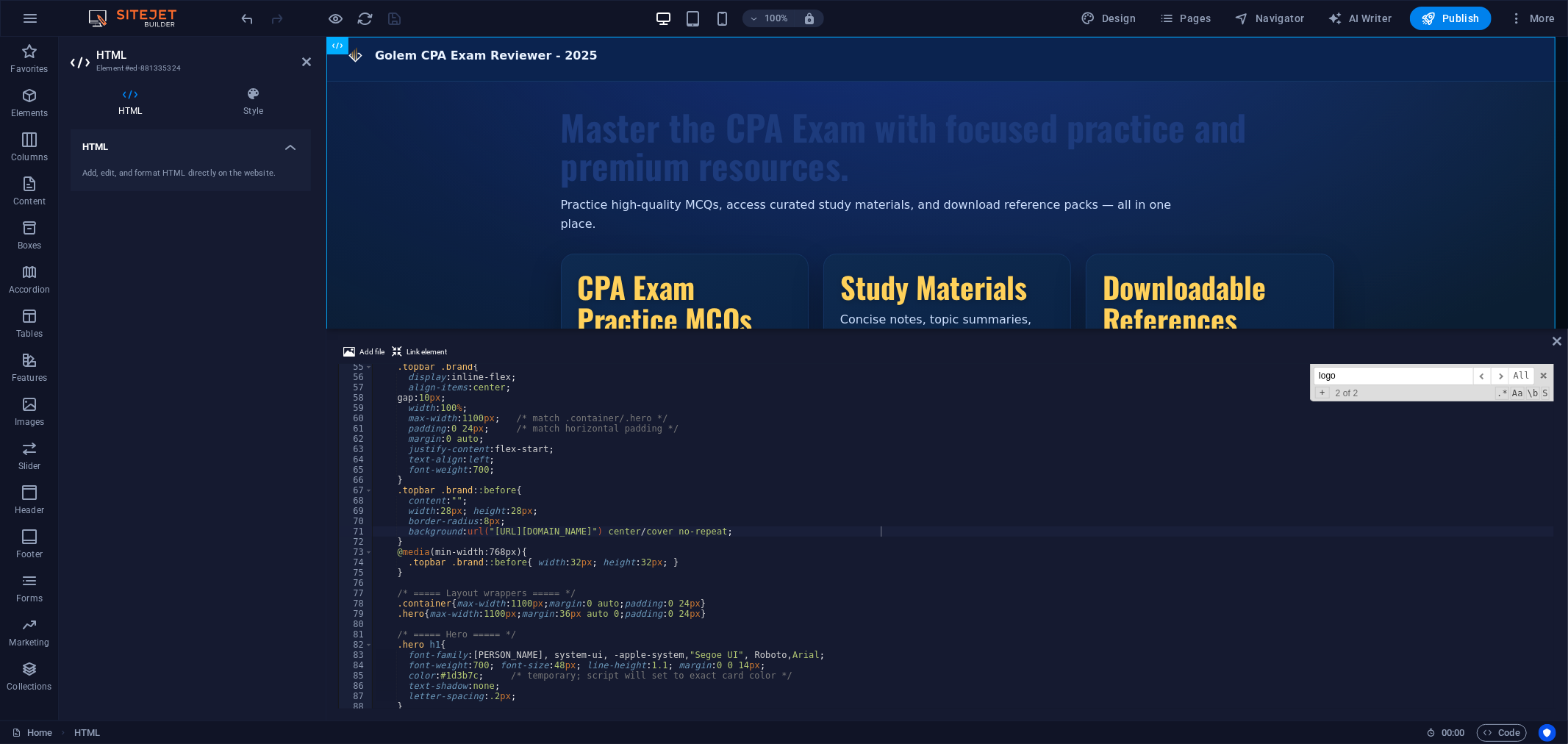
click at [464, 425] on div ".topbar .brand { display : inline-flex ; align-items : center ; gap : 10 px ; w…" at bounding box center [963, 545] width 1181 height 366
type textarea "</html>"
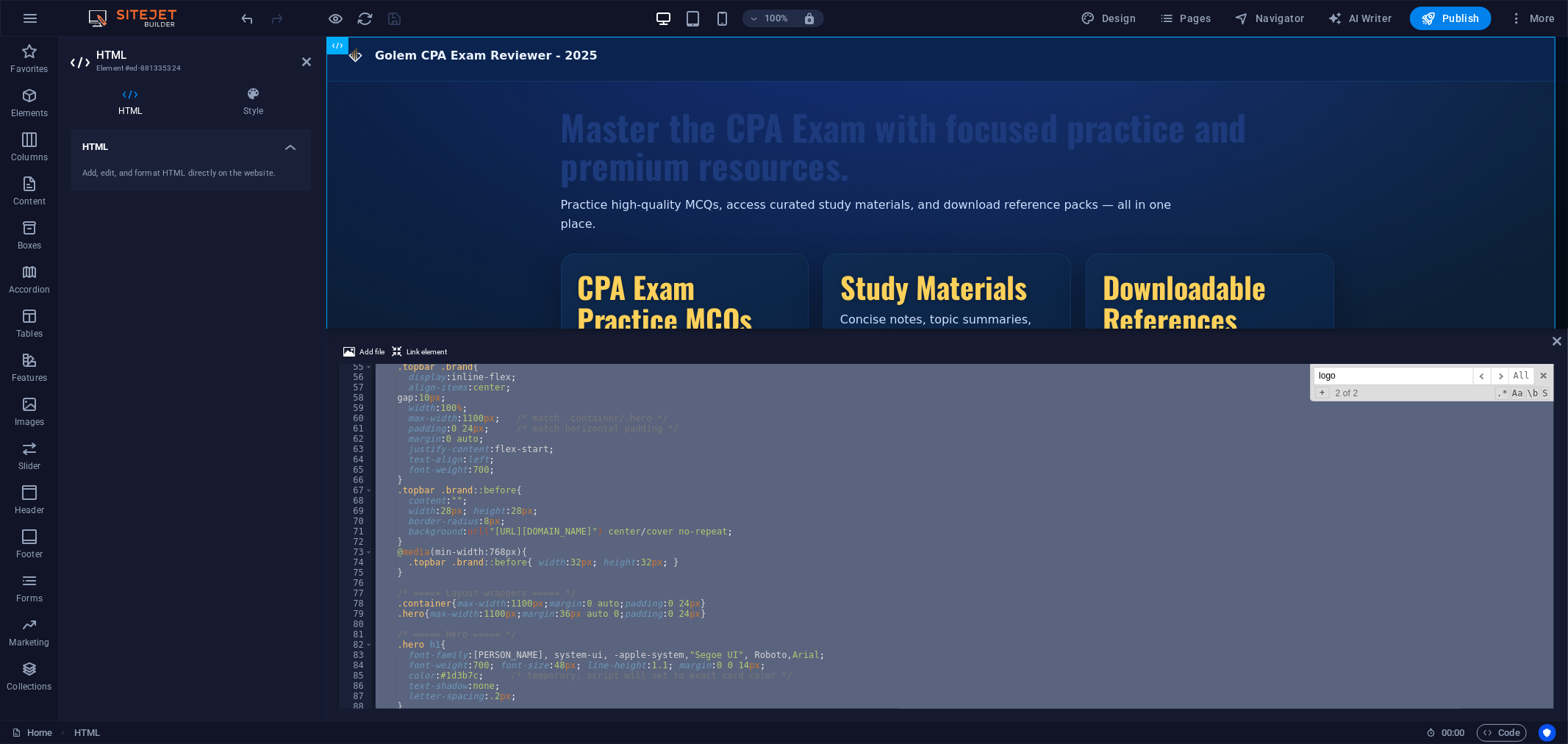
paste textarea
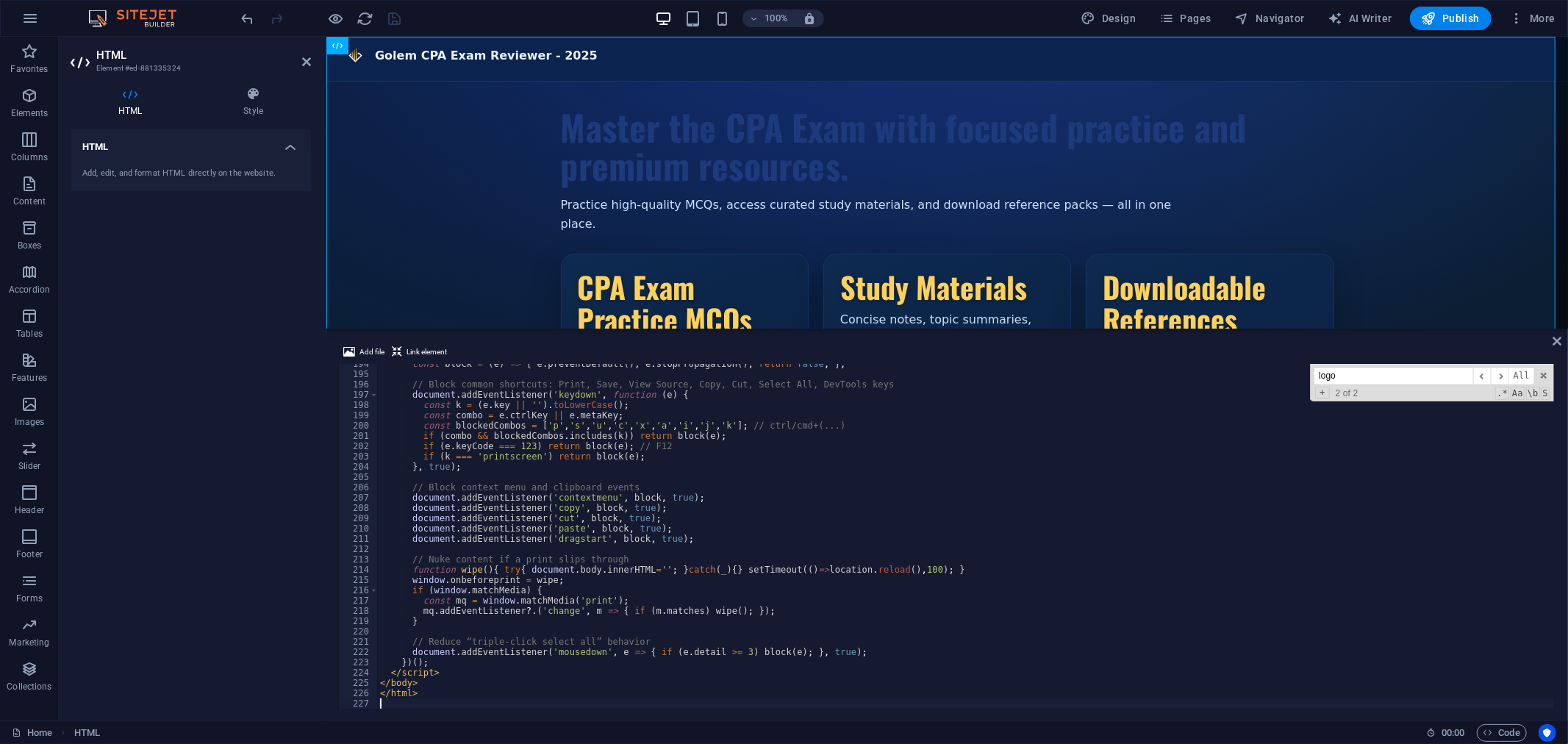
click at [474, 19] on div "100% Design Pages Navigator AI Writer Publish More" at bounding box center [900, 18] width 1322 height 24
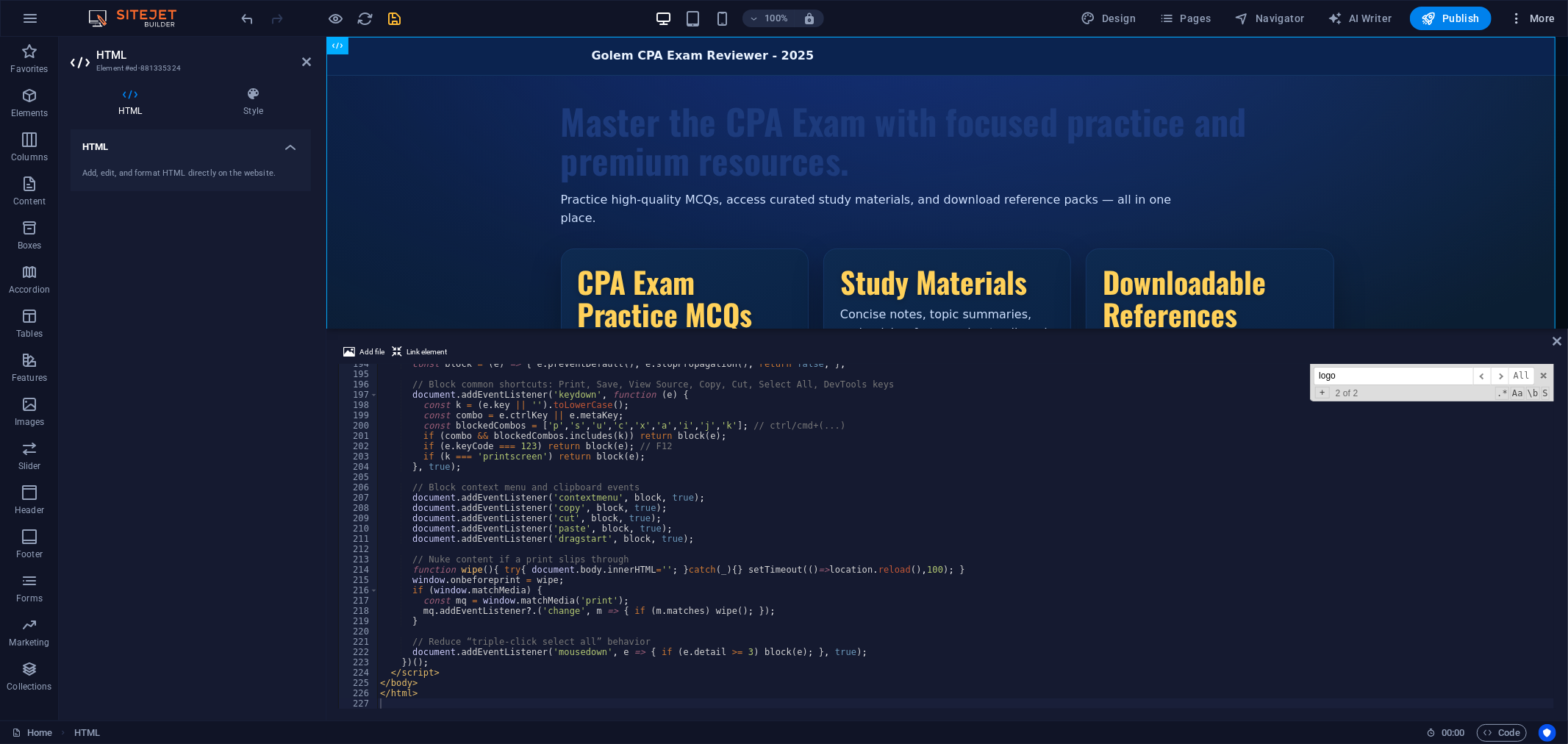
click at [1537, 16] on span "More" at bounding box center [1532, 18] width 46 height 15
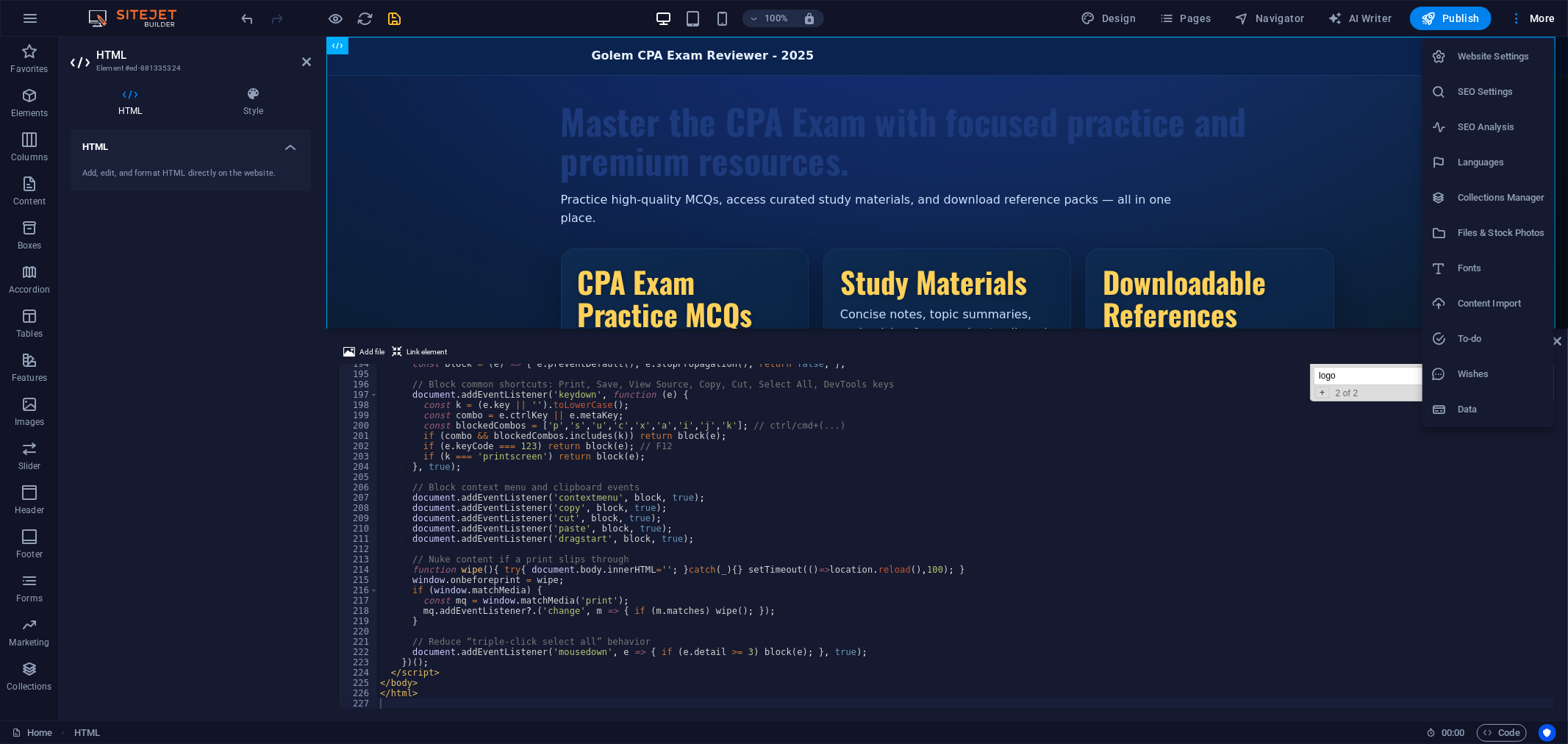
click at [1508, 224] on h6 "Files & Stock Photos" at bounding box center [1501, 233] width 87 height 17
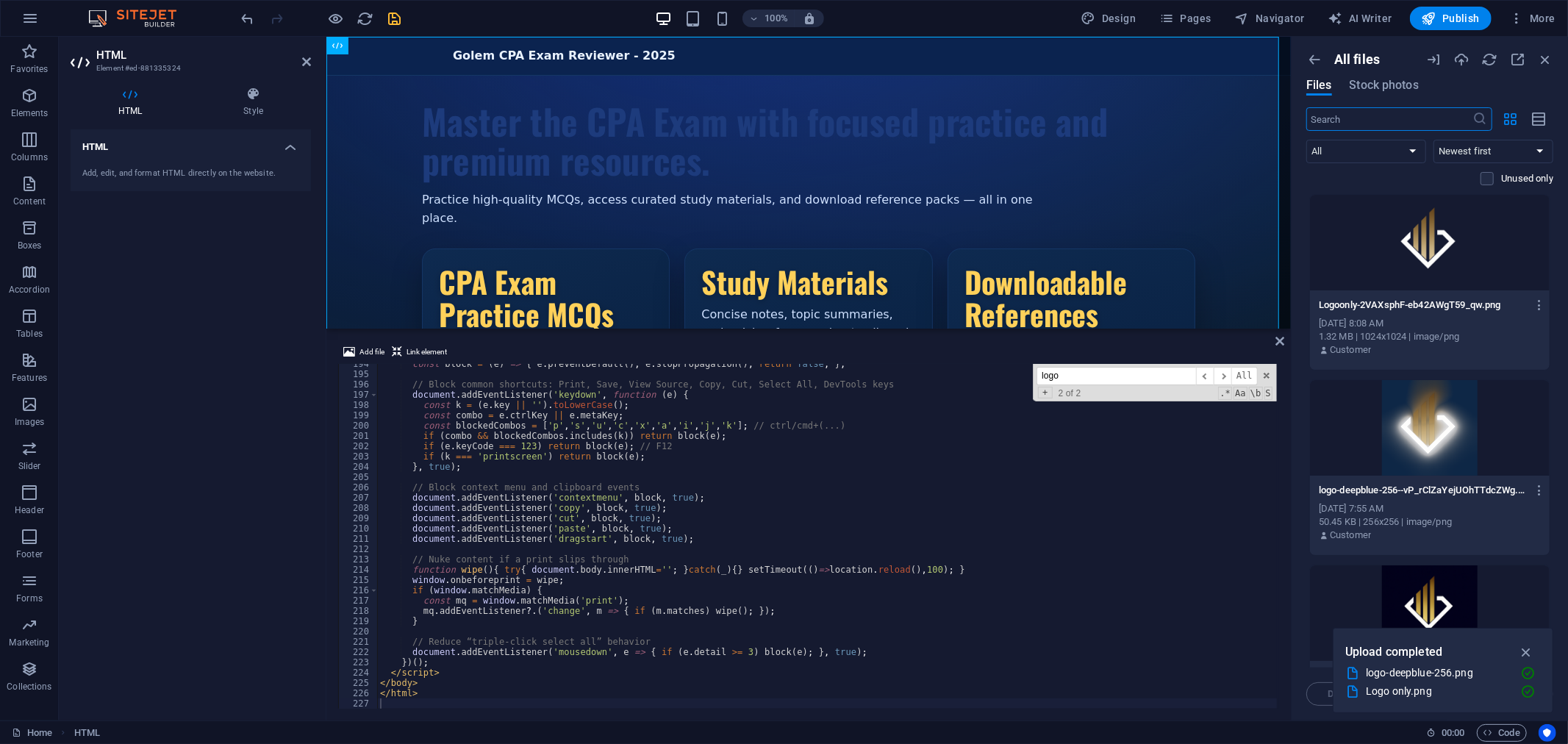
scroll to position [74, 0]
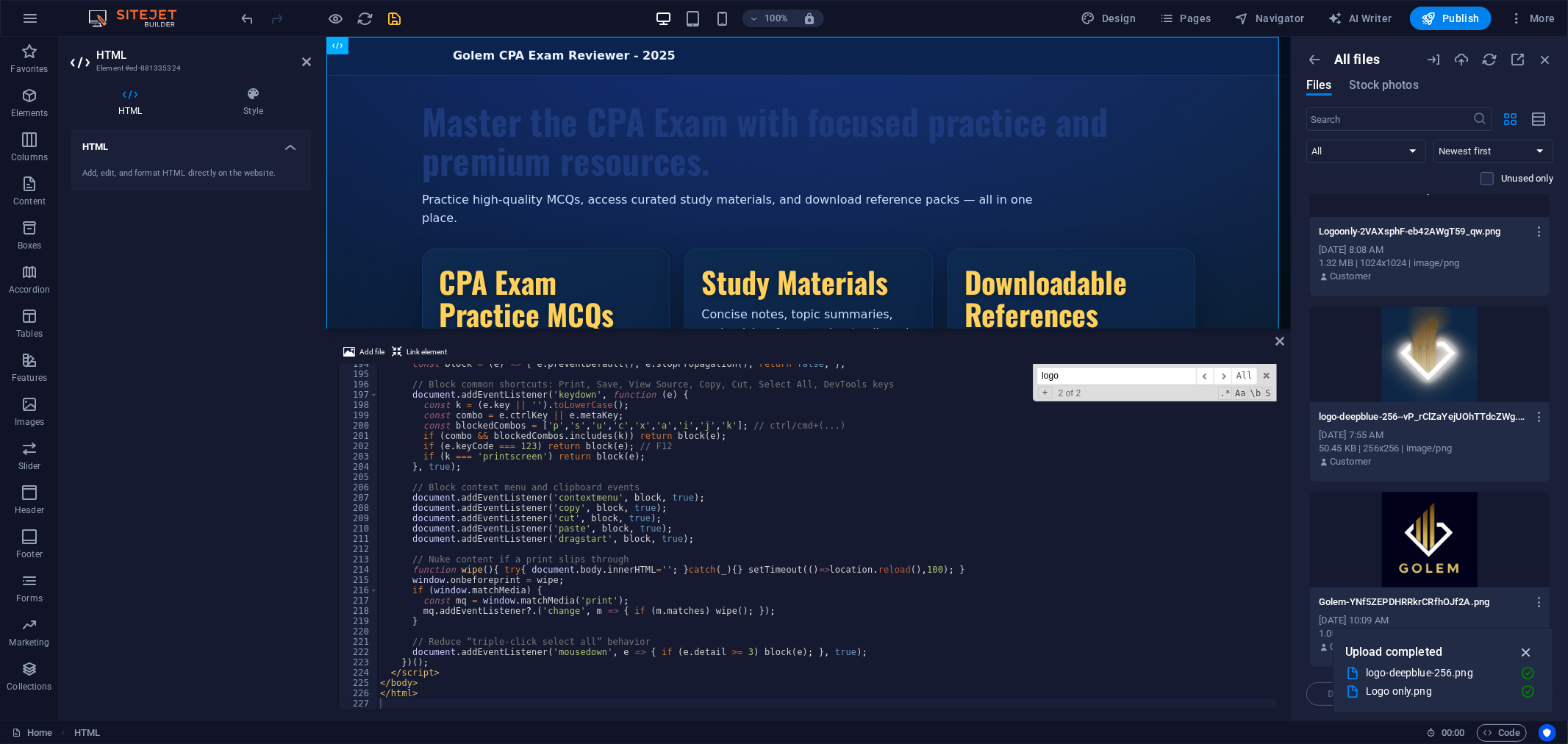
click at [1522, 646] on icon "button" at bounding box center [1526, 652] width 17 height 16
click at [1541, 600] on icon "button" at bounding box center [1540, 602] width 14 height 13
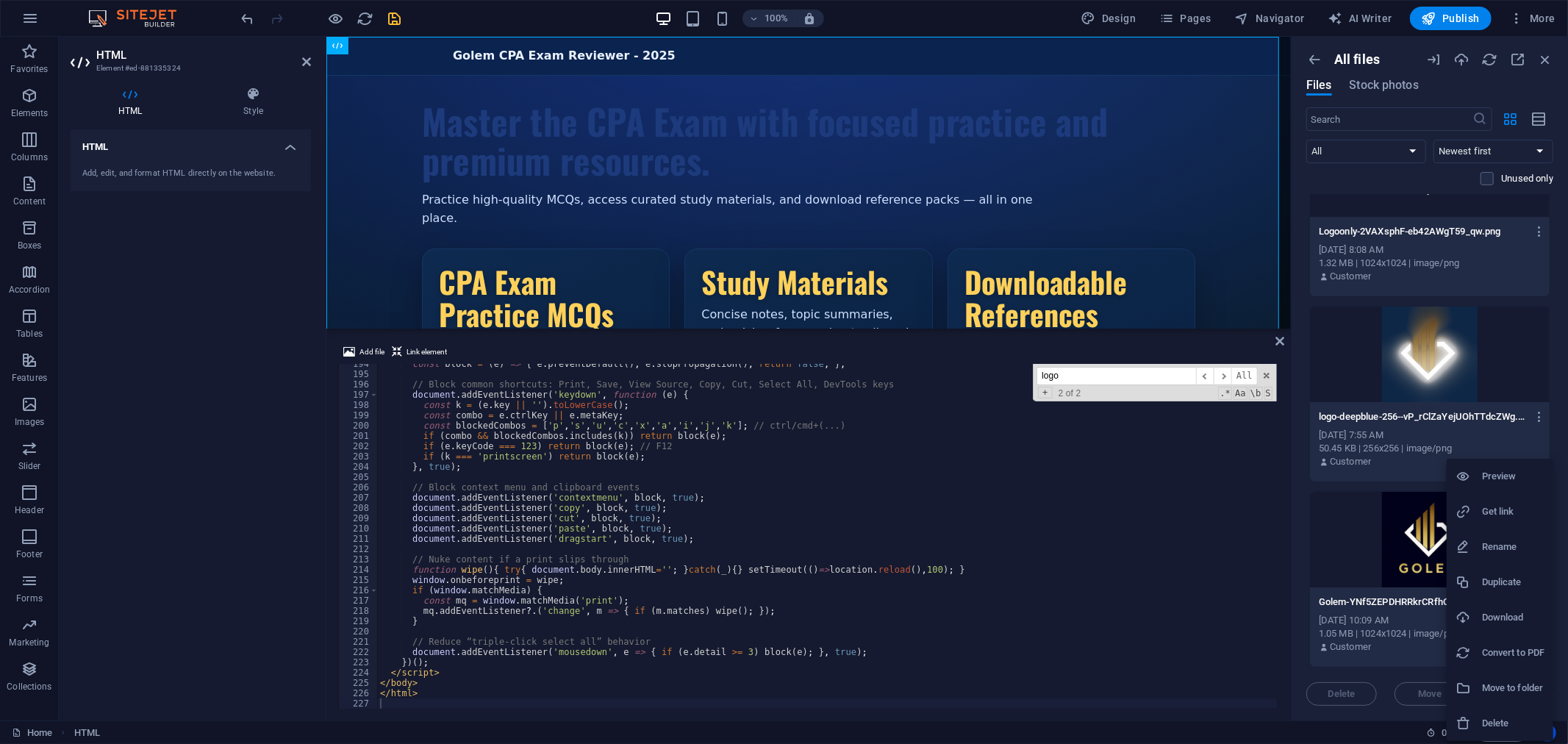
click at [1355, 525] on div at bounding box center [784, 372] width 1568 height 744
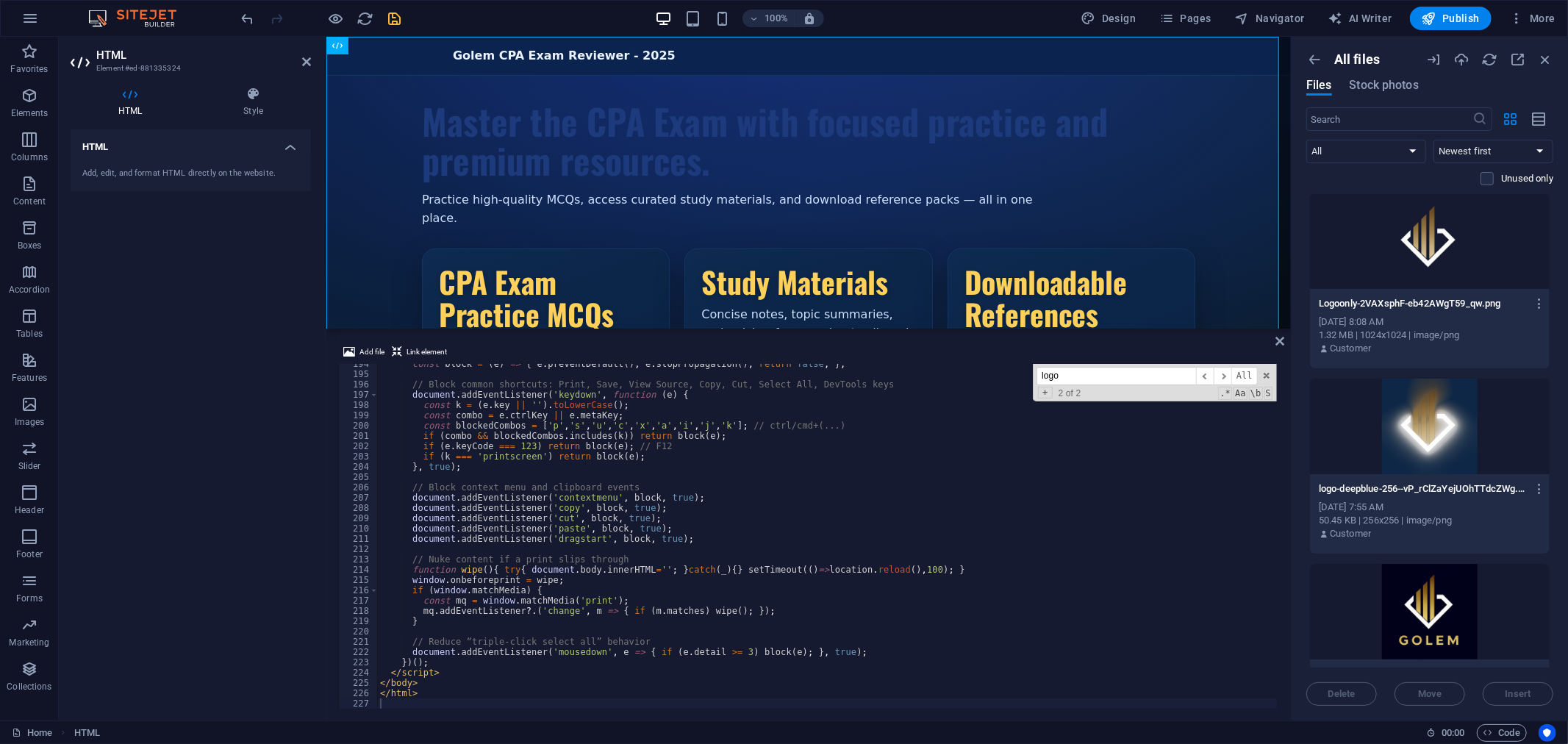
scroll to position [0, 0]
click at [1541, 305] on icon "button" at bounding box center [1540, 305] width 14 height 13
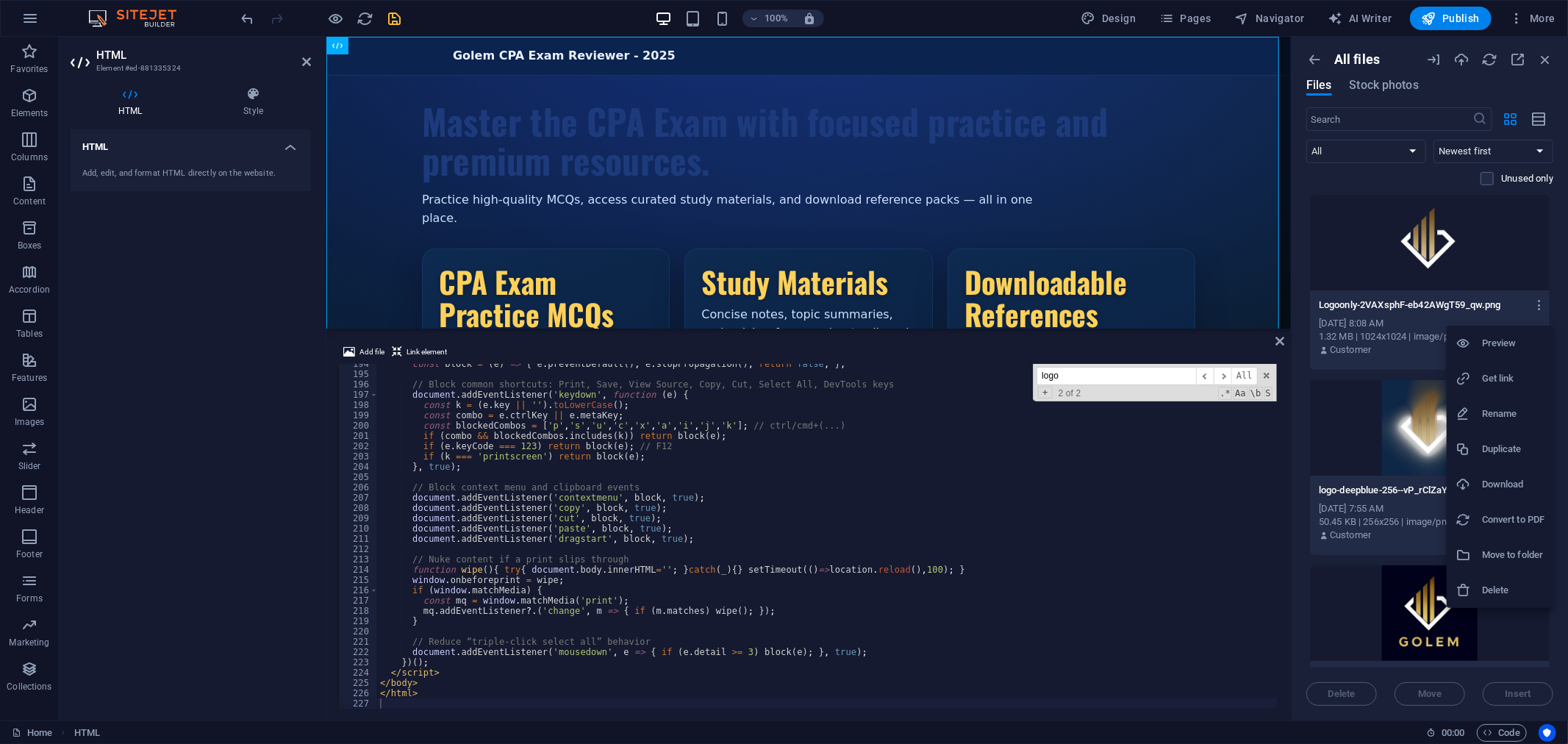
click at [1497, 373] on h6 "Get link" at bounding box center [1513, 378] width 63 height 17
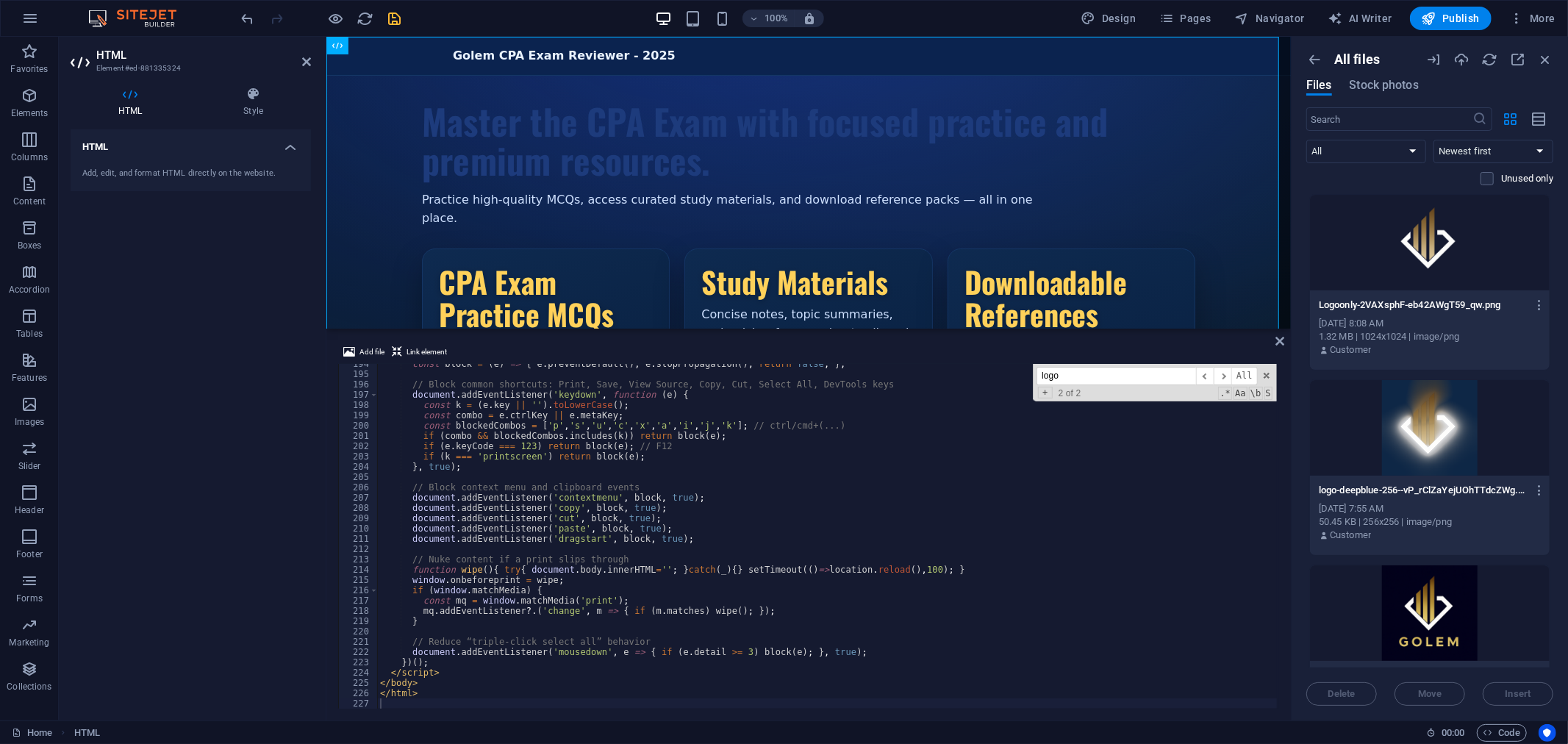
type textarea "document.addEventListener('contextmenu', block, true);"
click at [738, 498] on div "const block = ( e ) => { e . preventDefault ( ) ; e . stopPropagation ( ) ; ret…" at bounding box center [966, 542] width 1177 height 366
click at [875, 476] on div "const block = ( e ) => { e . preventDefault ( ) ; e . stopPropagation ( ) ; ret…" at bounding box center [966, 542] width 1177 height 366
type input "logo"
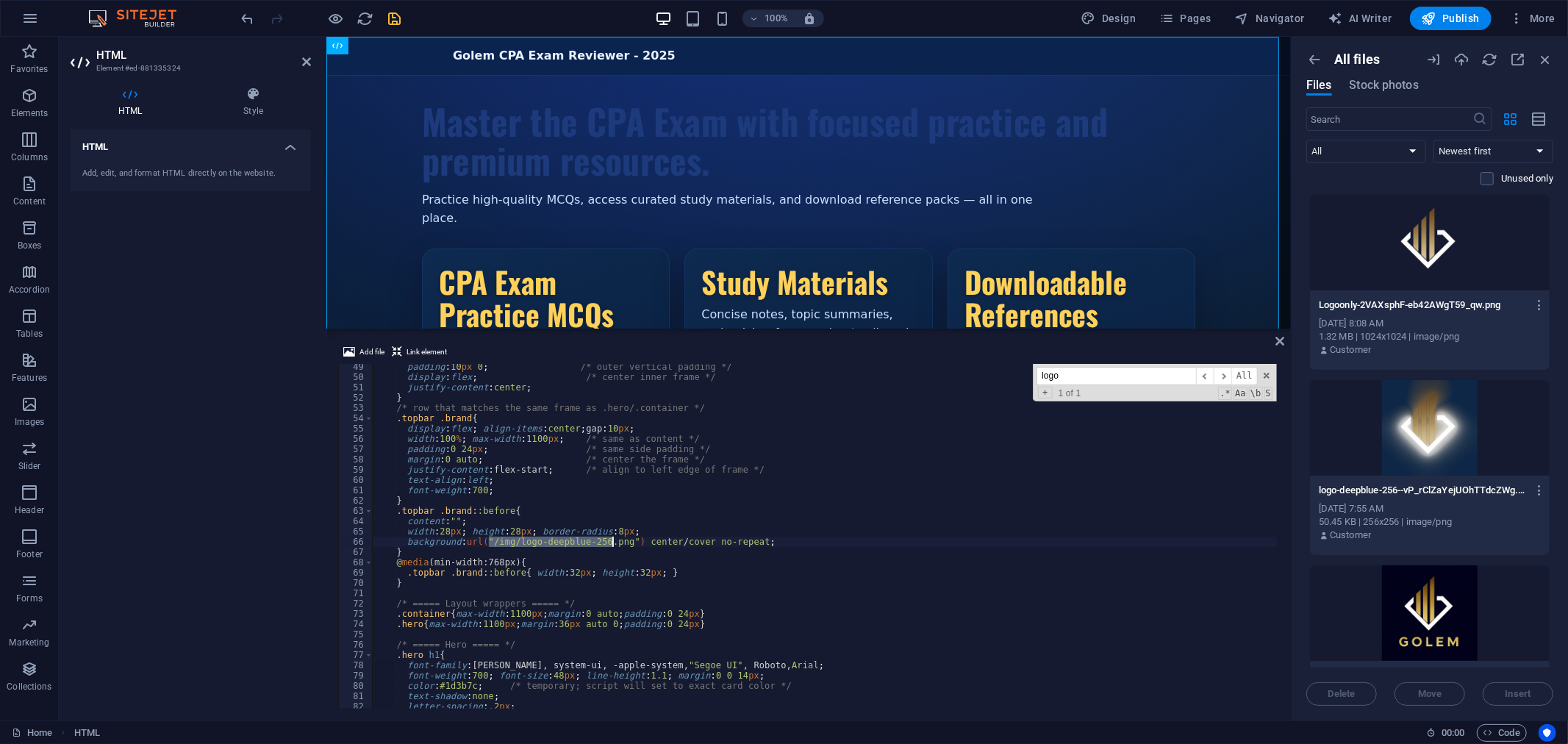
drag, startPoint x: 489, startPoint y: 541, endPoint x: 611, endPoint y: 545, distance: 122.1
click at [611, 545] on div "padding : 10 px 0 ; /* outer vertical padding */ display : flex ; /* center inn…" at bounding box center [962, 545] width 1182 height 366
paste textarea "[URL][DOMAIN_NAME]"
type textarea "background:url("/[URL][DOMAIN_NAME]") center/cover no-repeat;"
click at [693, 49] on div "Golem CPA Exam Reviewer - 2025 Golem CPA Exam Reviewer - 2025 Master the CPA Ex…" at bounding box center [807, 278] width 964 height 484
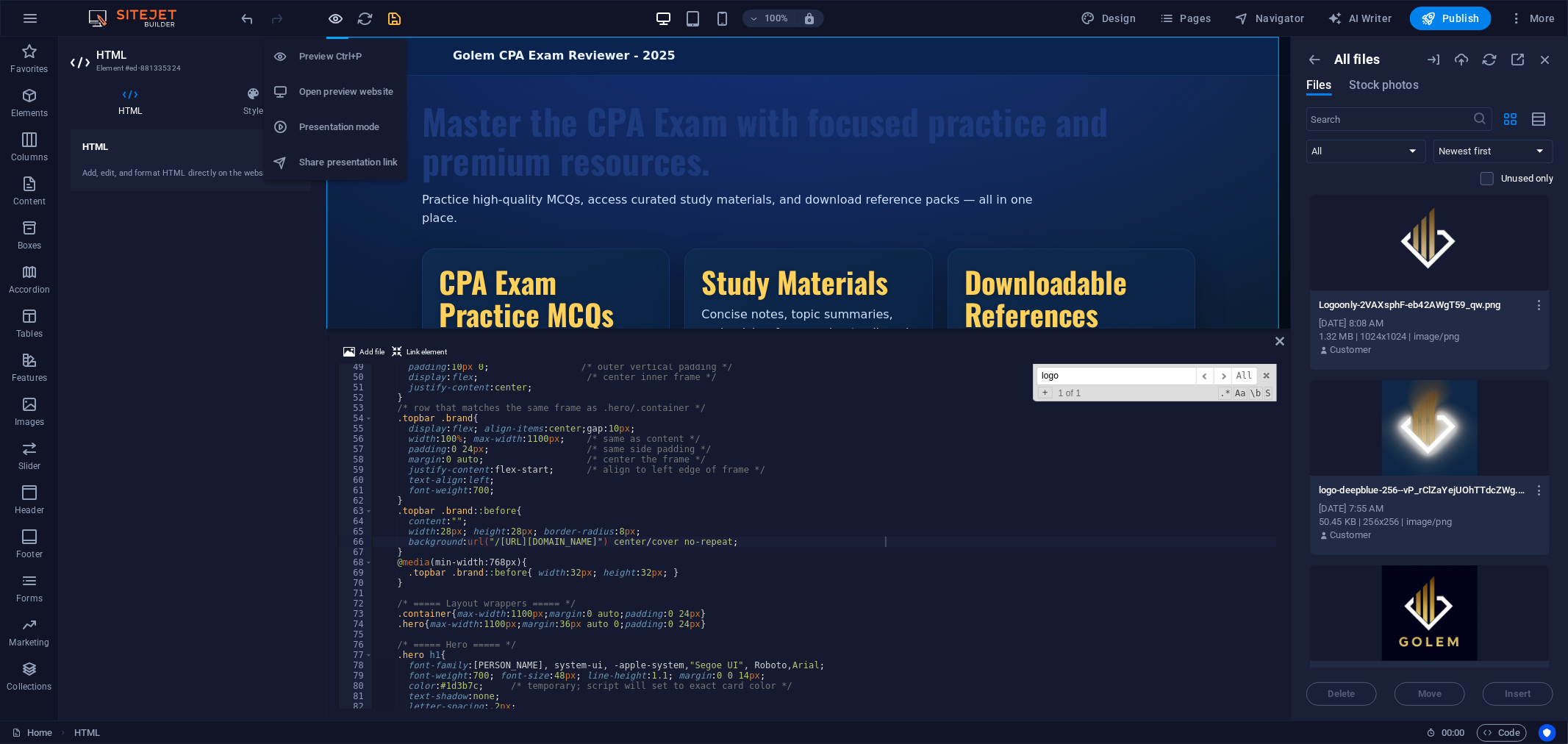
click at [340, 15] on icon "button" at bounding box center [337, 19] width 17 height 17
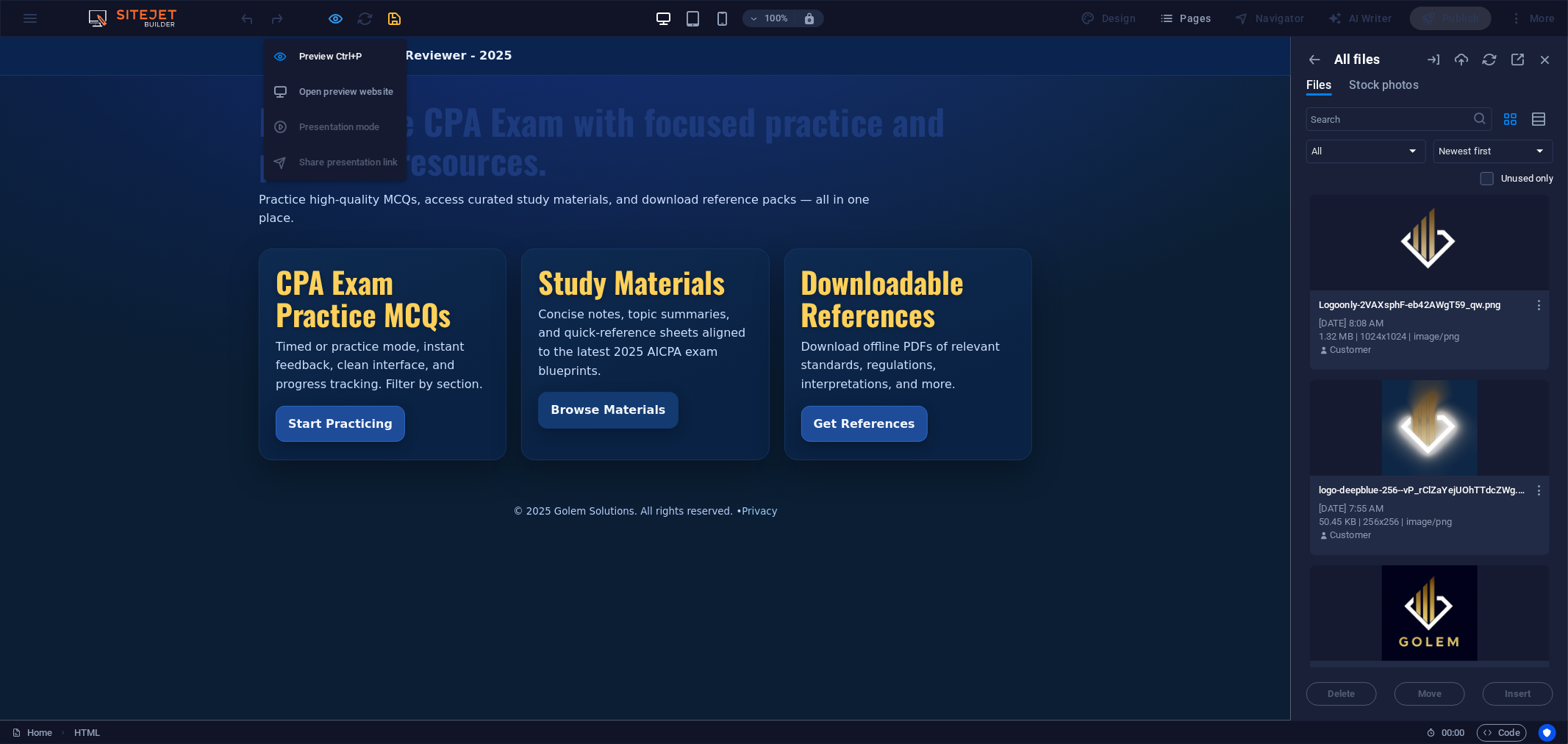
click at [332, 13] on icon "button" at bounding box center [337, 19] width 17 height 17
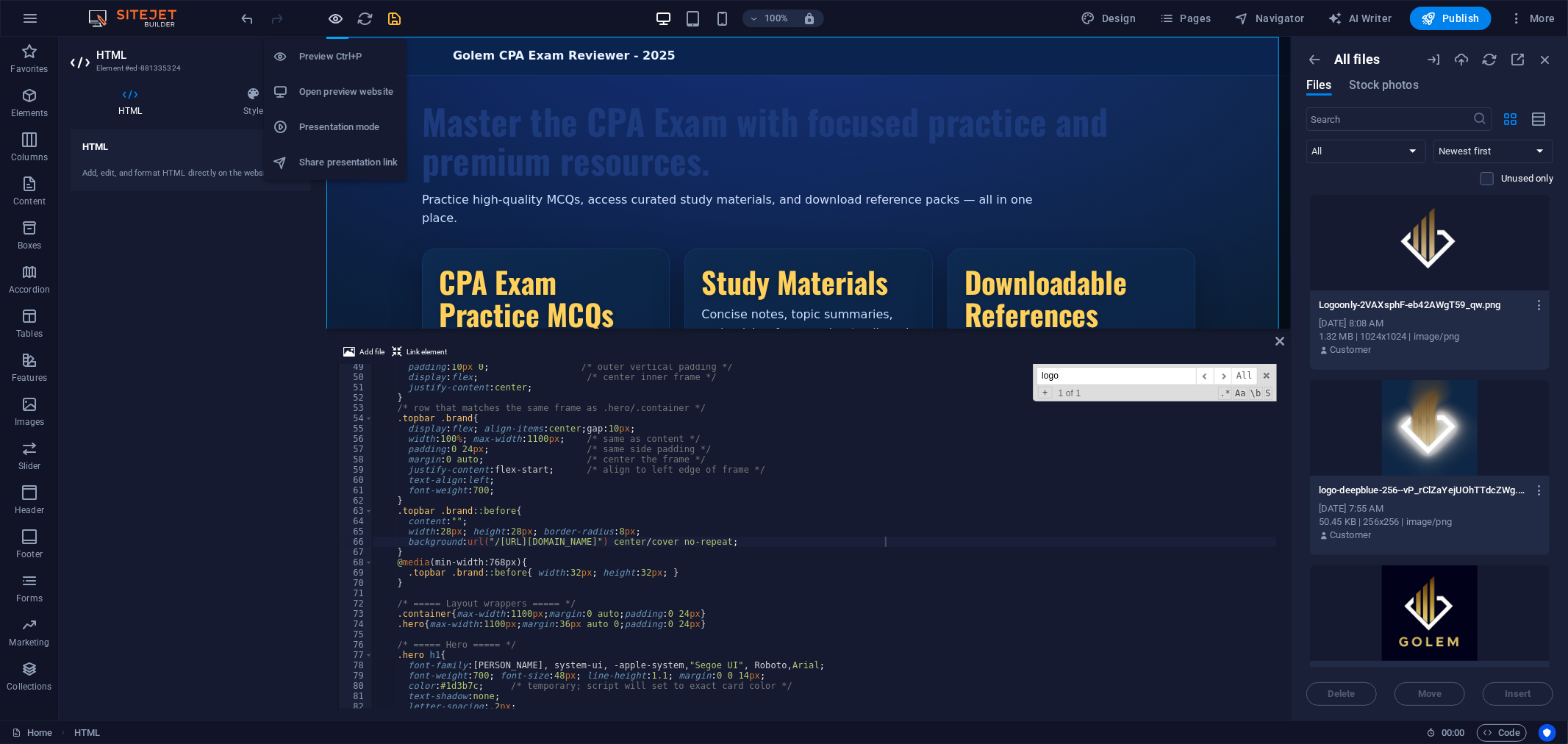
click at [333, 17] on icon "button" at bounding box center [337, 19] width 17 height 17
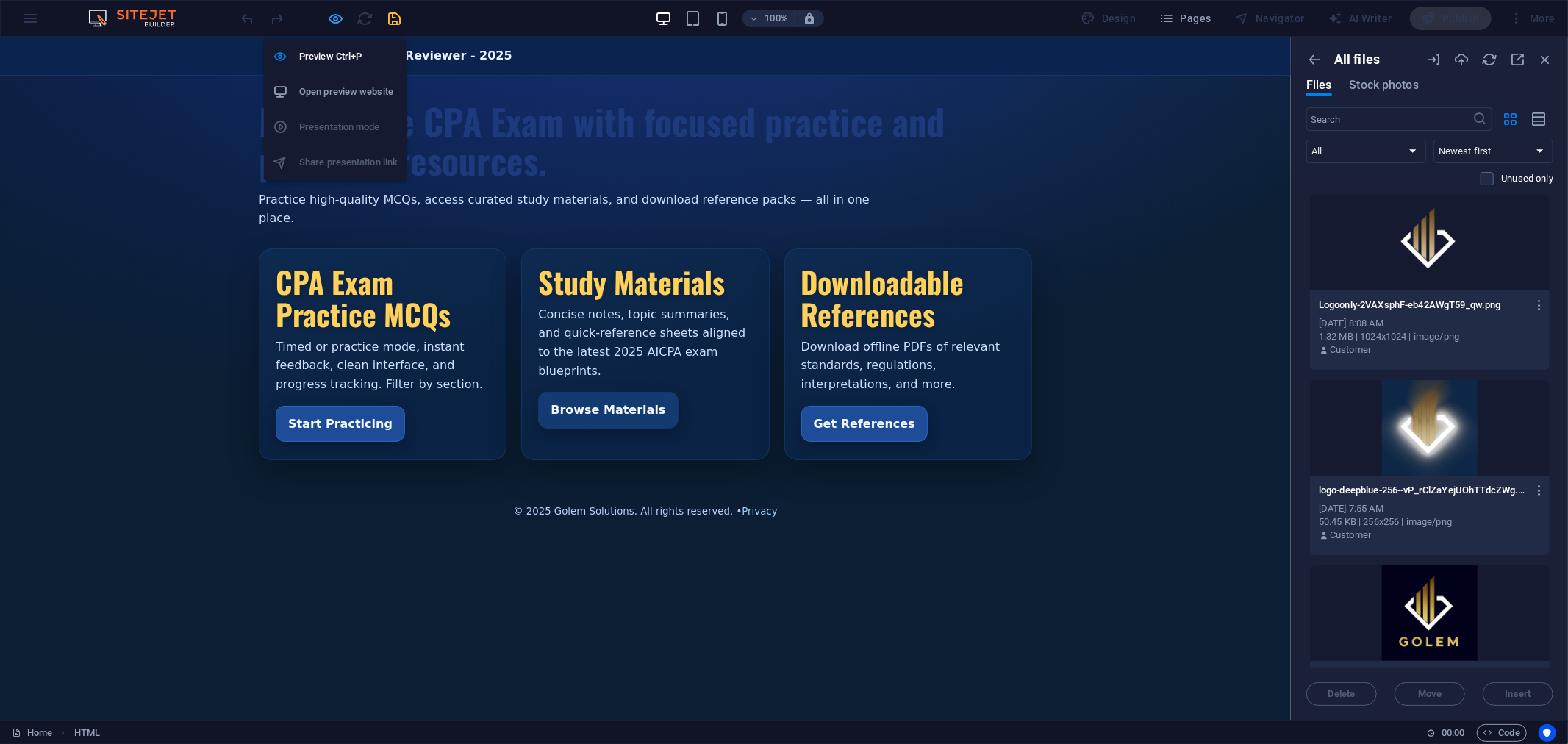
click at [339, 15] on icon "button" at bounding box center [337, 19] width 17 height 17
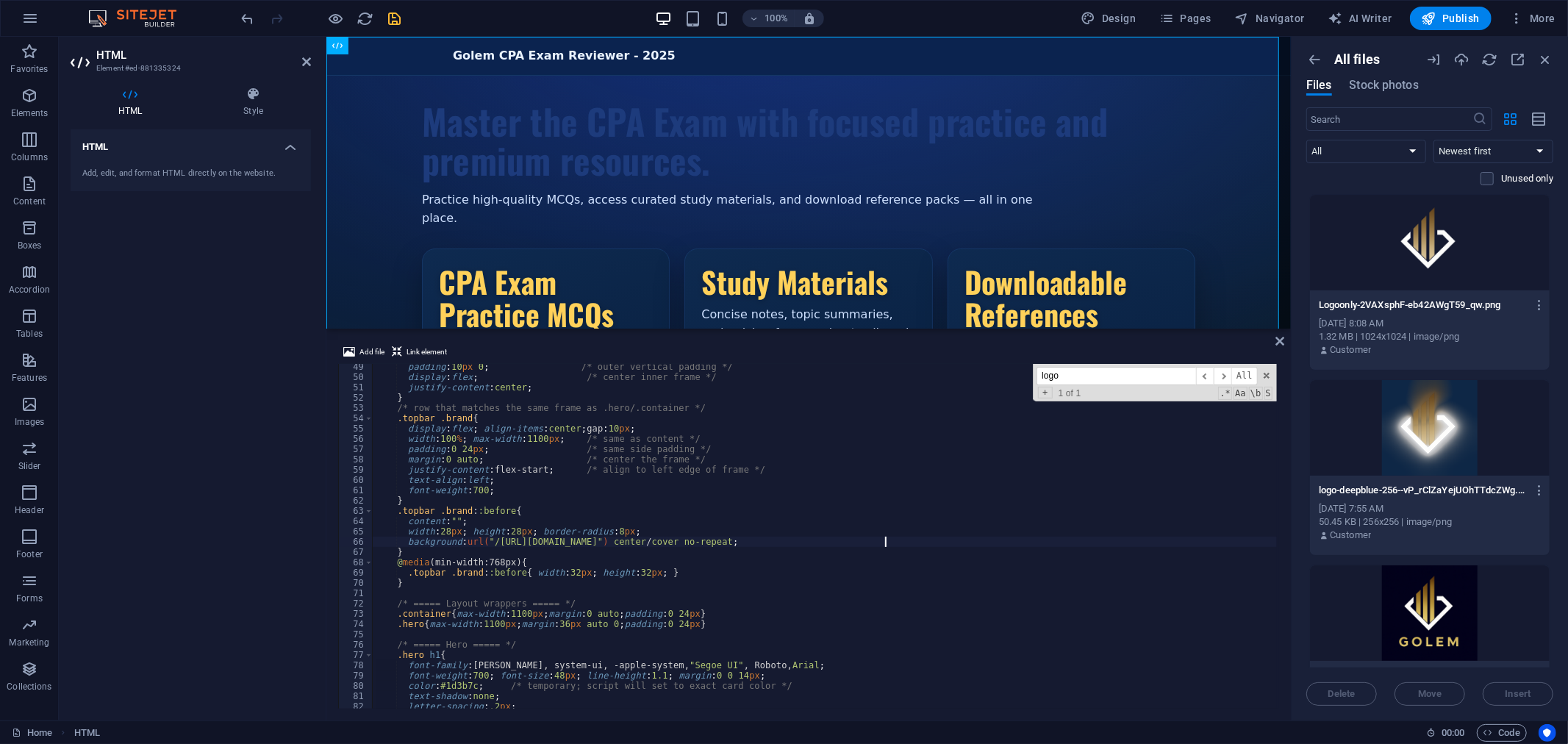
click at [737, 572] on div "padding : 10 px 0 ; /* outer vertical padding */ display : flex ; /* center inn…" at bounding box center [824, 545] width 904 height 366
click at [642, 537] on div "padding : 10 px 0 ; /* outer vertical padding */ display : flex ; /* center inn…" at bounding box center [824, 545] width 904 height 366
click at [1502, 233] on div at bounding box center [1429, 243] width 239 height 96
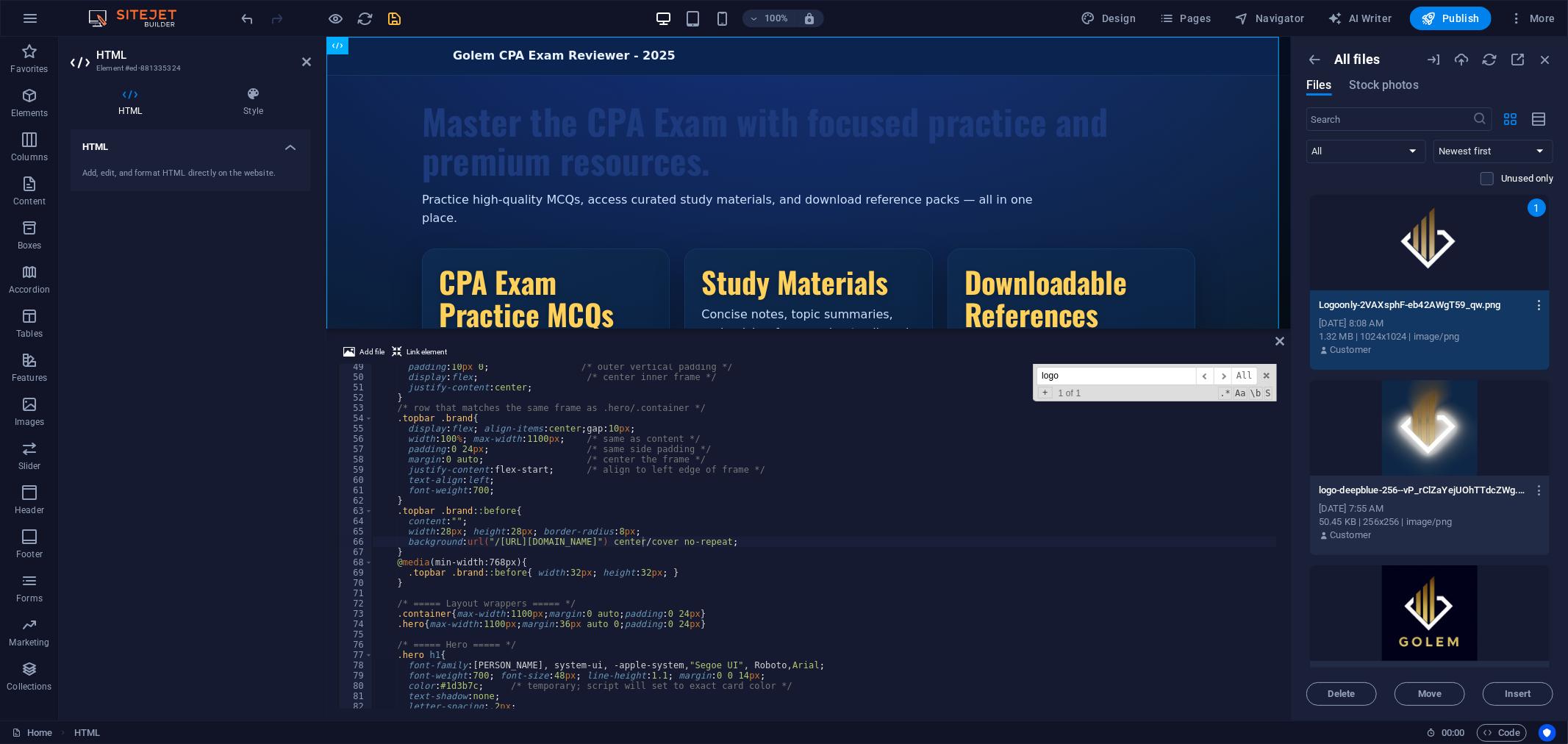
click at [1537, 300] on icon "button" at bounding box center [1540, 305] width 14 height 13
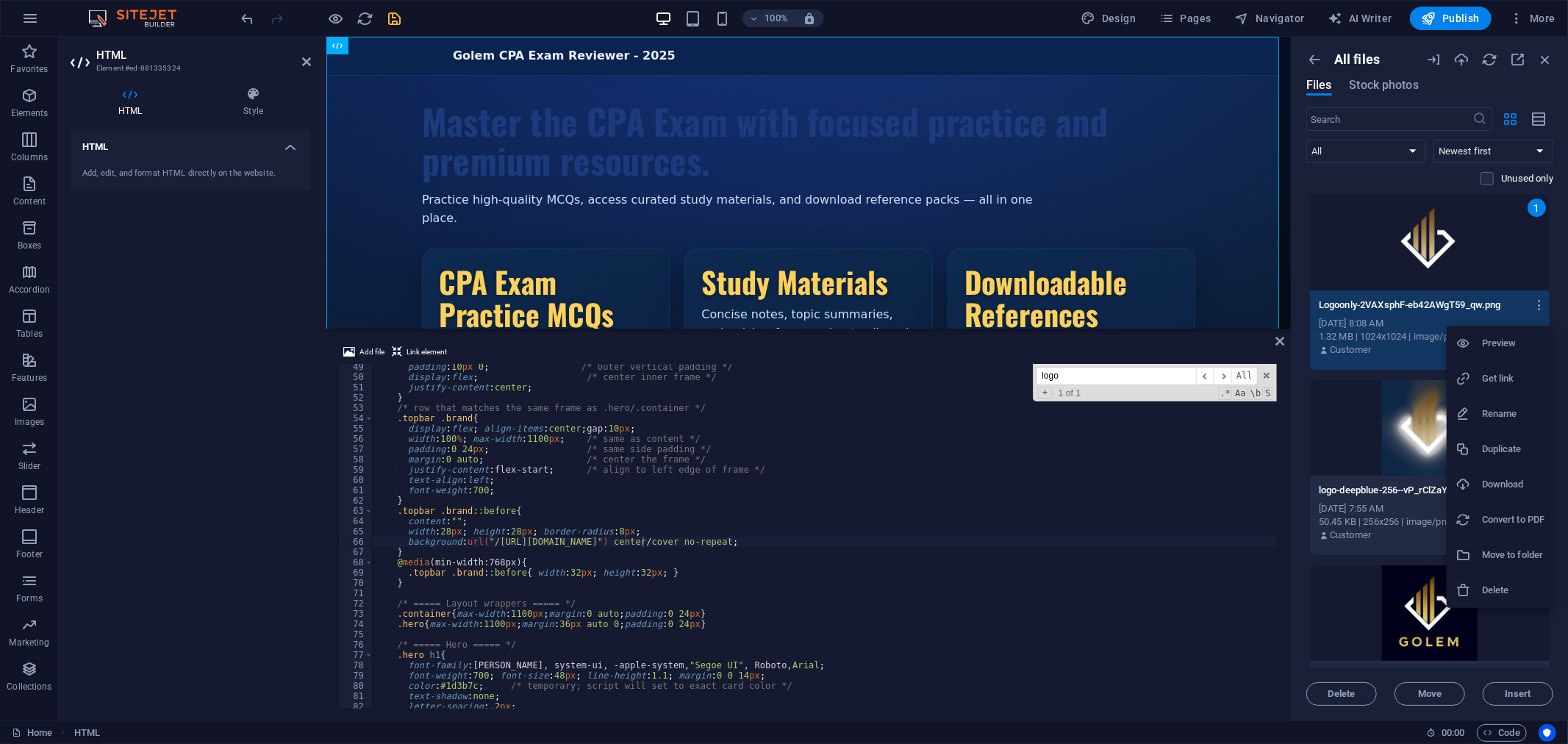
click at [1507, 377] on h6 "Get link" at bounding box center [1513, 378] width 63 height 17
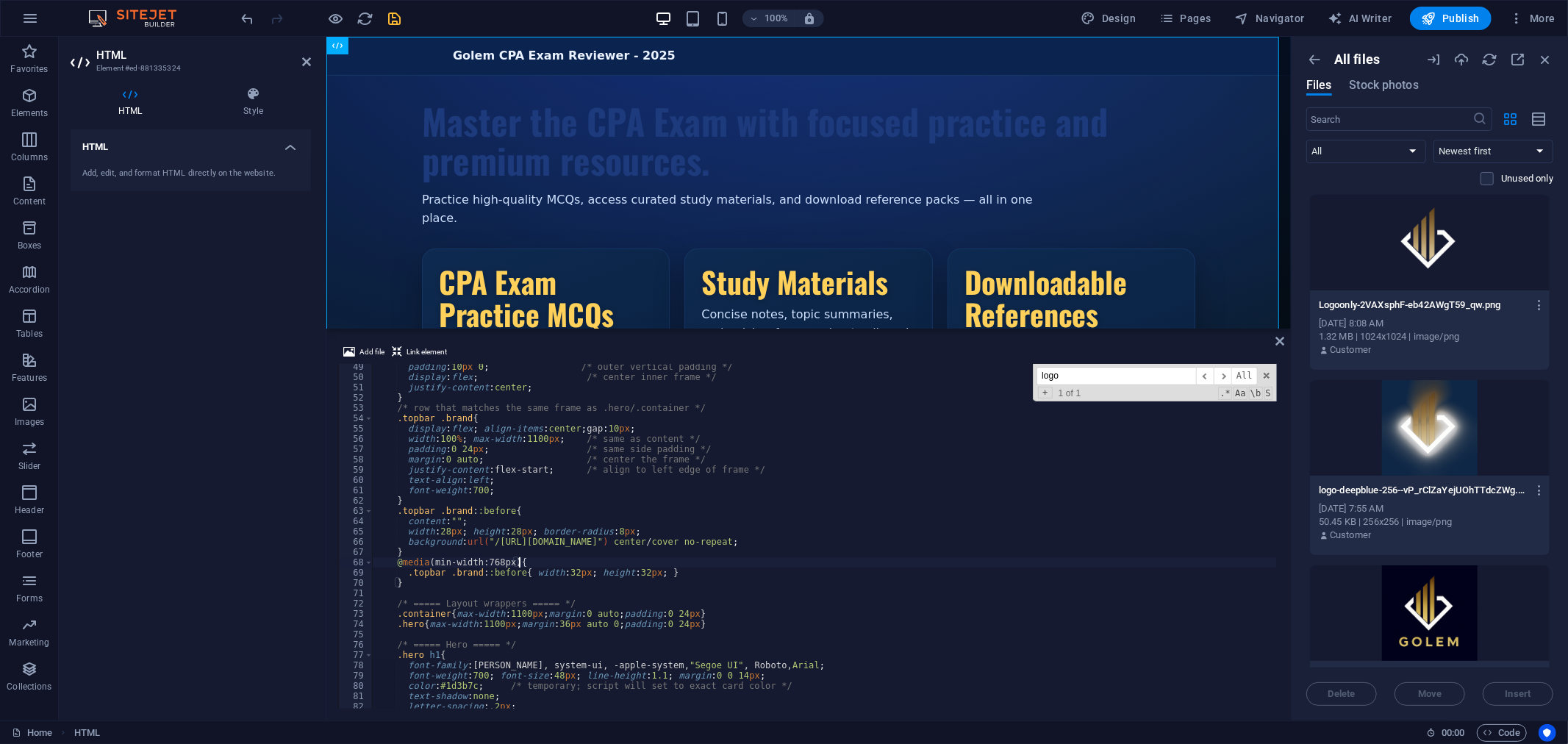
click at [718, 565] on div "padding : 10 px 0 ; /* outer vertical padding */ display : flex ; /* center inn…" at bounding box center [824, 545] width 904 height 366
drag, startPoint x: 882, startPoint y: 541, endPoint x: 486, endPoint y: 546, distance: 396.0
click at [486, 546] on div "padding : 10 px 0 ; /* outer vertical padding */ display : flex ; /* center inn…" at bounding box center [824, 545] width 904 height 366
paste textarea
type textarea "background:url("[URL][DOMAIN_NAME]") center/cover no-repeat;"
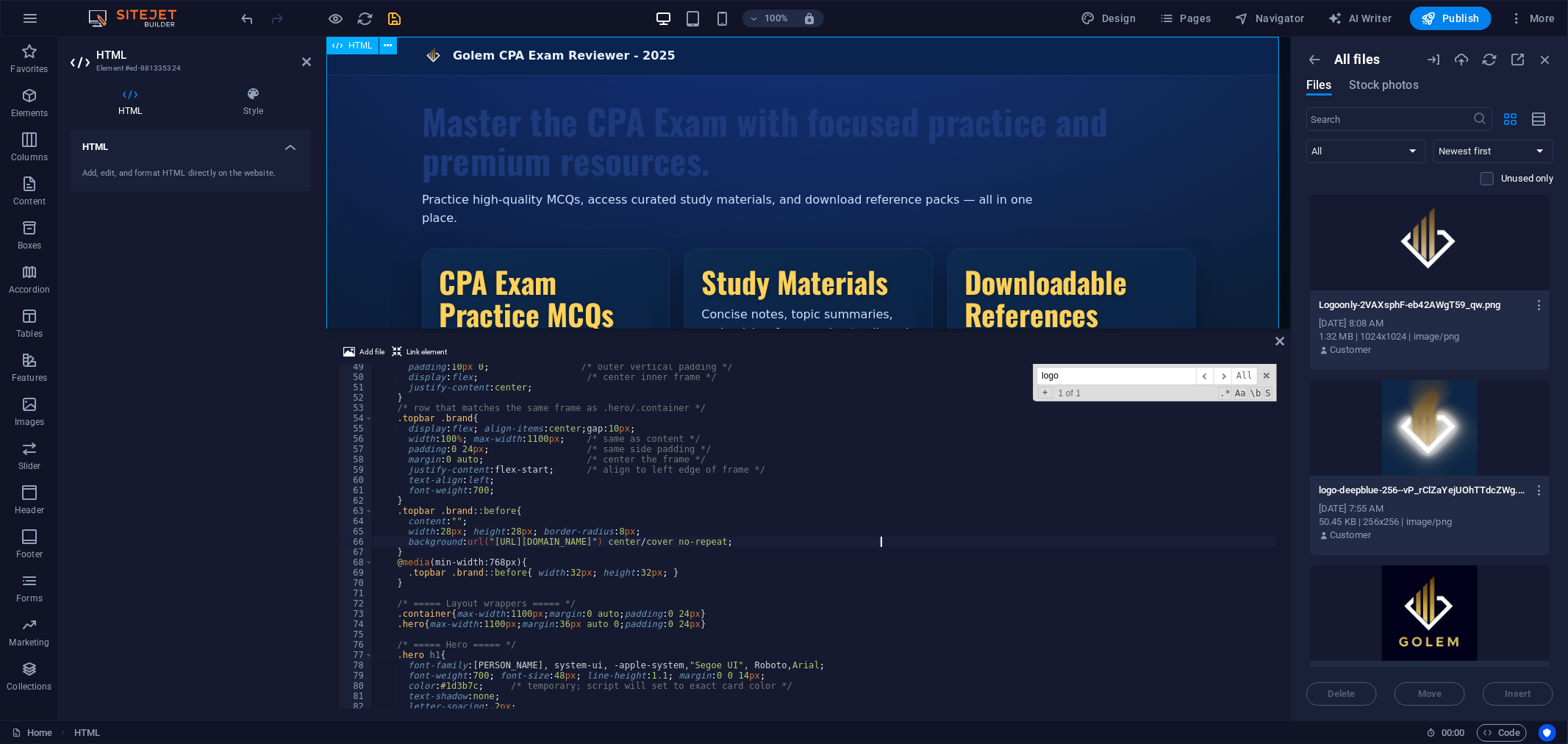
click at [701, 52] on div "Golem CPA Exam Reviewer - 2025 Golem CPA Exam Reviewer - 2025 Master the CPA Ex…" at bounding box center [807, 278] width 964 height 484
click at [343, 13] on icon "button" at bounding box center [337, 19] width 17 height 17
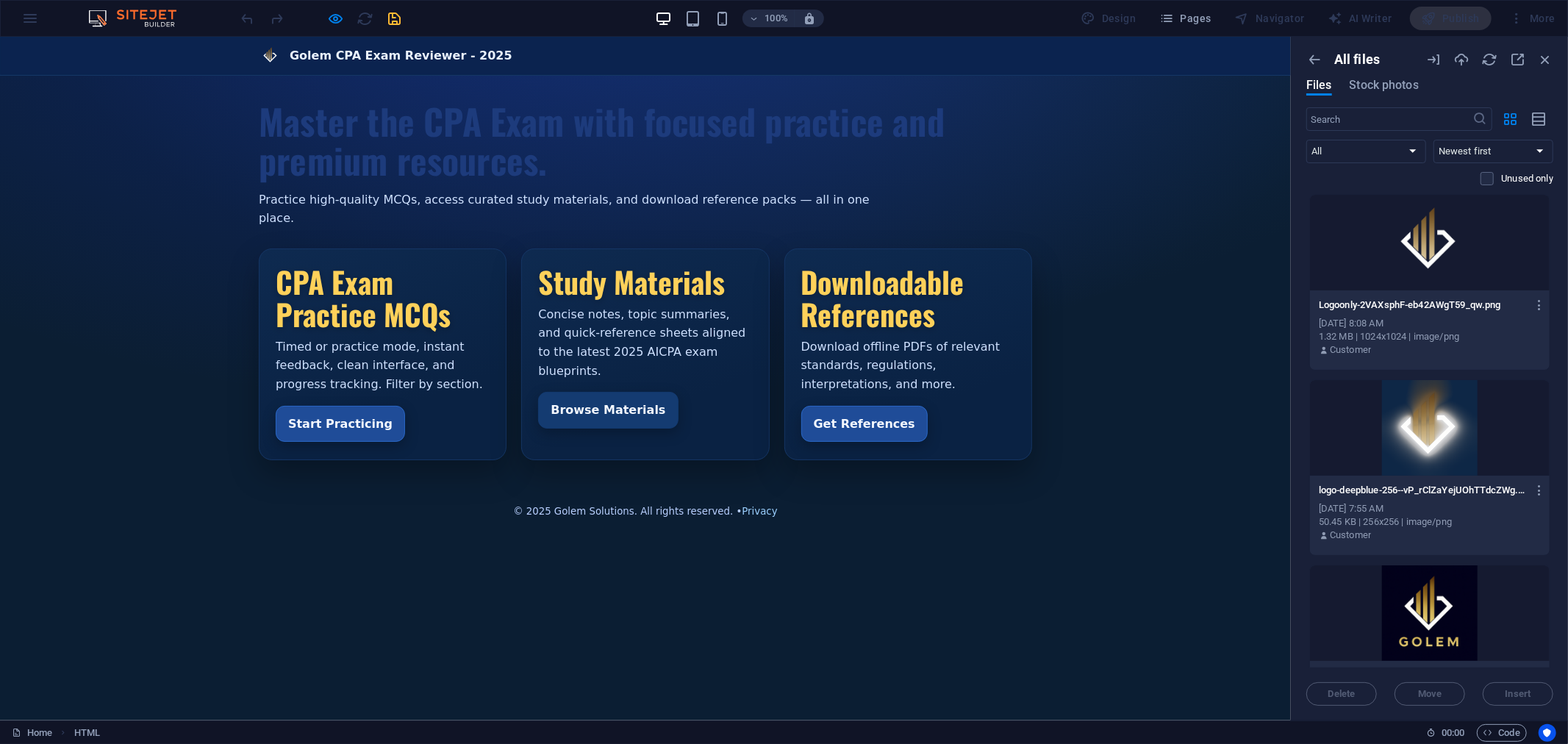
click at [438, 16] on div "100% Design Pages Navigator AI Writer Publish More" at bounding box center [900, 18] width 1322 height 24
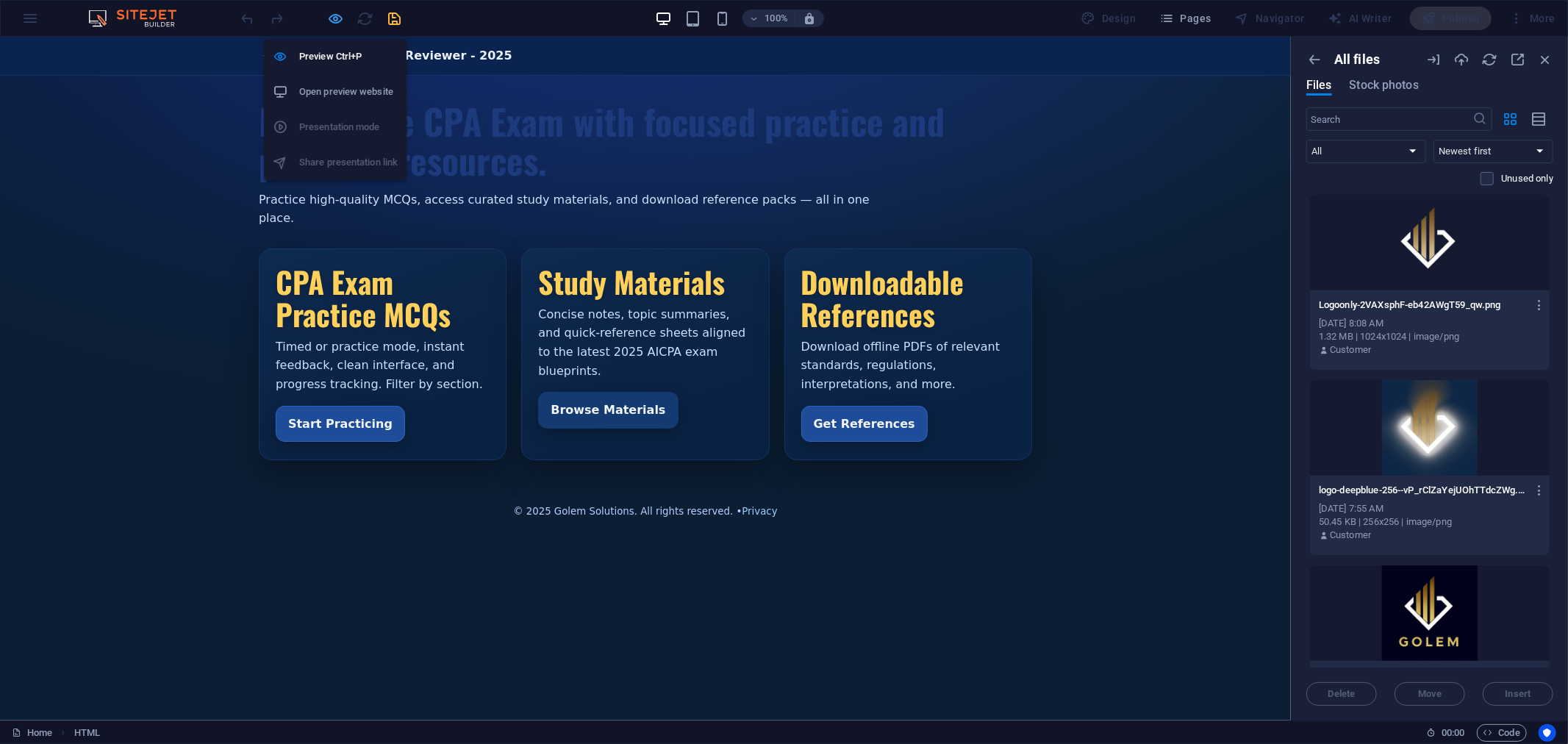
click at [334, 19] on icon "button" at bounding box center [337, 19] width 17 height 17
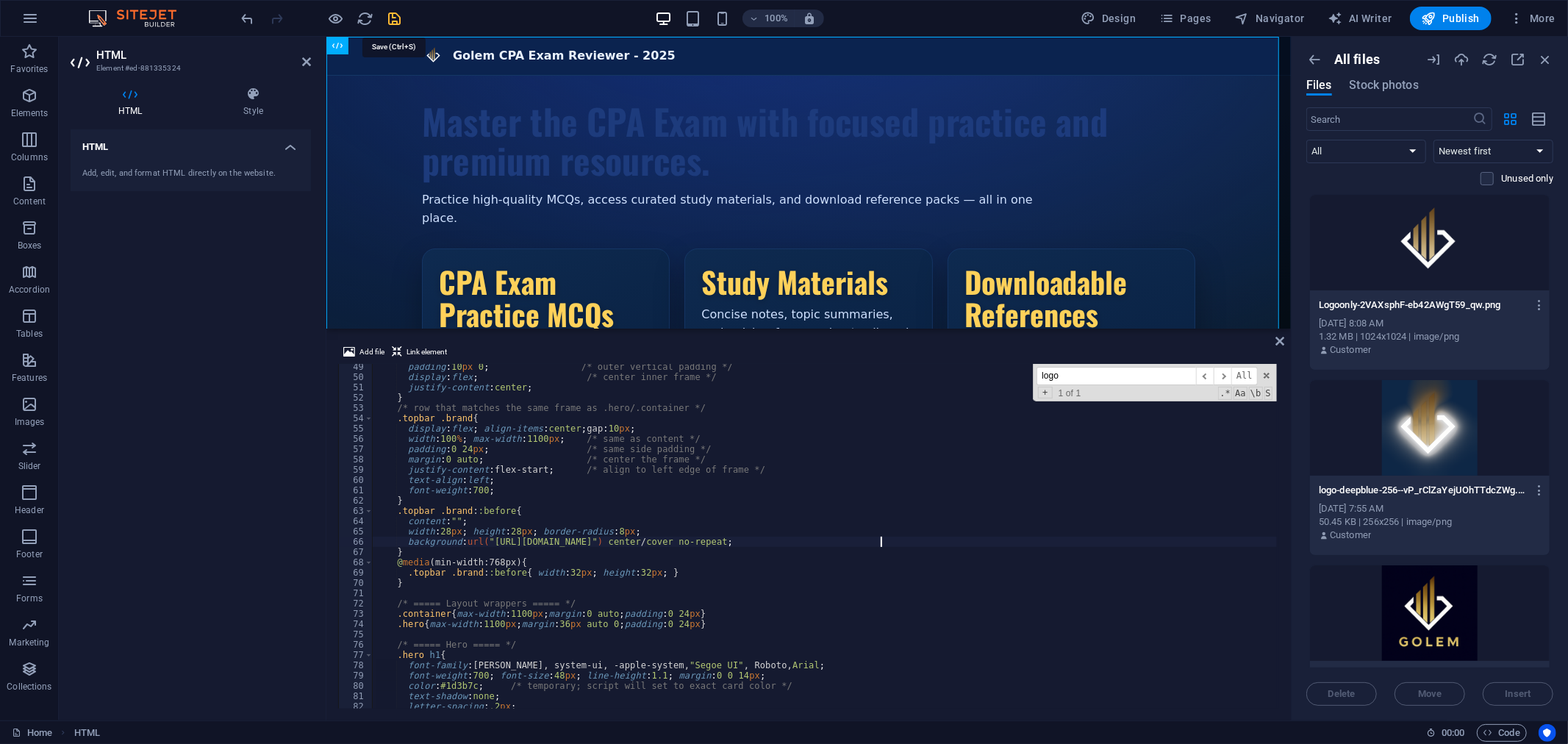
click at [392, 16] on icon "save" at bounding box center [395, 19] width 17 height 17
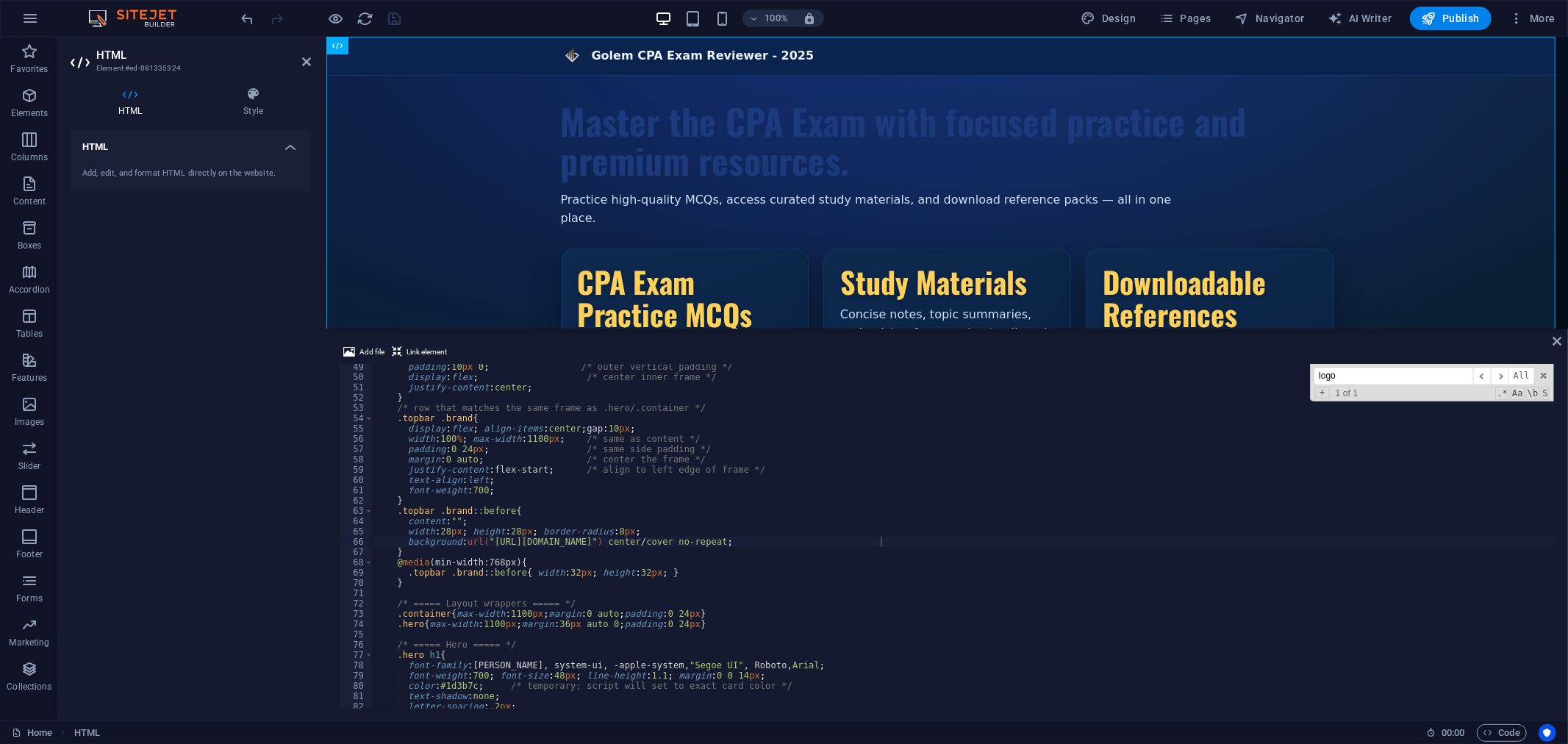
click at [479, 416] on div "padding : 10 px 0 ; /* outer vertical padding */ display : flex ; /* center inn…" at bounding box center [963, 545] width 1181 height 366
type textarea "</html>"
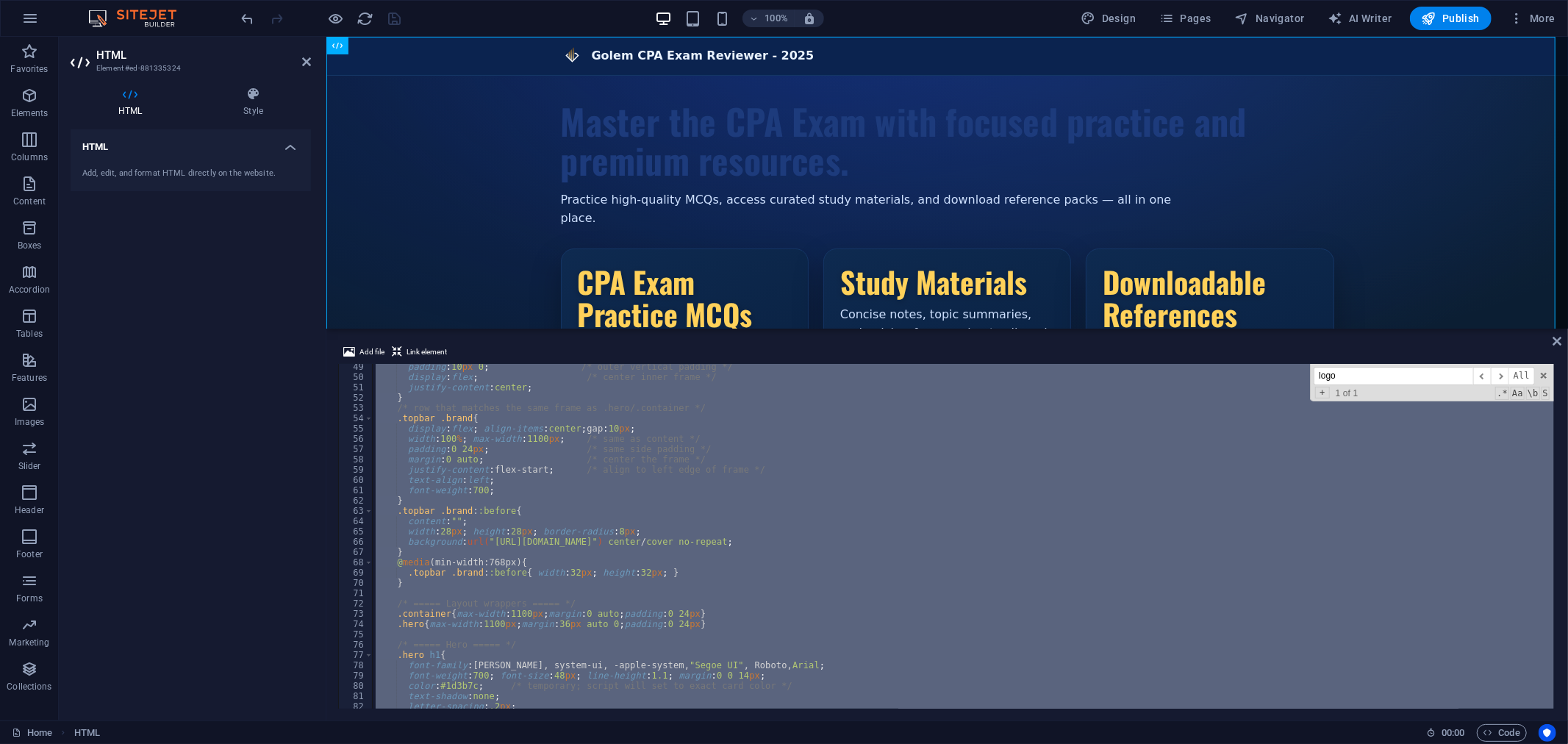
paste textarea
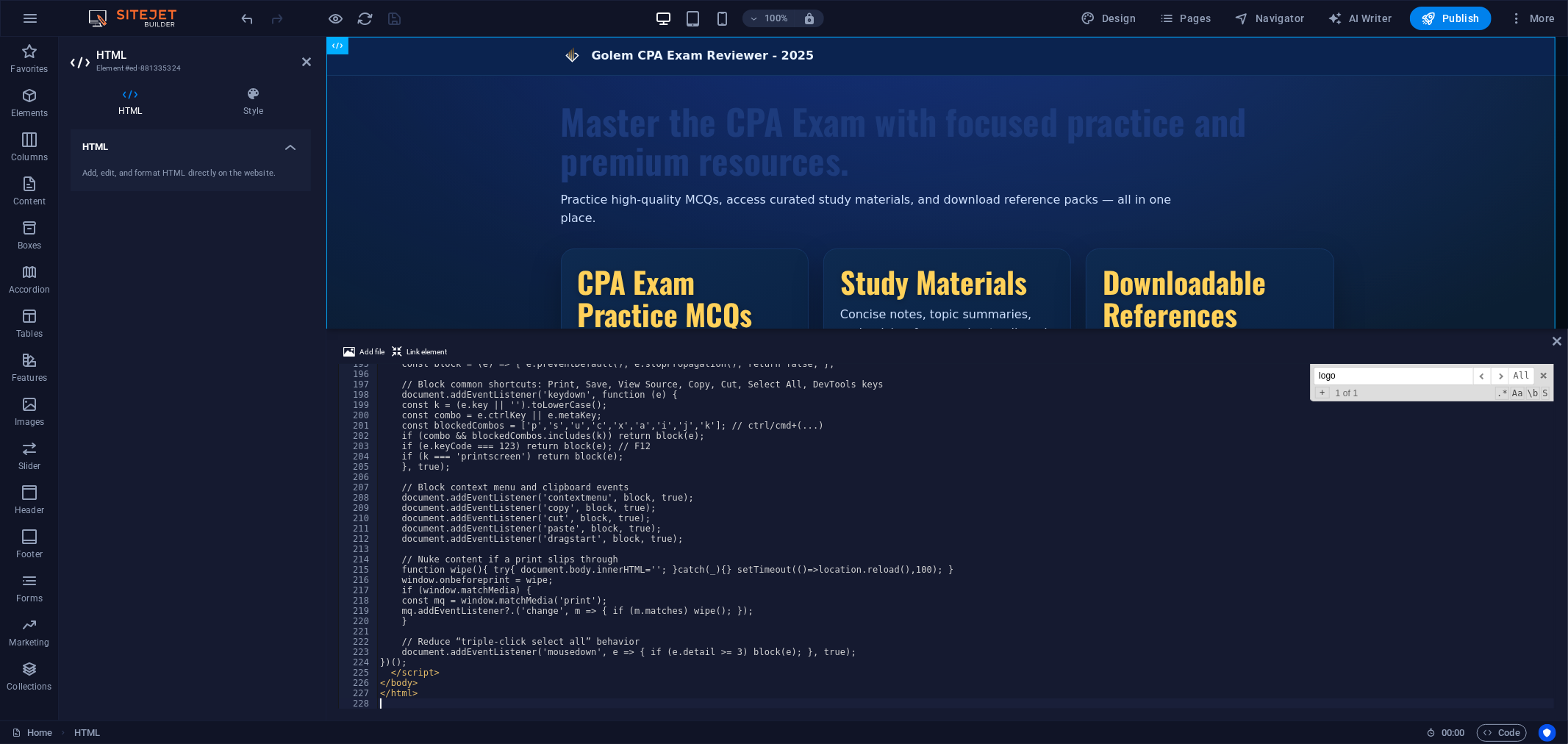
scroll to position [2002, 0]
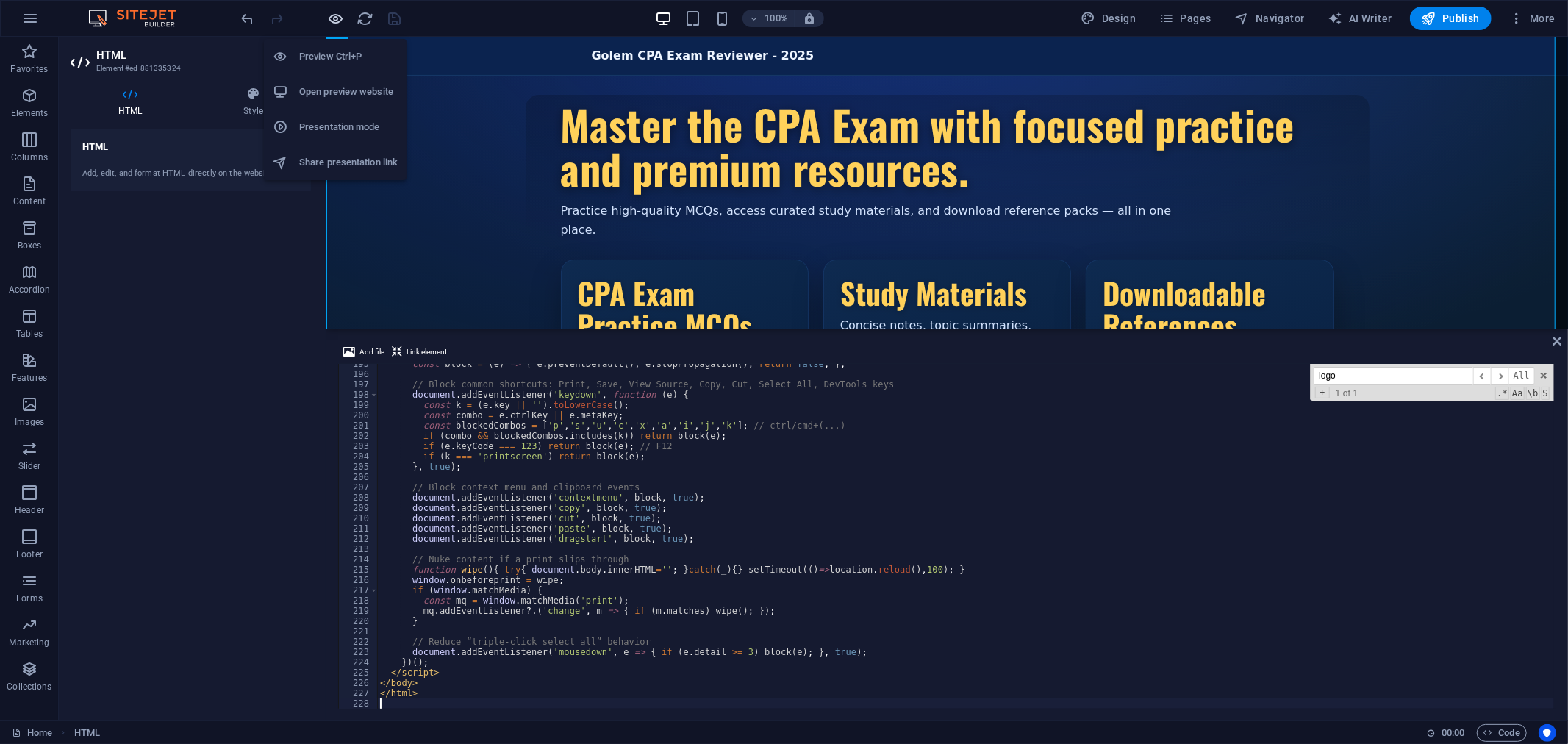
click at [339, 20] on icon "button" at bounding box center [337, 19] width 17 height 17
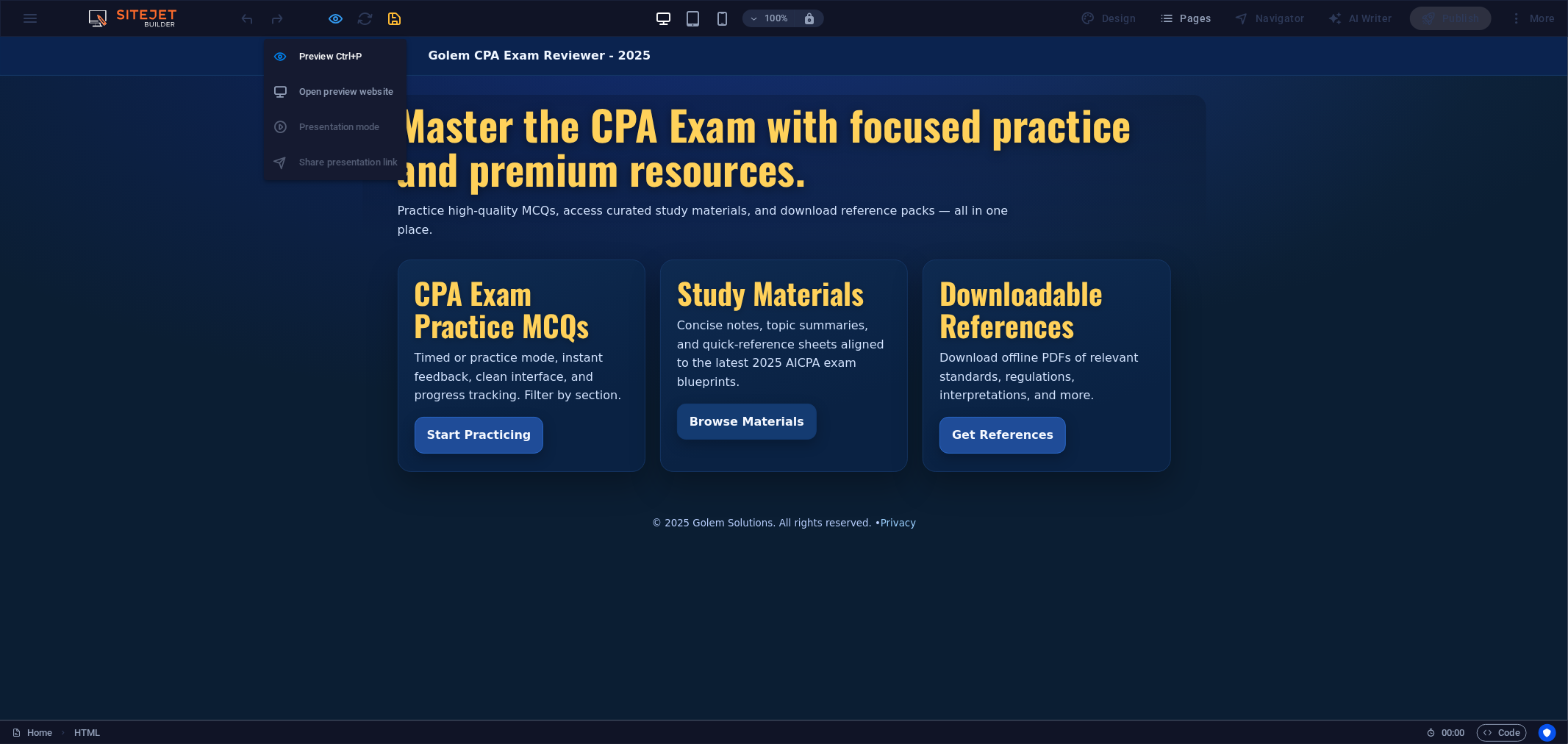
drag, startPoint x: 333, startPoint y: 17, endPoint x: 397, endPoint y: 42, distance: 68.7
click at [333, 17] on icon "button" at bounding box center [337, 19] width 17 height 17
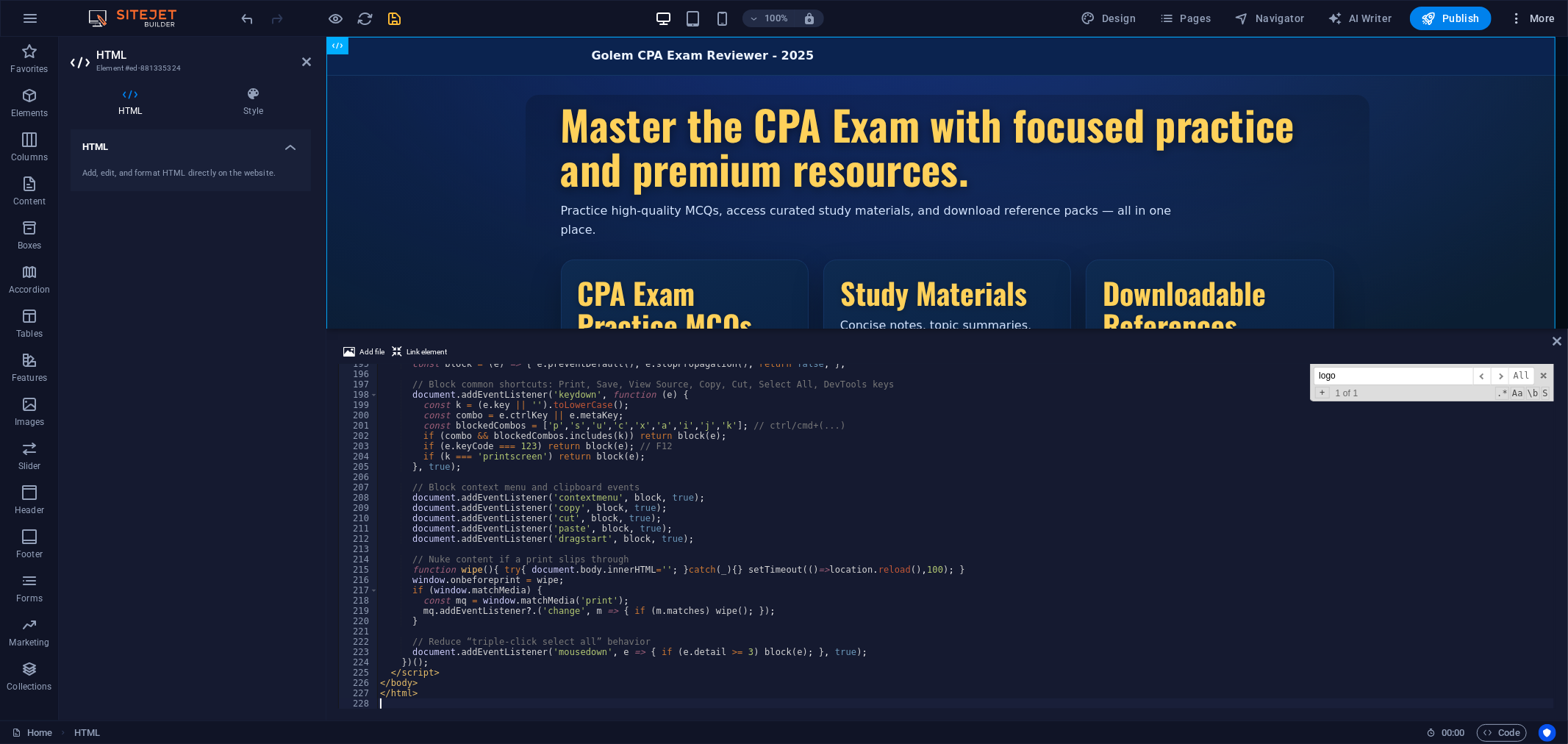
click at [1539, 18] on span "More" at bounding box center [1532, 18] width 46 height 15
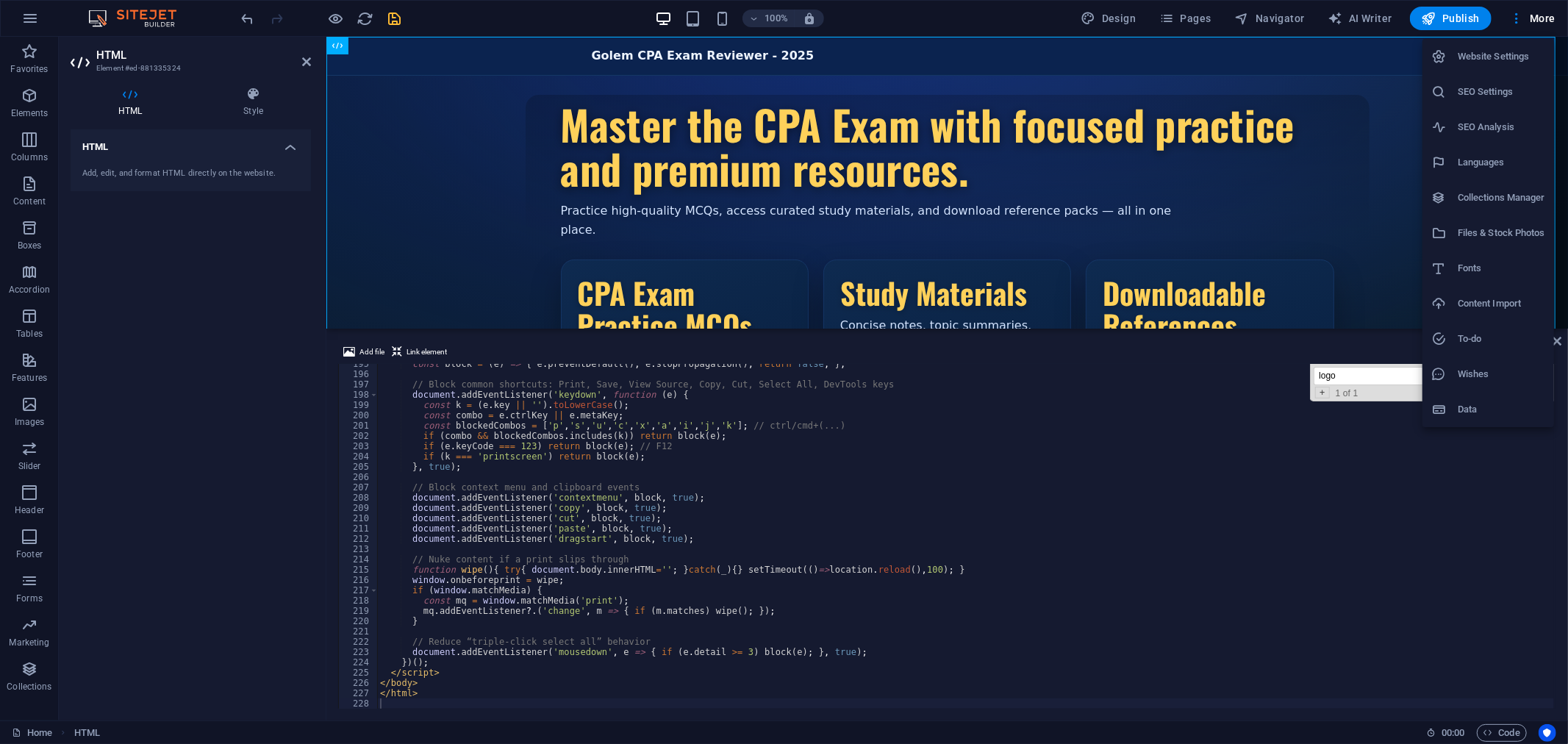
click at [1512, 234] on h6 "Files & Stock Photos" at bounding box center [1501, 233] width 87 height 17
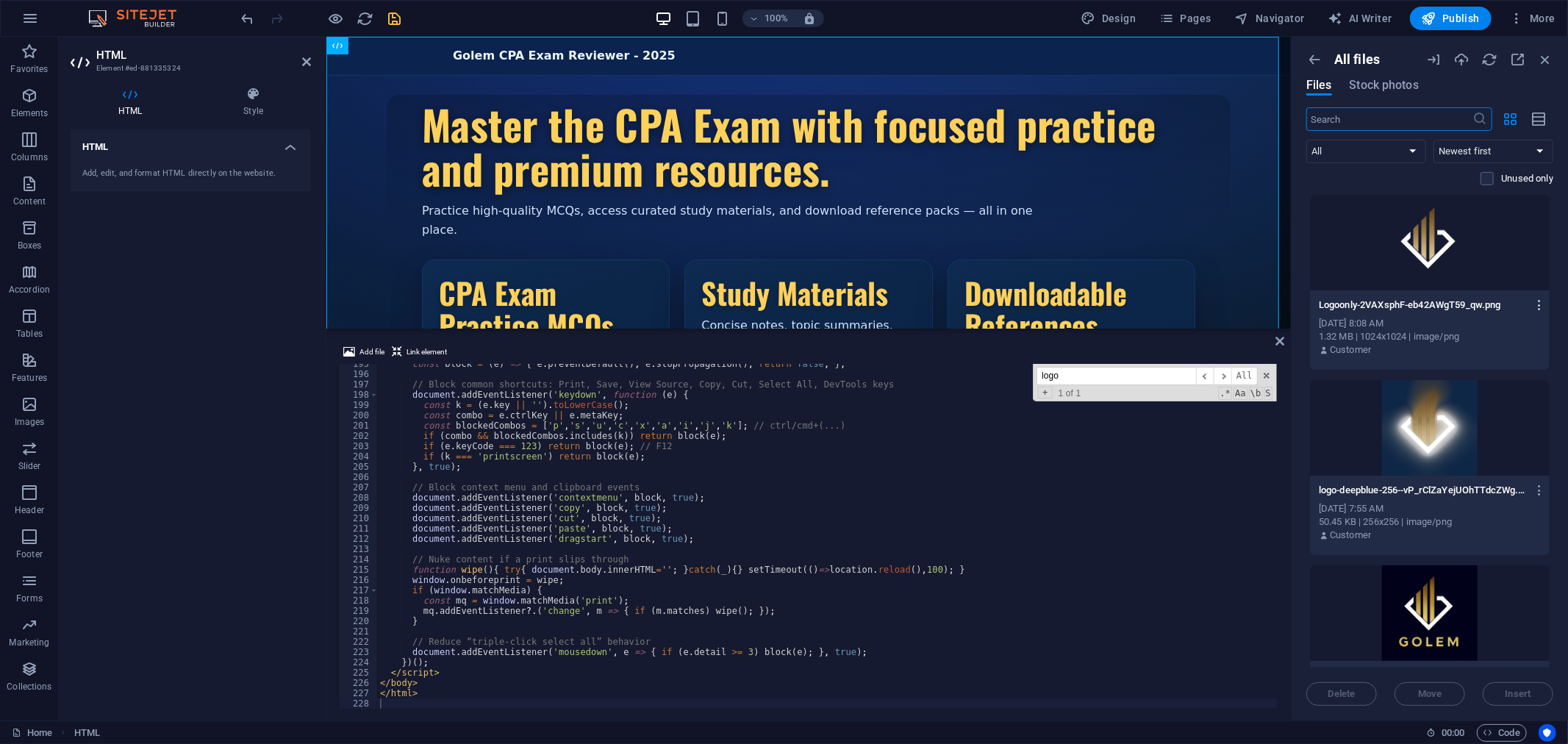
click at [1537, 305] on icon "button" at bounding box center [1540, 305] width 14 height 13
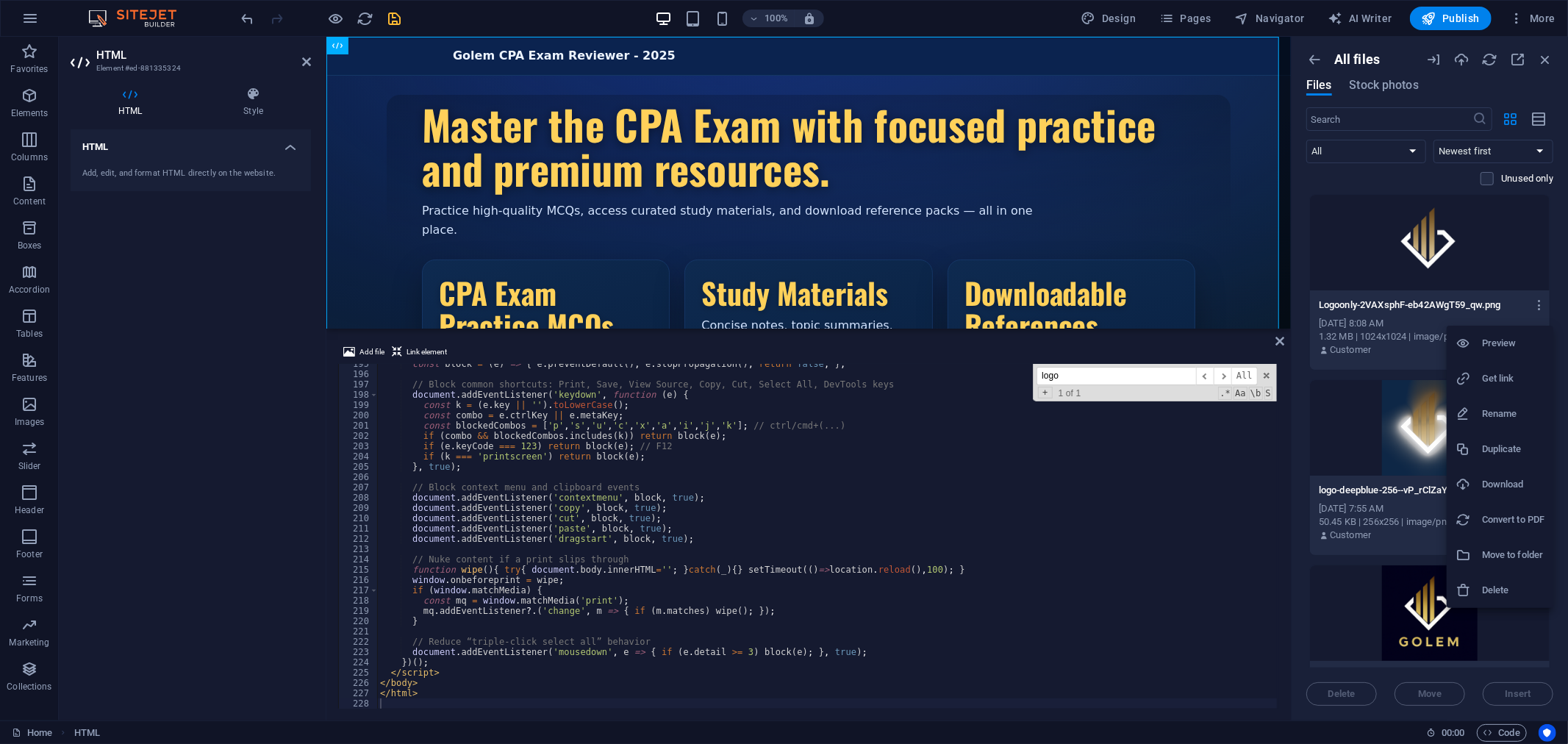
click at [1516, 381] on h6 "Get link" at bounding box center [1513, 378] width 63 height 17
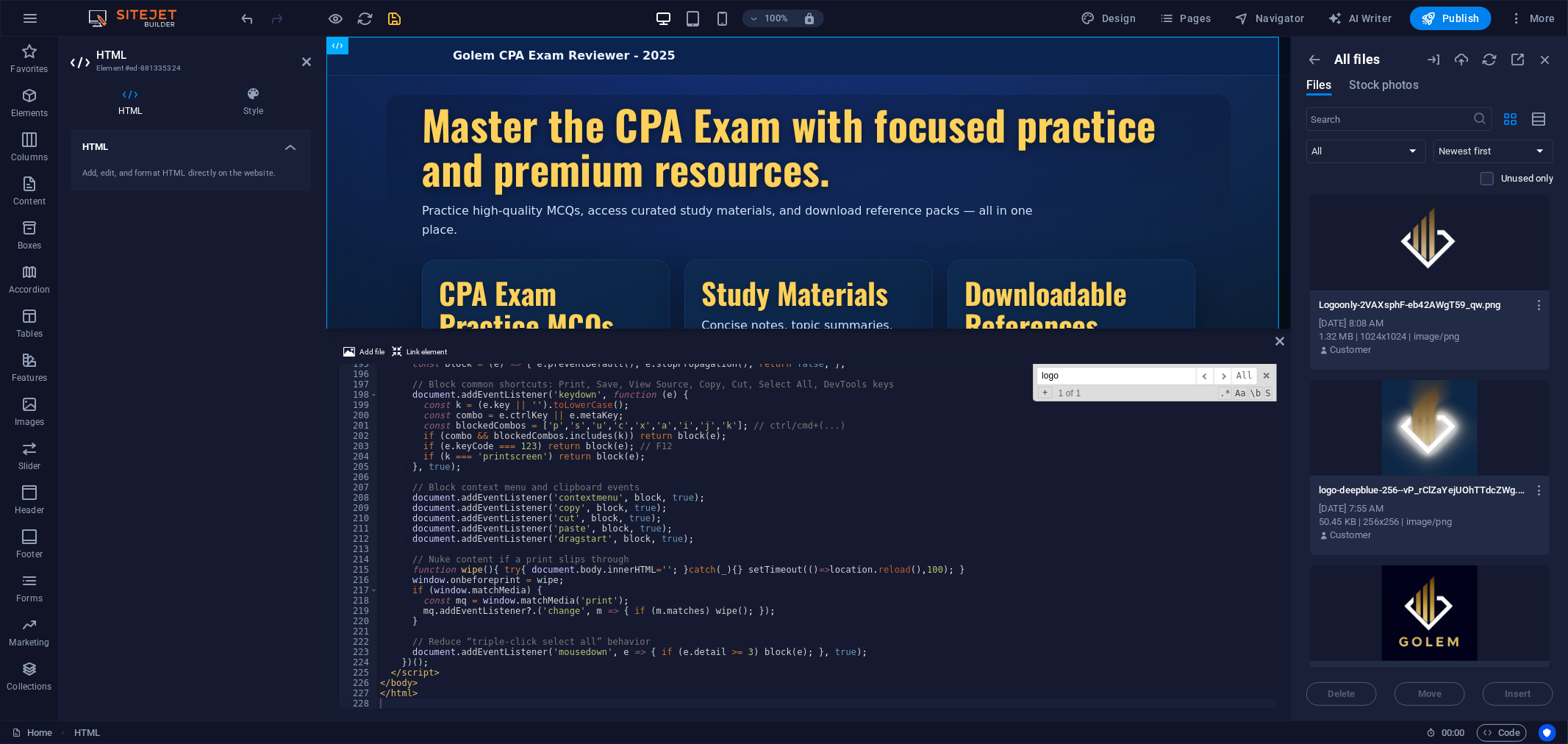
click at [746, 481] on div "const block = ( e ) => { e . preventDefault ( ) ; e . stopPropagation ( ) ; ret…" at bounding box center [966, 542] width 1177 height 366
click at [673, 589] on div "const block = ( e ) => { e . preventDefault ( ) ; e . stopPropagation ( ) ; ret…" at bounding box center [966, 542] width 1177 height 366
click at [1121, 374] on input "logo" at bounding box center [1115, 376] width 159 height 18
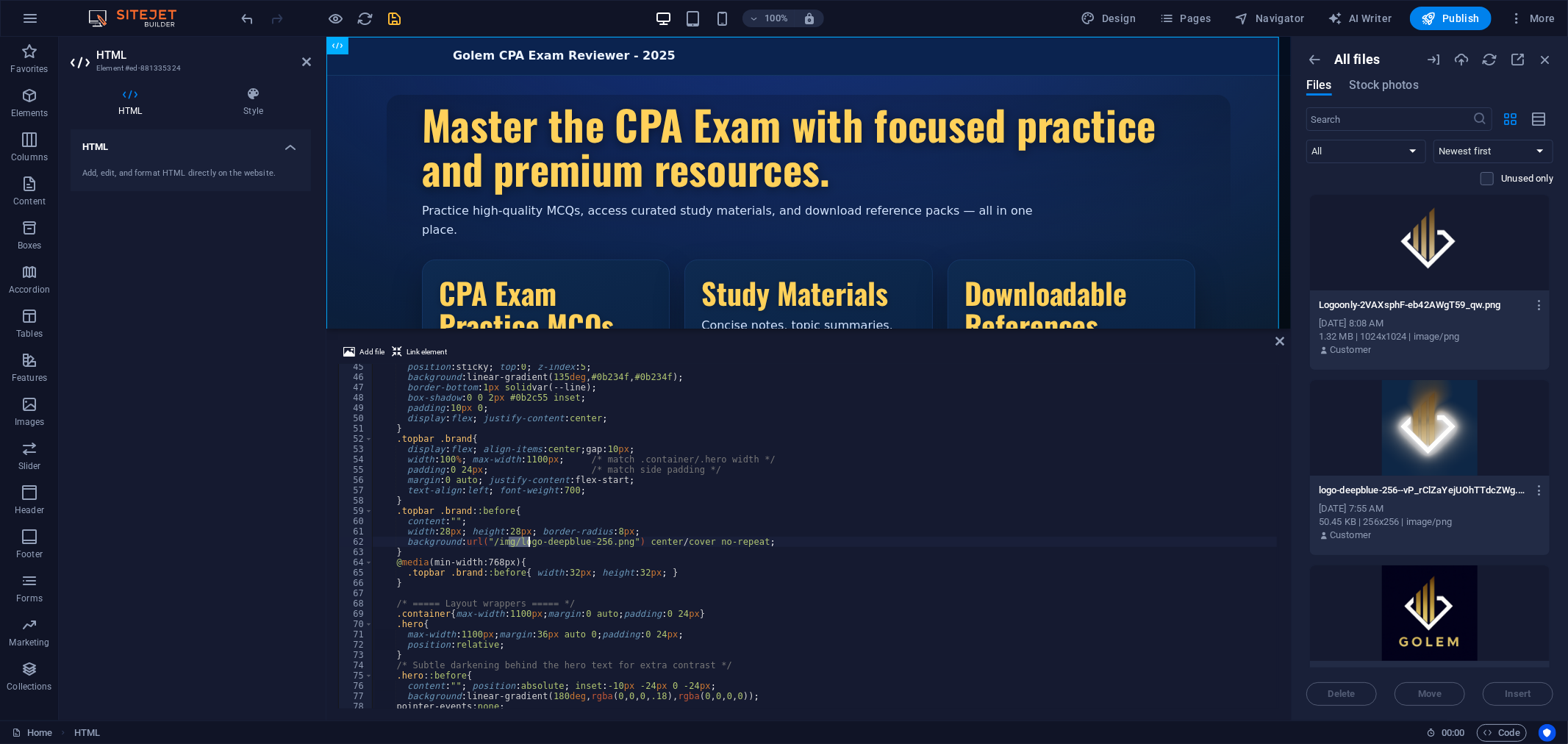
click at [486, 542] on div "position : sticky ; top : 0 ; z-index : 5 ; background : linear-gradient( 135 d…" at bounding box center [962, 545] width 1182 height 366
paste textarea "[URL][DOMAIN_NAME]"
type textarea "background:url("[URL][DOMAIN_NAME]") center/cover no-repeat;"
click at [768, 53] on div "Golem CPA Exam Reviewer - 2025 Golem CPA Exam Reviewer - 2025 Master the CPA Ex…" at bounding box center [807, 283] width 964 height 495
click at [337, 15] on icon "button" at bounding box center [337, 19] width 17 height 17
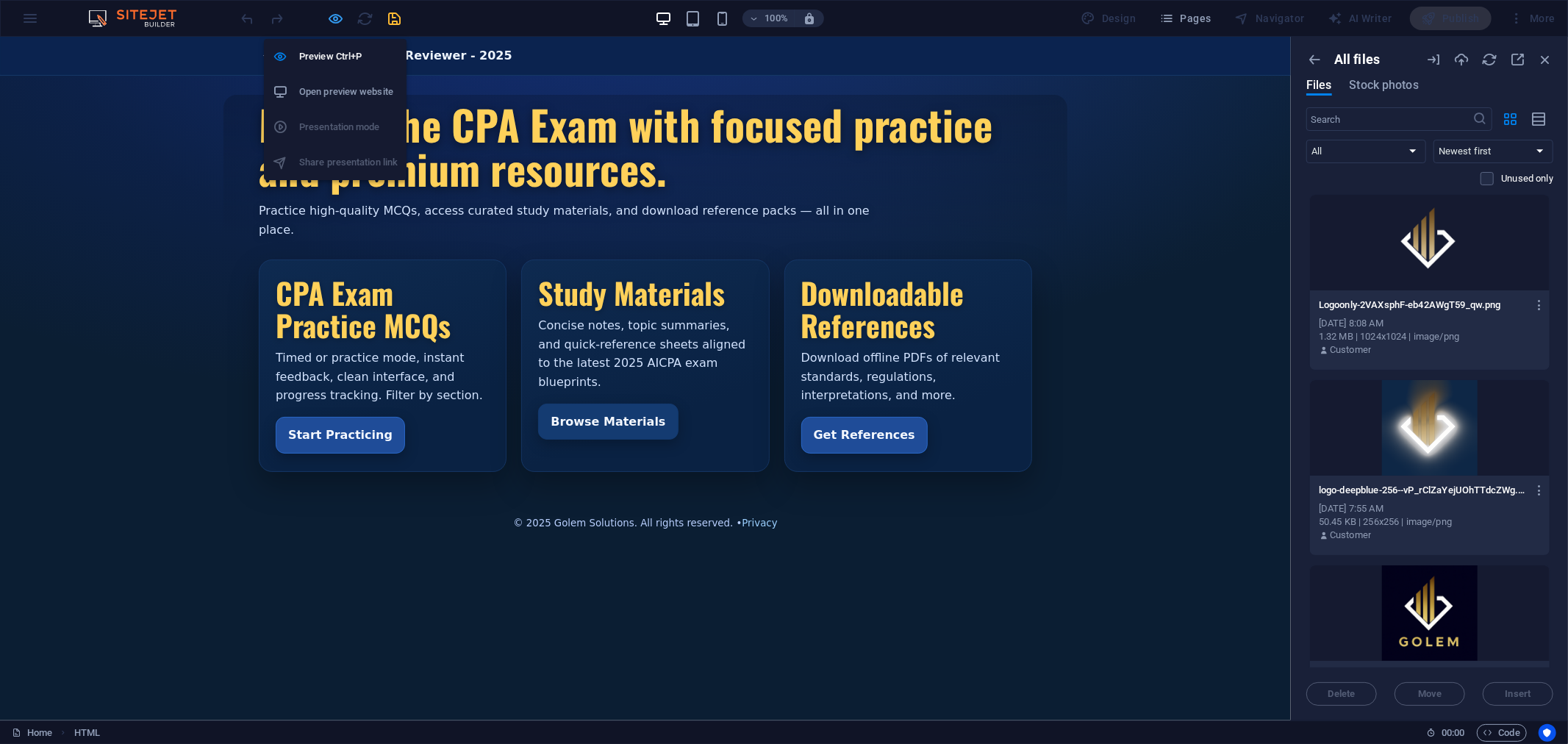
click at [337, 15] on icon "button" at bounding box center [337, 19] width 17 height 17
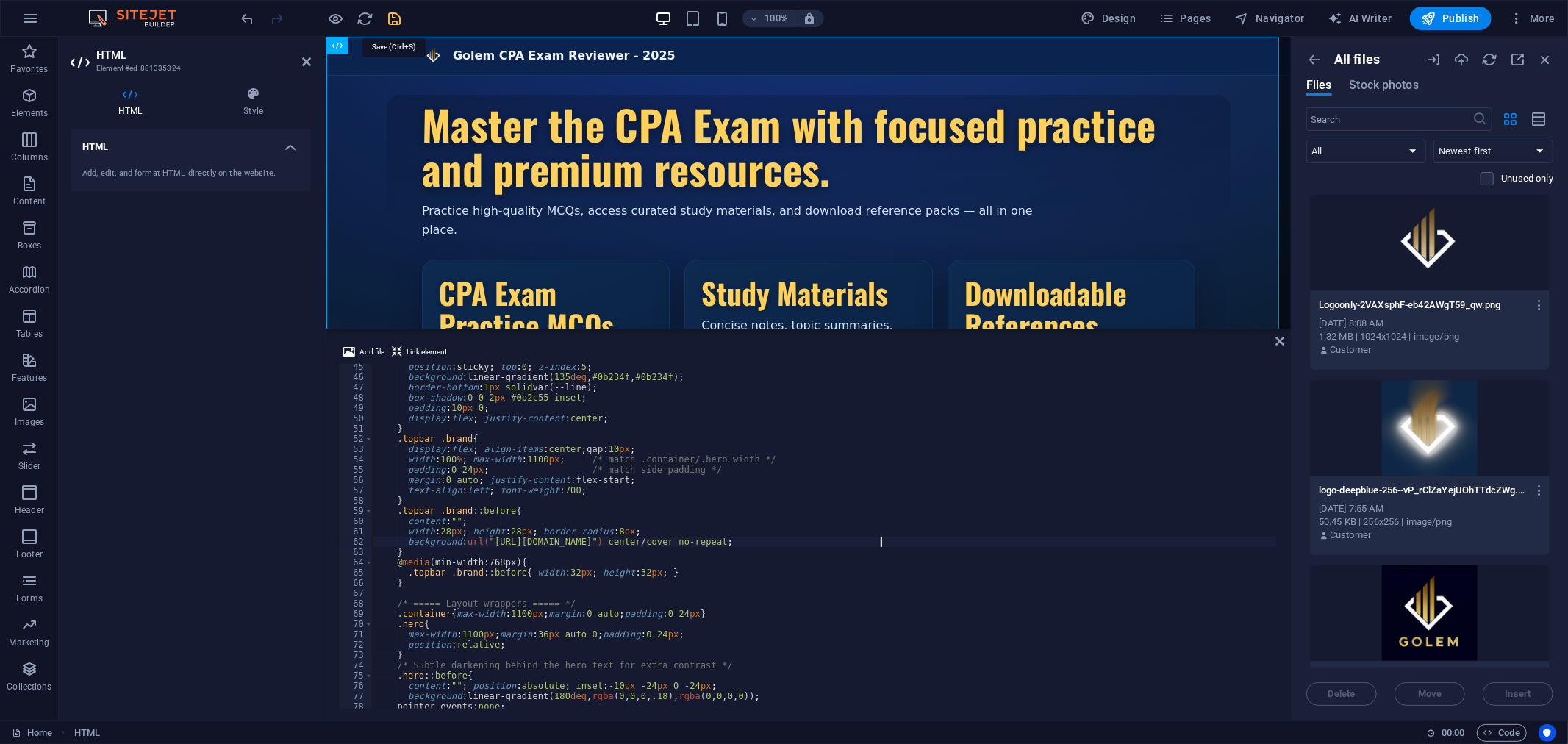
click at [394, 16] on icon "save" at bounding box center [395, 19] width 17 height 17
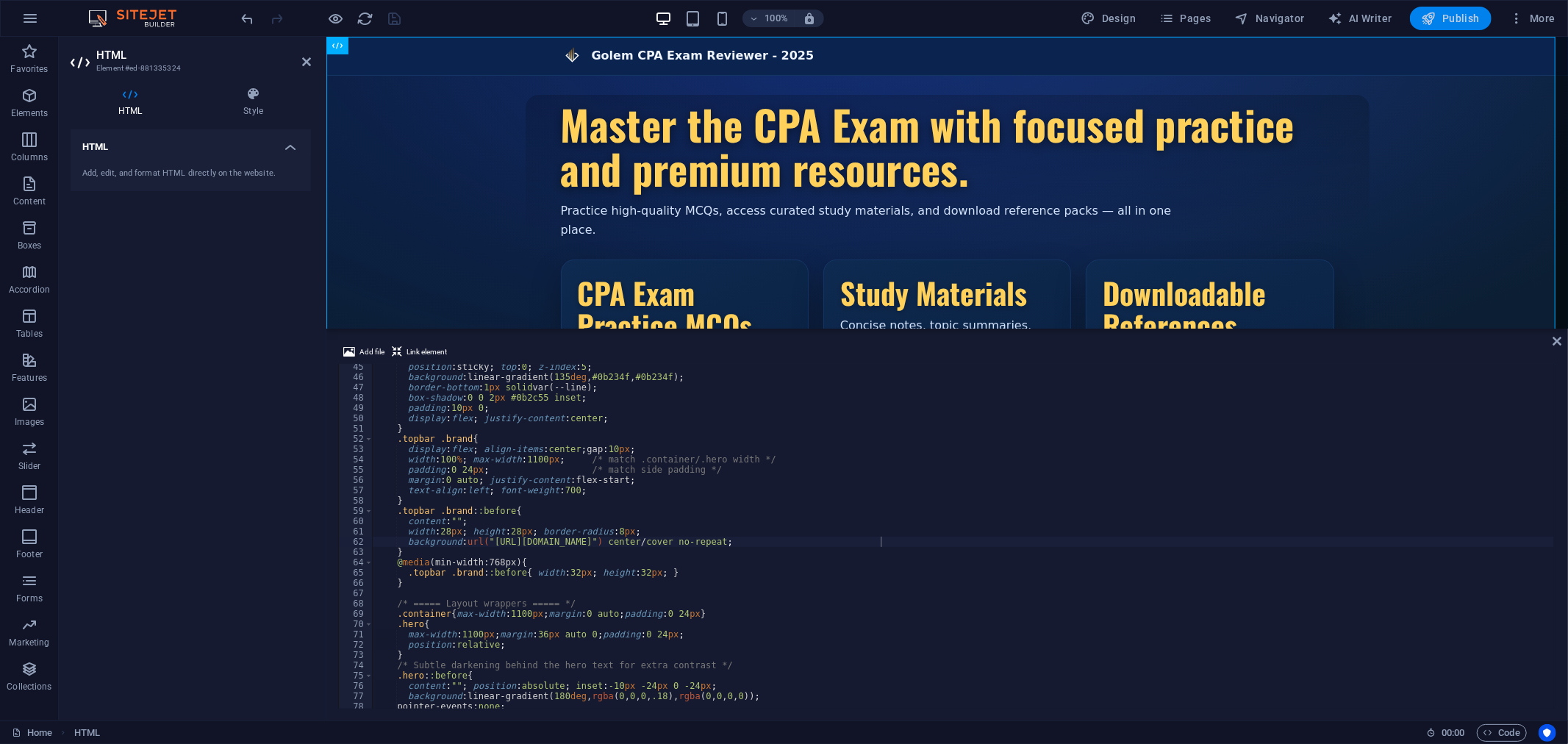
click at [1457, 20] on span "Publish" at bounding box center [1450, 18] width 58 height 15
